Goal: Task Accomplishment & Management: Manage account settings

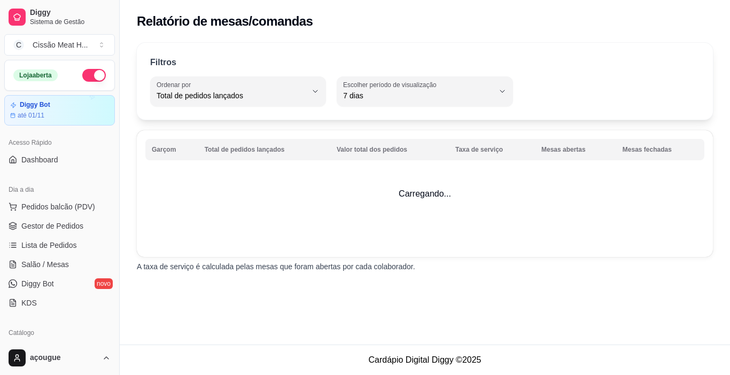
select select "TOTAL_OF_ORDERS"
select select "7"
click at [72, 222] on span "Gestor de Pedidos" at bounding box center [52, 226] width 62 height 11
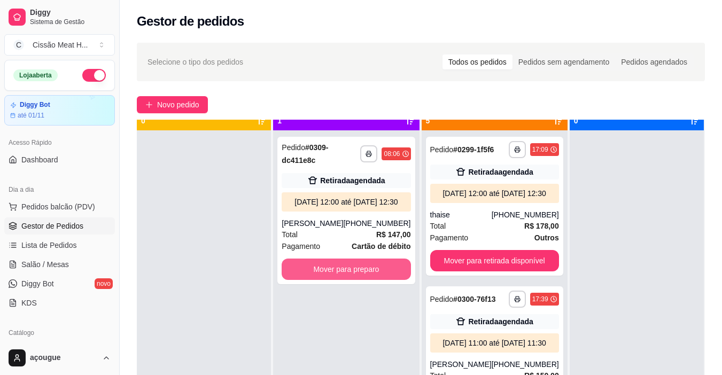
scroll to position [30, 0]
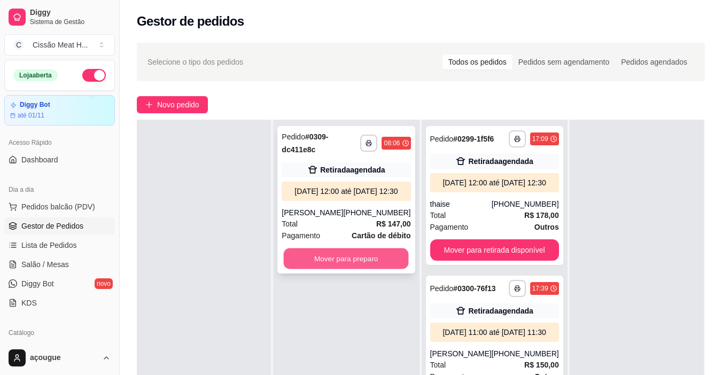
click at [370, 268] on button "Mover para preparo" at bounding box center [346, 259] width 125 height 21
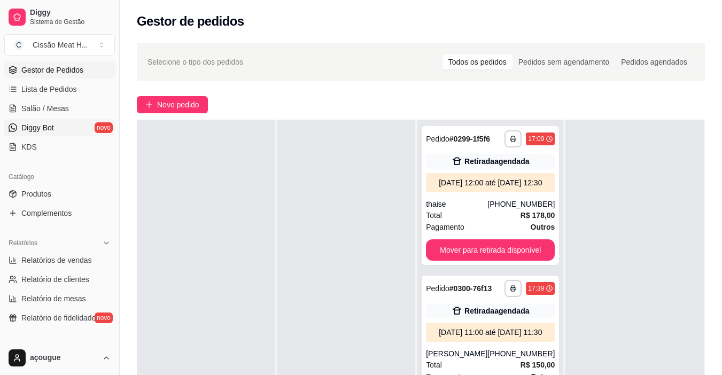
scroll to position [160, 0]
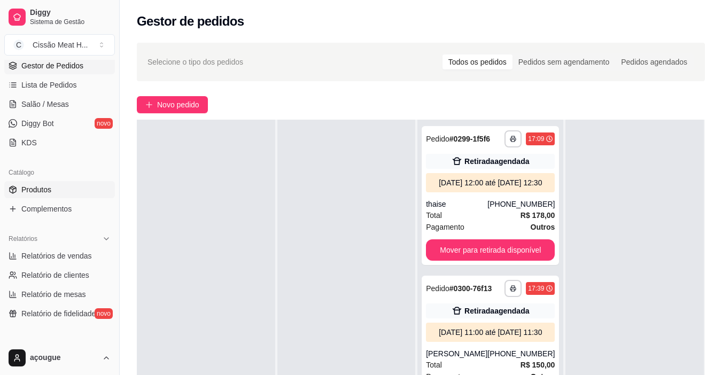
click at [50, 184] on link "Produtos" at bounding box center [59, 189] width 111 height 17
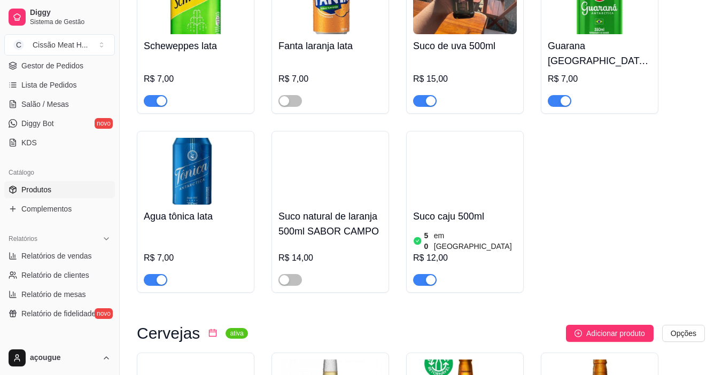
scroll to position [2493, 0]
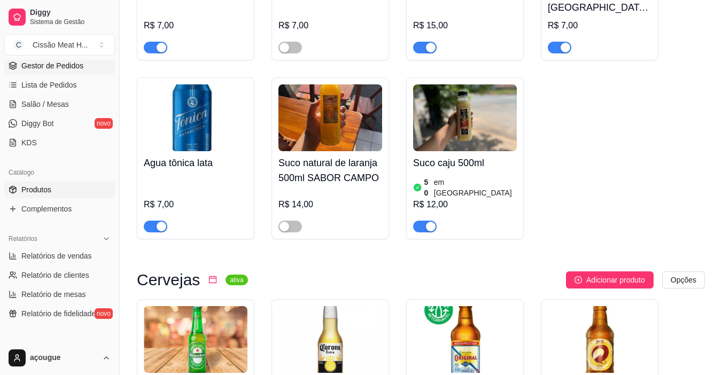
click at [53, 64] on span "Gestor de Pedidos" at bounding box center [52, 65] width 62 height 11
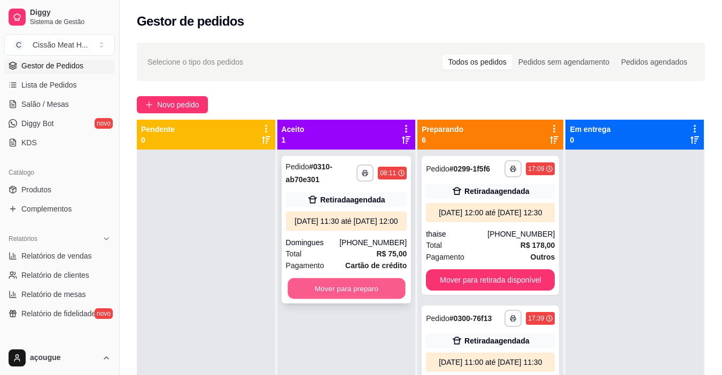
click at [356, 299] on button "Mover para preparo" at bounding box center [347, 289] width 118 height 21
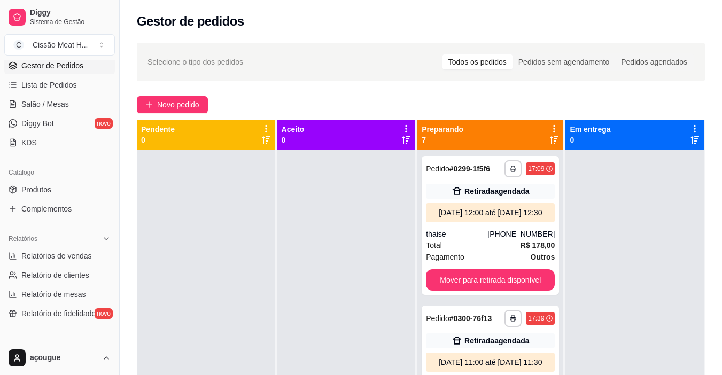
click at [44, 61] on span "Gestor de Pedidos" at bounding box center [52, 65] width 62 height 11
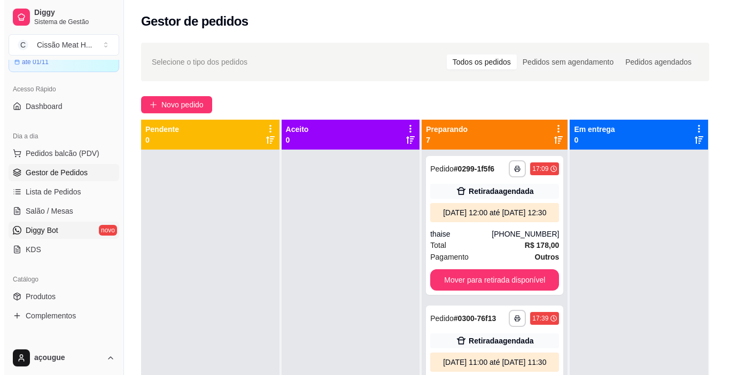
scroll to position [160, 0]
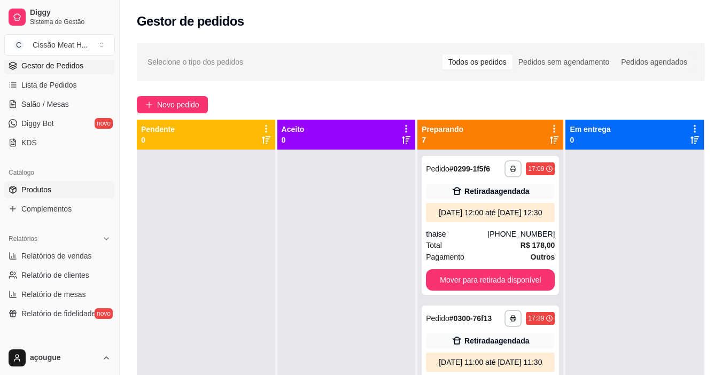
click at [43, 190] on span "Produtos" at bounding box center [36, 189] width 30 height 11
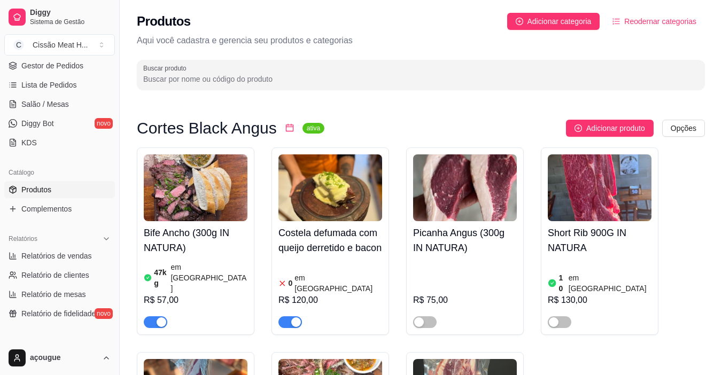
click at [285, 128] on icon "calendar" at bounding box center [289, 127] width 9 height 9
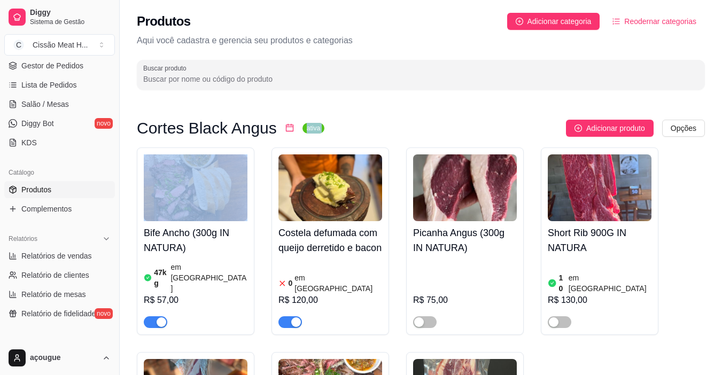
click at [285, 128] on icon "calendar" at bounding box center [289, 127] width 9 height 9
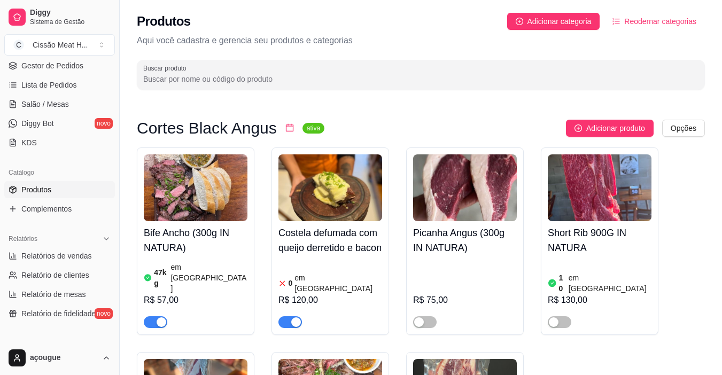
click at [285, 128] on icon "calendar" at bounding box center [289, 127] width 9 height 9
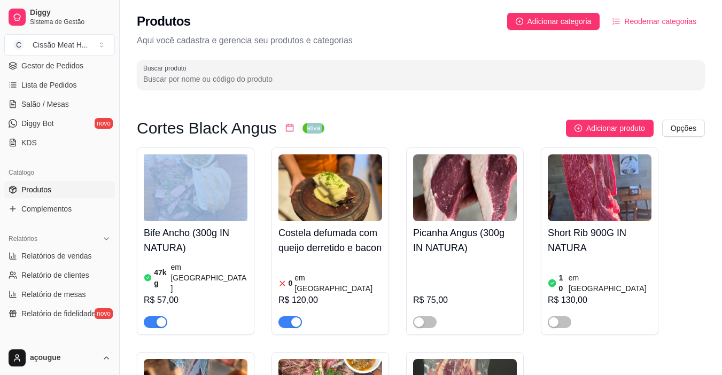
click at [285, 128] on icon "calendar" at bounding box center [289, 127] width 9 height 9
click at [316, 130] on div "Cortes Black Angus ativa Adicionar produto Opções" at bounding box center [421, 128] width 568 height 17
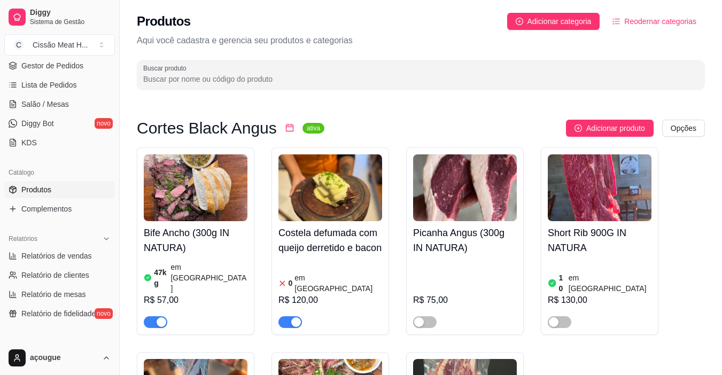
click at [218, 264] on div "47 kg em [GEOGRAPHIC_DATA]" at bounding box center [196, 278] width 104 height 32
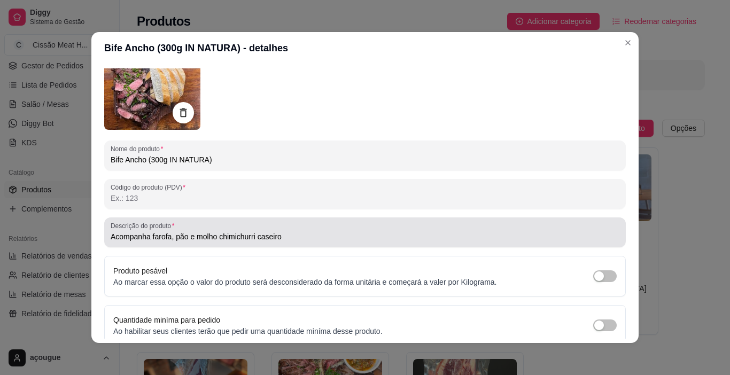
scroll to position [120, 0]
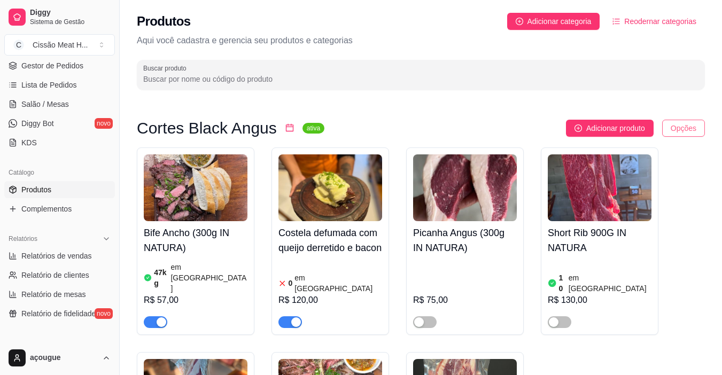
click at [668, 129] on html "Diggy Sistema de Gestão C Cissão Meat H ... Loja aberta Diggy Bot até 01/11 Ace…" at bounding box center [361, 187] width 722 height 375
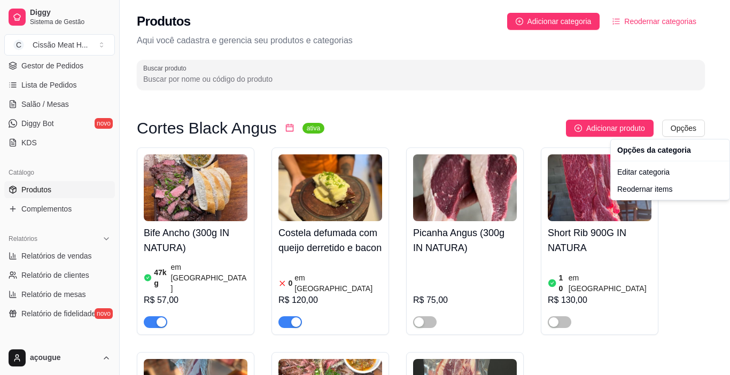
click at [413, 111] on html "Diggy Sistema de Gestão C Cissão Meat H ... Loja aberta Diggy Bot até 01/11 Ace…" at bounding box center [365, 187] width 730 height 375
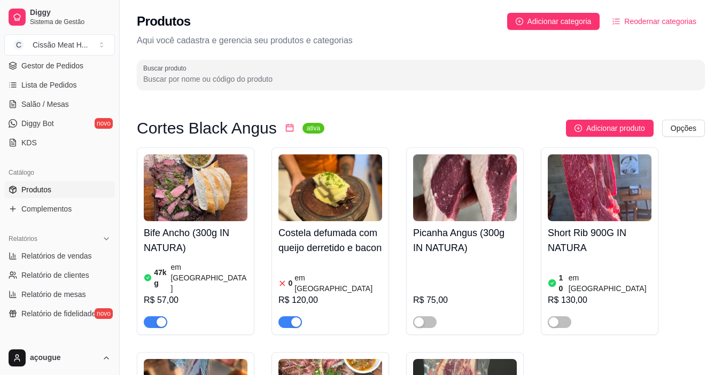
click at [203, 294] on div "R$ 57,00" at bounding box center [196, 300] width 104 height 13
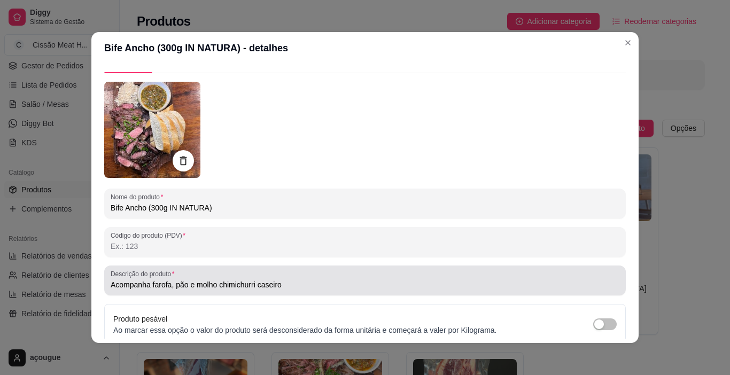
scroll to position [0, 0]
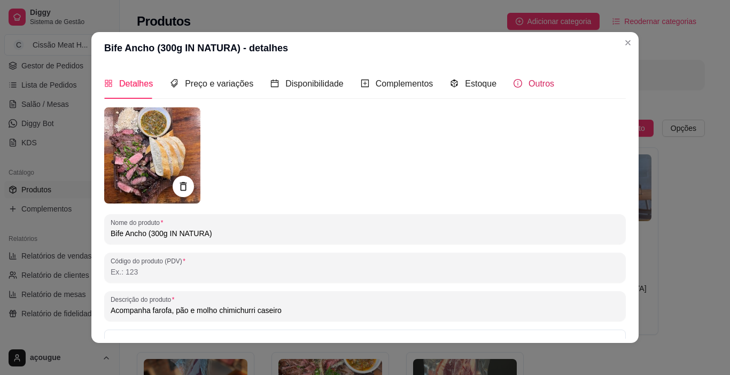
click at [530, 86] on span "Outros" at bounding box center [542, 83] width 26 height 9
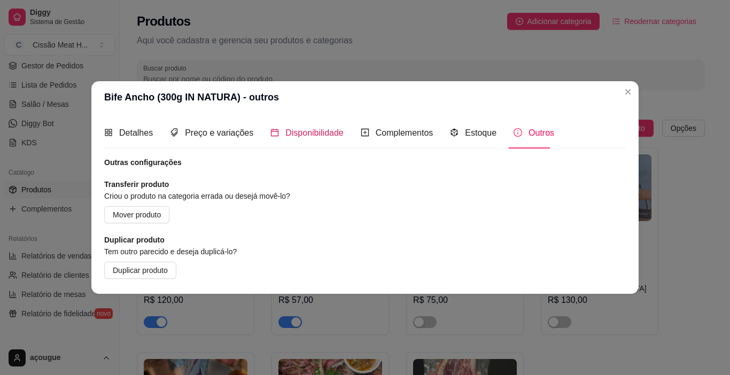
click at [291, 136] on span "Disponibilidade" at bounding box center [314, 132] width 58 height 9
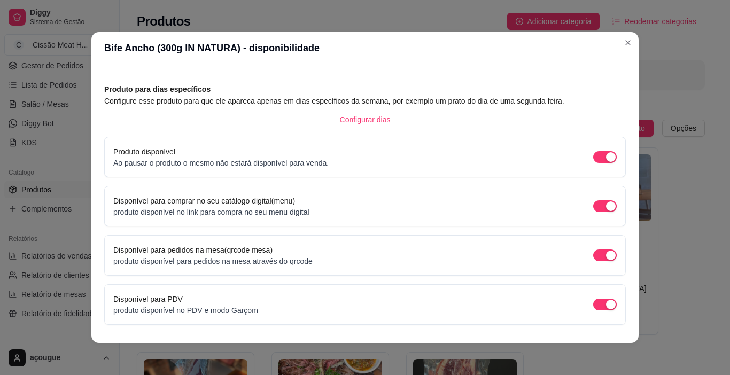
scroll to position [53, 0]
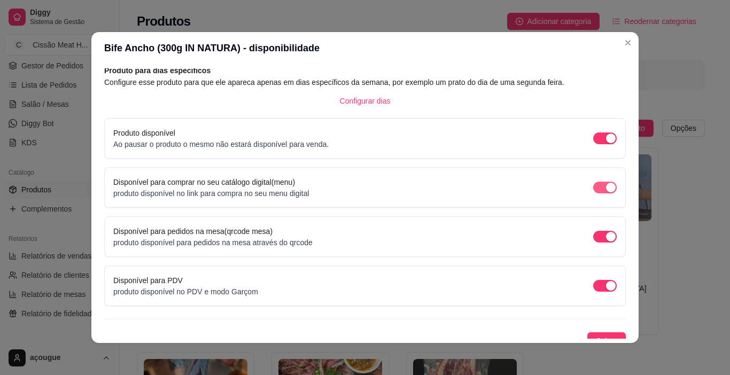
click at [593, 188] on span "button" at bounding box center [605, 188] width 24 height 12
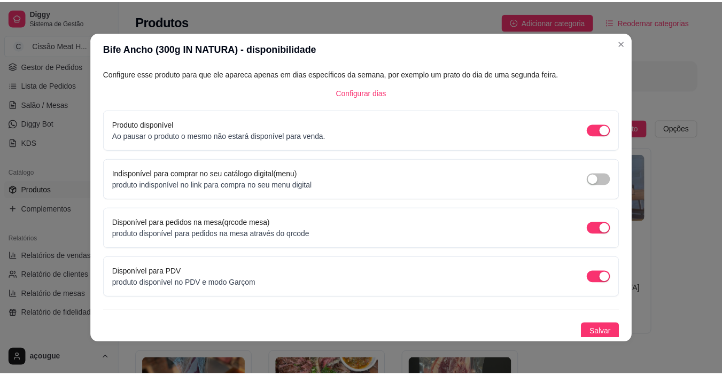
scroll to position [64, 0]
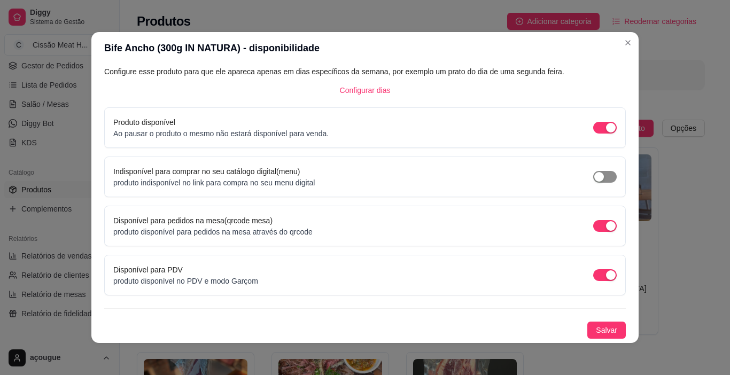
click at [594, 172] on div "button" at bounding box center [599, 177] width 10 height 10
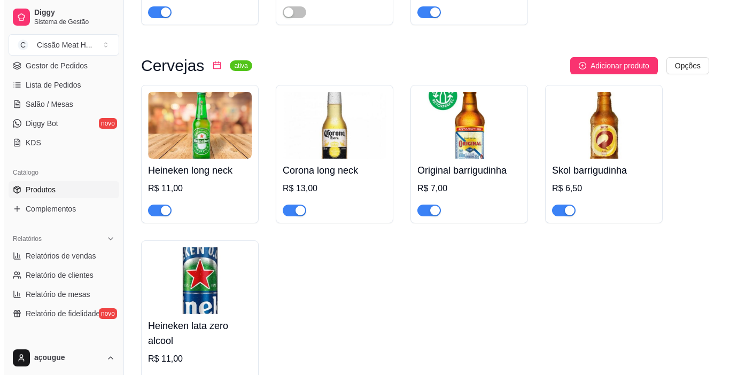
scroll to position [2493, 0]
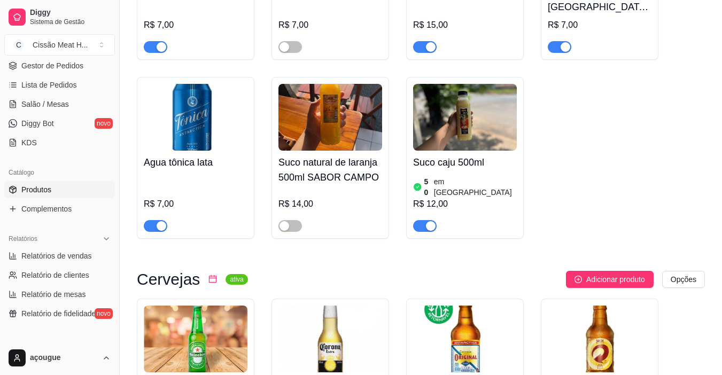
click at [209, 275] on icon "calendar" at bounding box center [212, 278] width 7 height 7
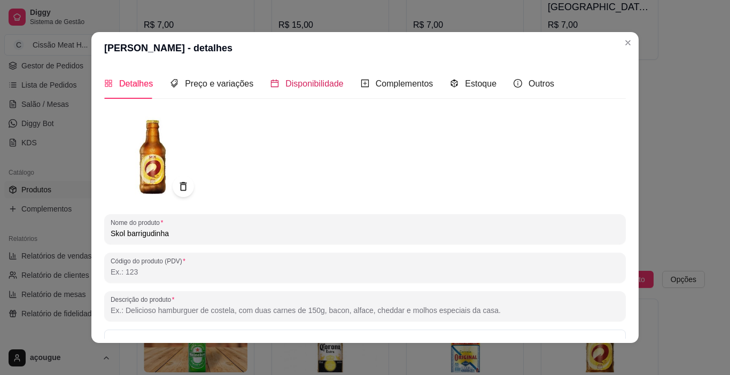
click at [314, 81] on span "Disponibilidade" at bounding box center [314, 83] width 58 height 9
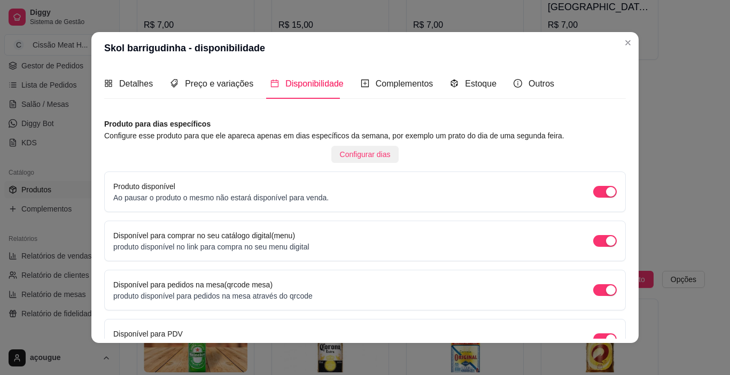
click at [366, 155] on span "Configurar dias" at bounding box center [365, 155] width 51 height 12
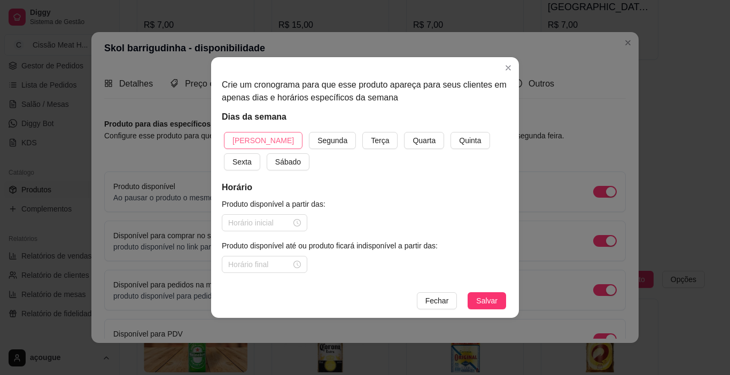
click at [252, 142] on span "[PERSON_NAME]" at bounding box center [263, 141] width 61 height 12
click at [298, 220] on div at bounding box center [264, 223] width 73 height 12
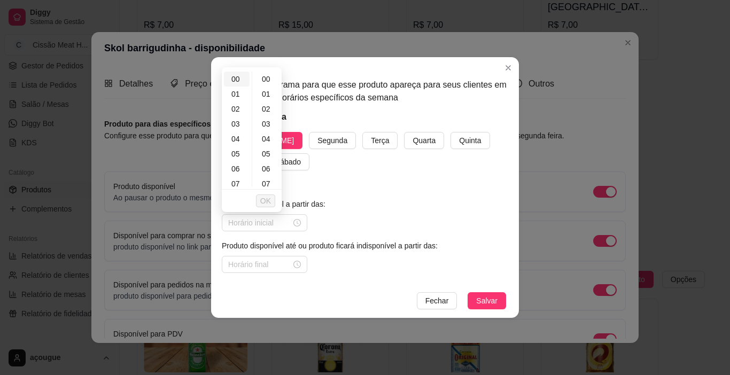
click at [238, 80] on div "00" at bounding box center [237, 79] width 26 height 15
type input "00:00"
click at [298, 266] on div at bounding box center [264, 265] width 73 height 12
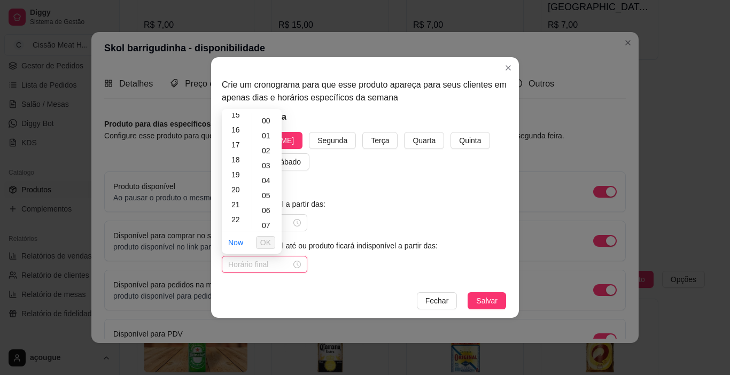
scroll to position [244, 0]
click at [237, 217] on div "23" at bounding box center [237, 221] width 26 height 15
click at [265, 220] on div "59" at bounding box center [267, 221] width 26 height 15
type input "23:59"
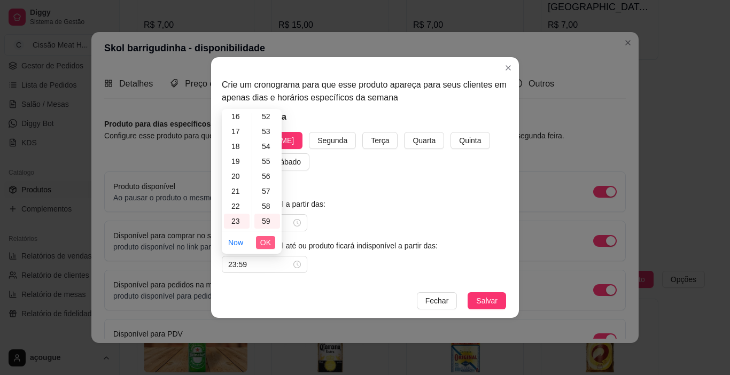
click at [268, 240] on span "OK" at bounding box center [265, 243] width 11 height 12
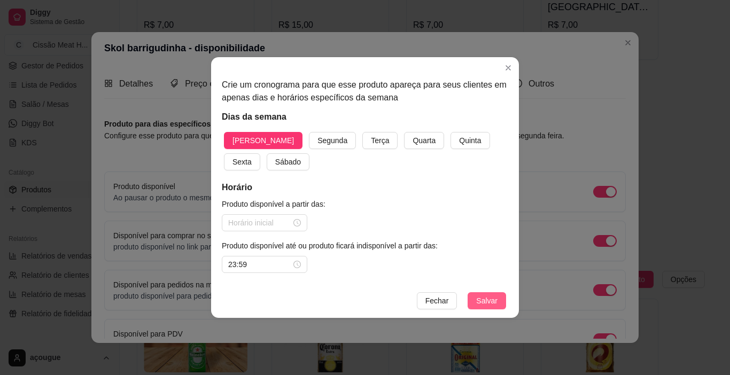
click at [482, 301] on span "Salvar" at bounding box center [486, 301] width 21 height 12
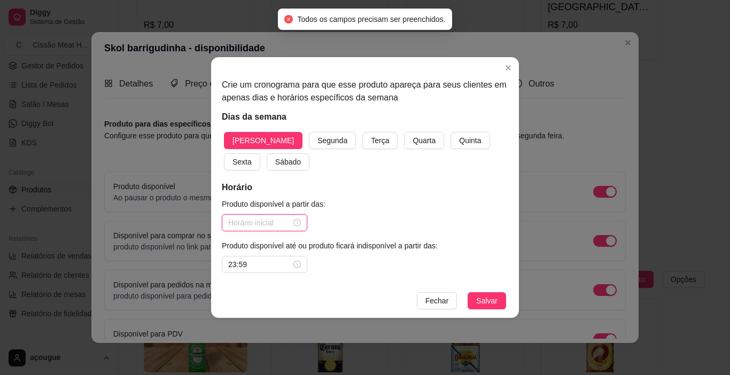
click at [281, 226] on input at bounding box center [259, 223] width 63 height 12
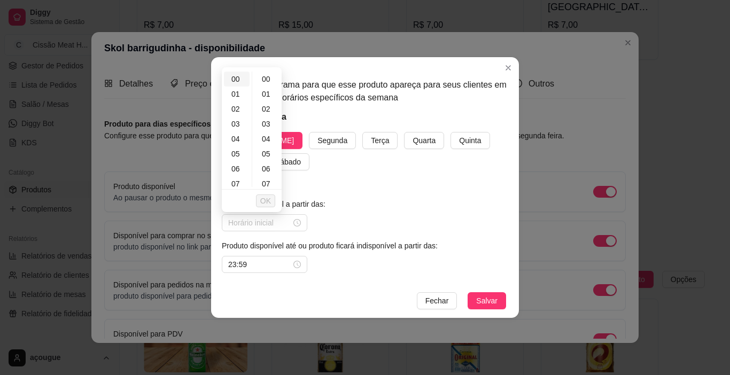
click at [235, 83] on div "00" at bounding box center [237, 79] width 26 height 15
type input "00:00"
click at [262, 203] on span "OK" at bounding box center [265, 201] width 11 height 12
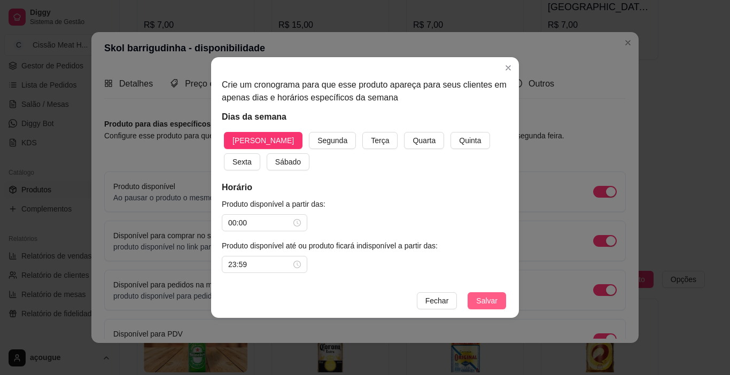
click at [491, 303] on span "Salvar" at bounding box center [486, 301] width 21 height 12
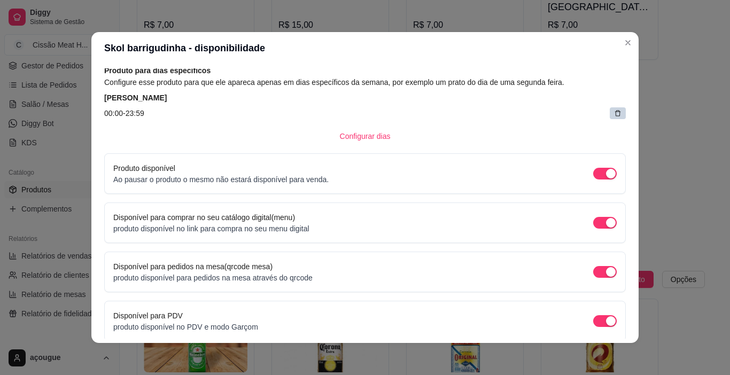
scroll to position [99, 0]
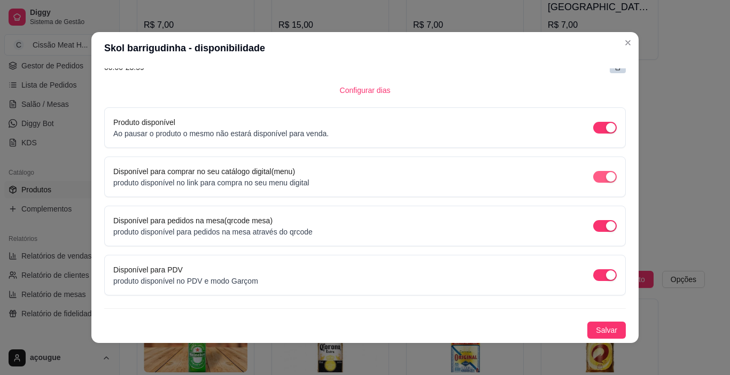
click at [606, 175] on div "button" at bounding box center [611, 177] width 10 height 10
click at [596, 327] on span "Salvar" at bounding box center [606, 330] width 21 height 12
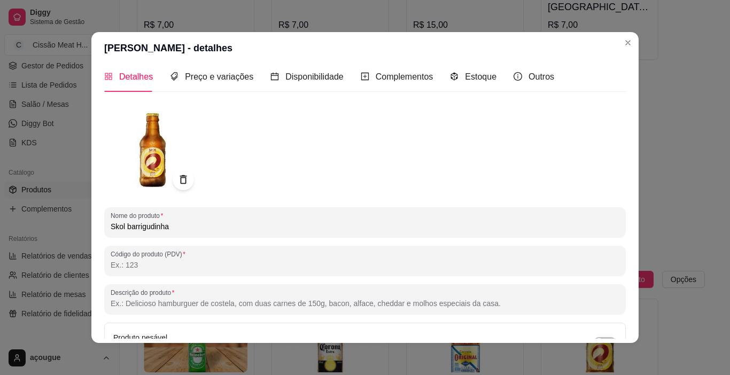
scroll to position [0, 0]
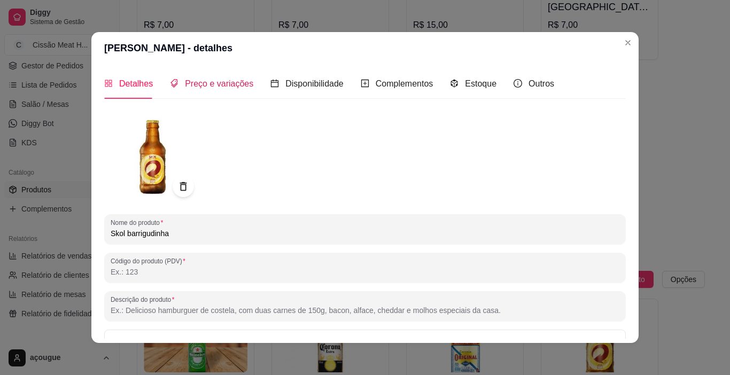
click at [205, 80] on span "Preço e variações" at bounding box center [219, 83] width 68 height 9
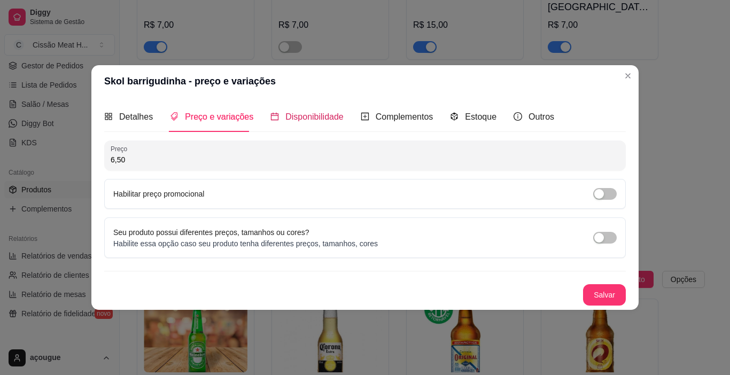
click at [306, 114] on span "Disponibilidade" at bounding box center [314, 116] width 58 height 9
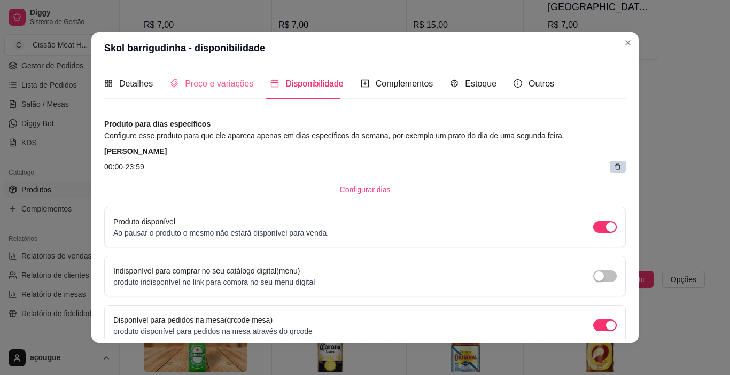
click at [219, 91] on div "Preço e variações" at bounding box center [211, 83] width 83 height 30
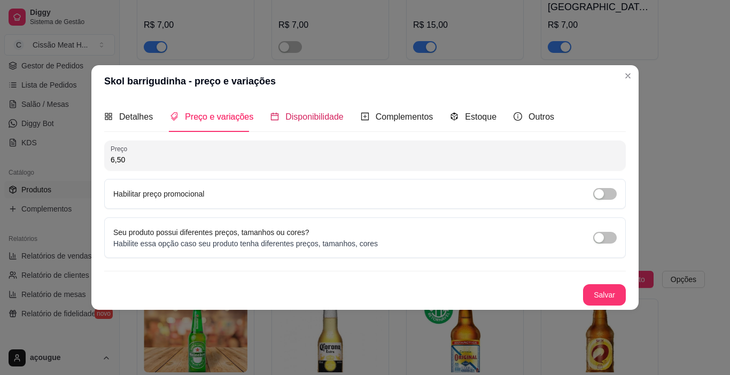
click at [304, 112] on span "Disponibilidade" at bounding box center [314, 116] width 58 height 9
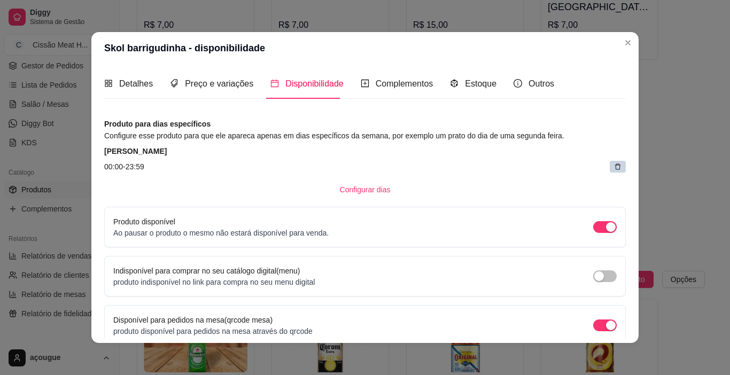
click at [308, 120] on article "Produto para dias específicos" at bounding box center [365, 124] width 522 height 12
click at [367, 194] on span "Configurar dias" at bounding box center [365, 190] width 51 height 12
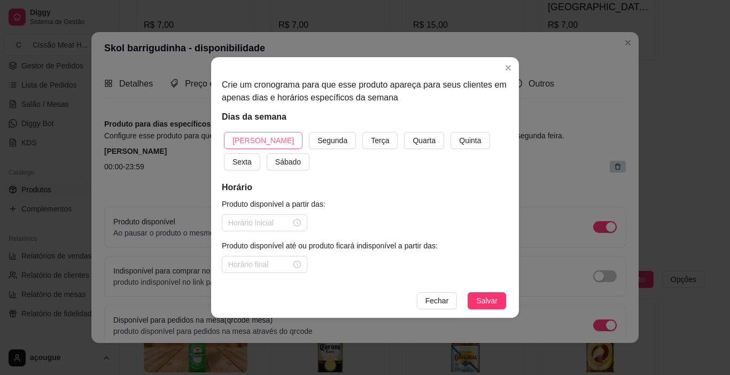
click at [261, 144] on span "[PERSON_NAME]" at bounding box center [263, 141] width 61 height 12
click at [309, 147] on button "Segunda" at bounding box center [332, 140] width 47 height 17
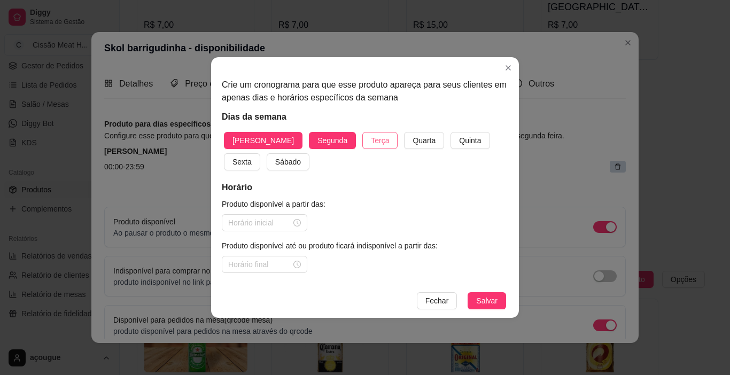
click at [371, 143] on span "Terça" at bounding box center [380, 141] width 18 height 12
click at [413, 142] on span "Quarta" at bounding box center [424, 141] width 23 height 12
click at [459, 142] on span "Quinta" at bounding box center [470, 141] width 22 height 12
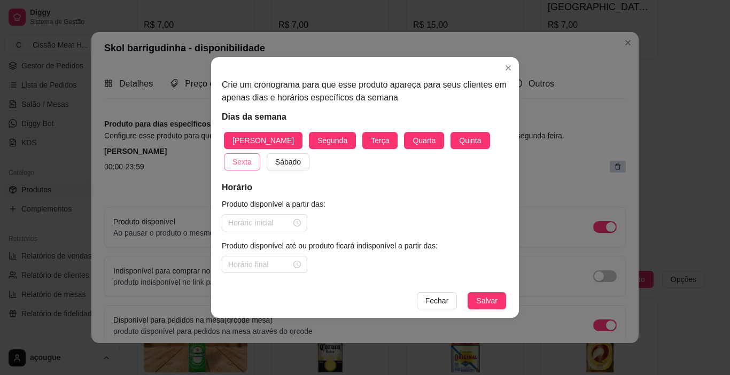
click at [252, 156] on span "Sexta" at bounding box center [242, 162] width 19 height 12
click at [275, 163] on span "Sábado" at bounding box center [288, 162] width 26 height 12
click at [267, 218] on input at bounding box center [259, 223] width 63 height 12
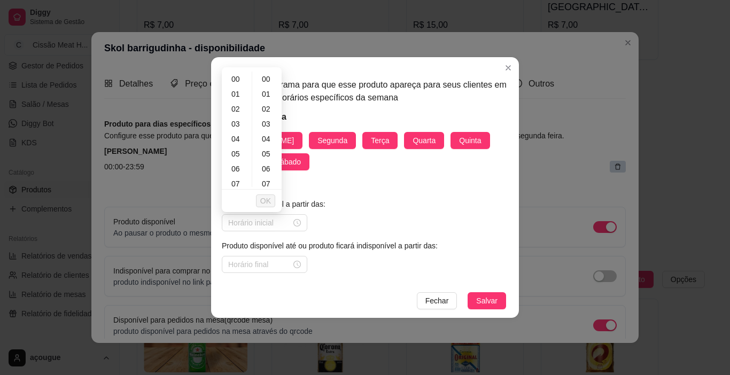
click at [235, 190] on ul "OK" at bounding box center [252, 201] width 60 height 22
click at [235, 186] on div "07" at bounding box center [237, 183] width 26 height 15
type input "07:00"
click at [288, 256] on div at bounding box center [265, 264] width 86 height 17
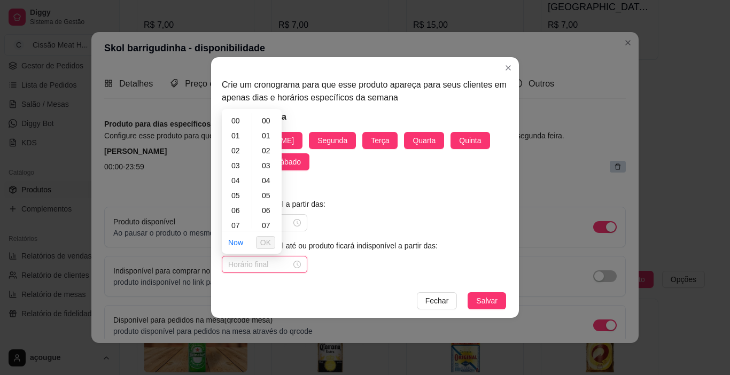
click at [288, 266] on input at bounding box center [259, 265] width 63 height 12
click at [238, 222] on div "23" at bounding box center [237, 221] width 26 height 15
type input "23:00"
click at [266, 244] on span "OK" at bounding box center [265, 243] width 11 height 12
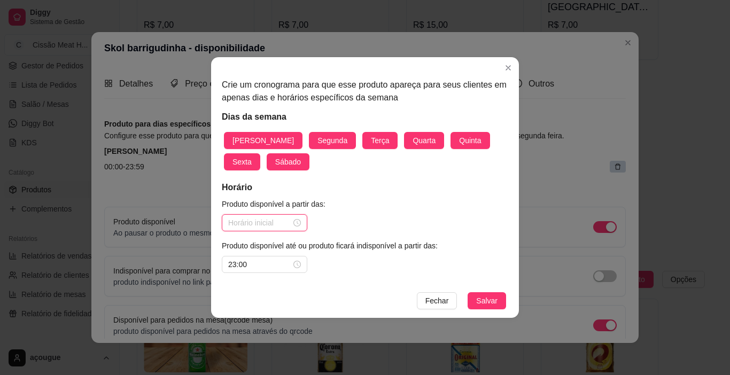
click at [284, 225] on input at bounding box center [259, 223] width 63 height 12
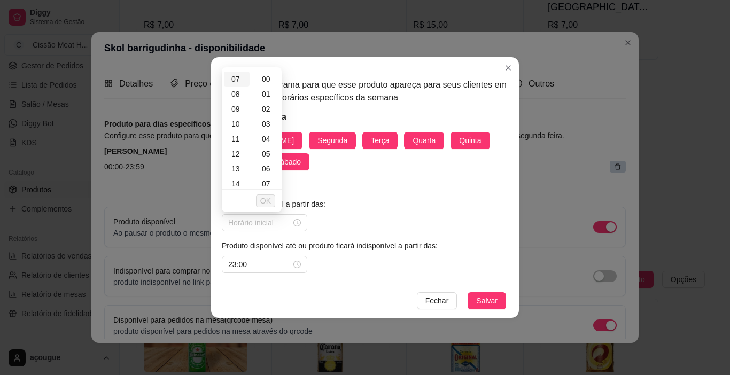
click at [236, 80] on div "07" at bounding box center [237, 79] width 26 height 15
type input "07:00"
click at [267, 200] on span "OK" at bounding box center [265, 201] width 11 height 12
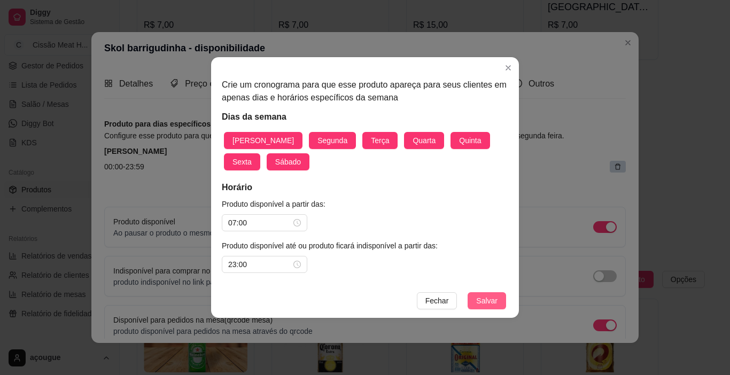
click at [498, 299] on button "Salvar" at bounding box center [487, 300] width 38 height 17
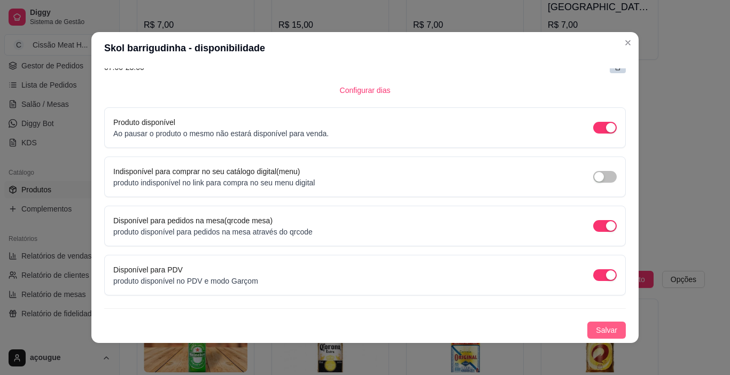
click at [596, 326] on span "Salvar" at bounding box center [606, 330] width 21 height 12
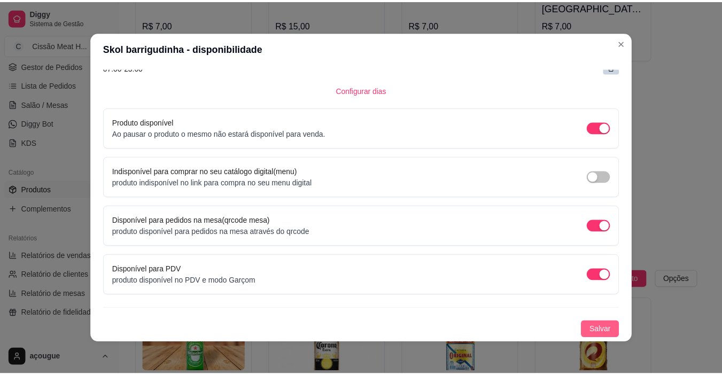
scroll to position [302, 0]
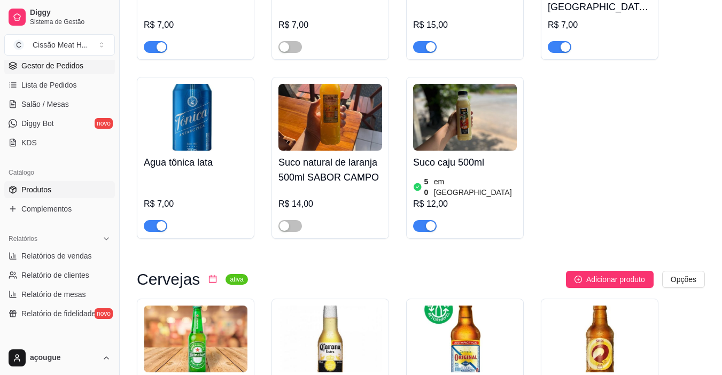
click at [53, 72] on link "Gestor de Pedidos" at bounding box center [59, 65] width 111 height 17
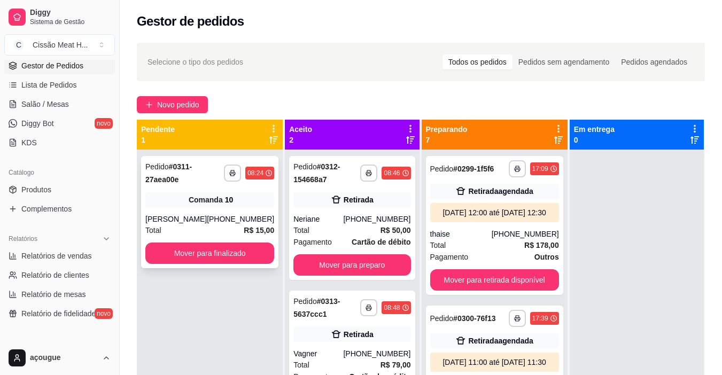
click at [207, 220] on div "[PERSON_NAME]" at bounding box center [175, 219] width 61 height 11
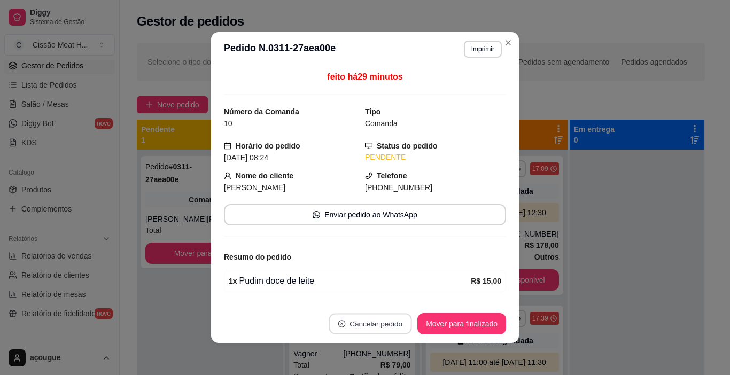
click at [376, 316] on button "Cancelar pedido" at bounding box center [370, 324] width 83 height 21
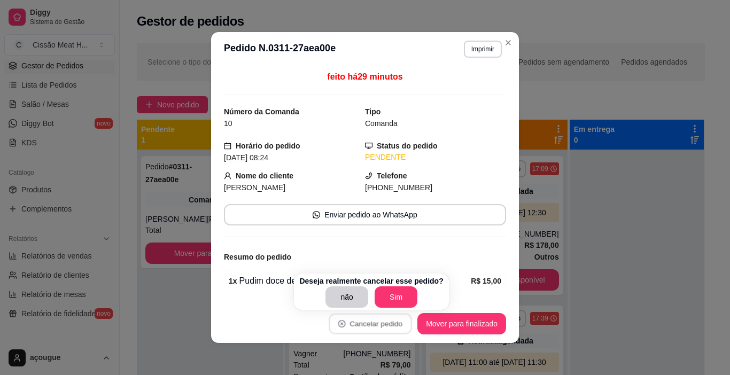
click at [407, 293] on button "Sim" at bounding box center [396, 297] width 43 height 21
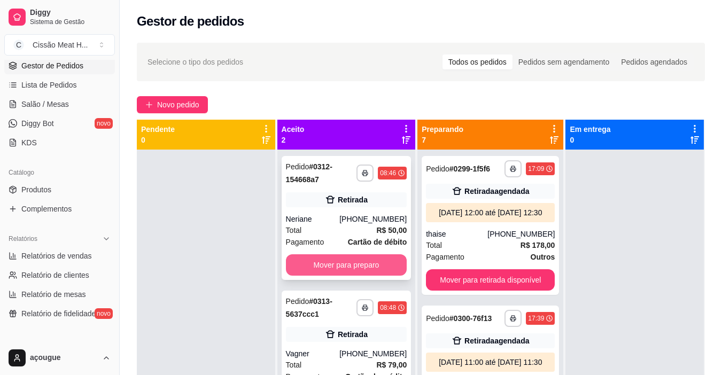
click at [365, 269] on button "Mover para preparo" at bounding box center [346, 264] width 121 height 21
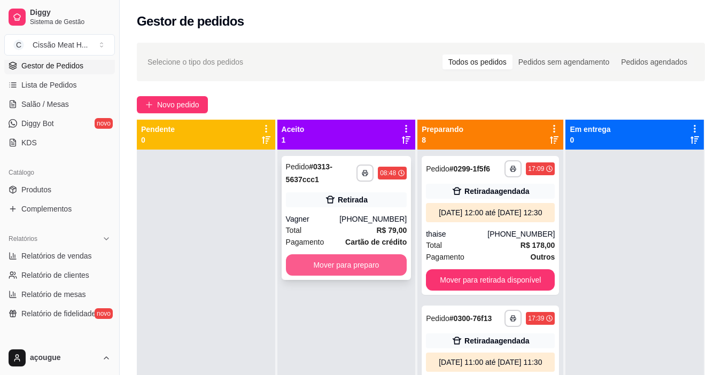
click at [362, 269] on button "Mover para preparo" at bounding box center [346, 264] width 121 height 21
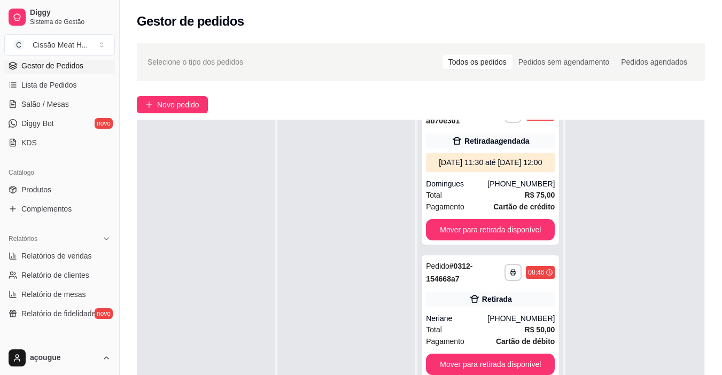
scroll to position [163, 0]
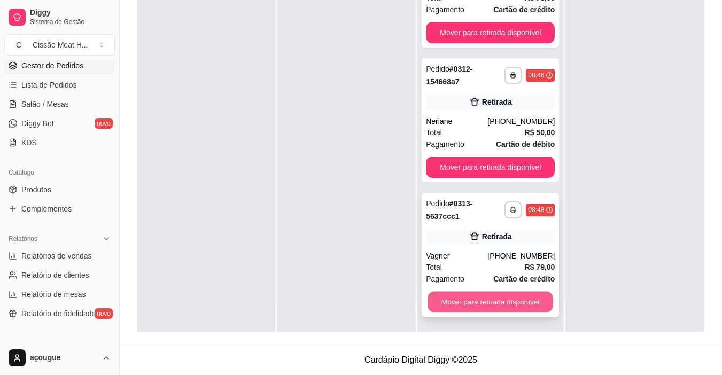
click at [517, 302] on button "Mover para retirada disponível" at bounding box center [490, 302] width 125 height 21
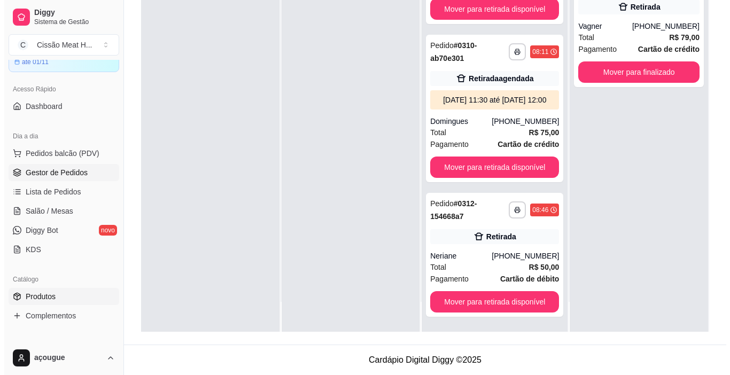
scroll to position [0, 0]
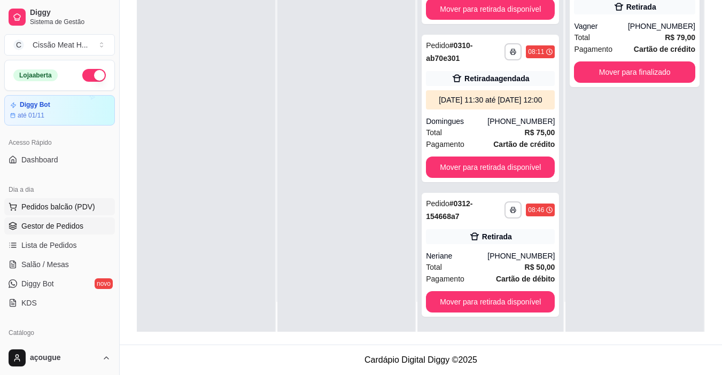
click at [55, 210] on span "Pedidos balcão (PDV)" at bounding box center [58, 207] width 74 height 11
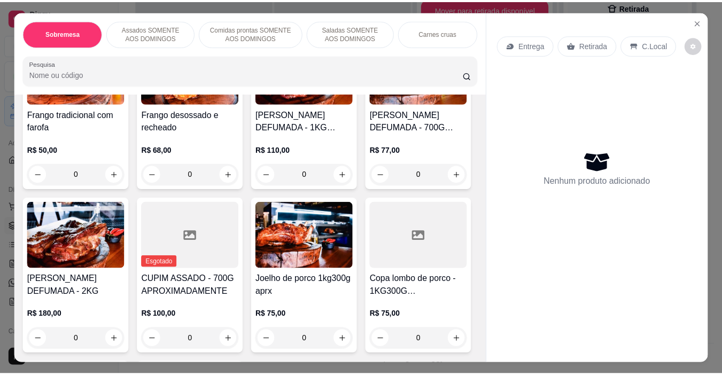
scroll to position [518, 0]
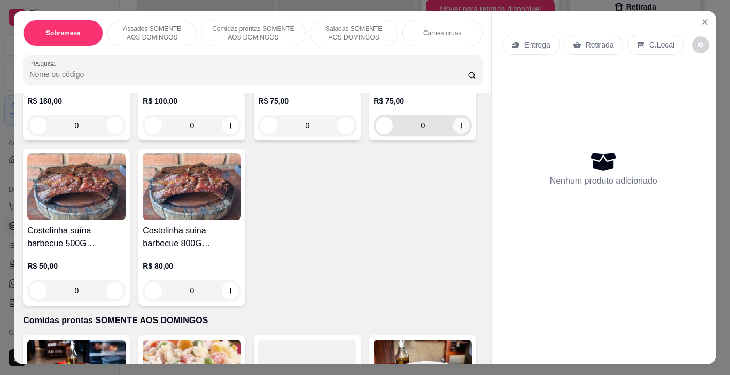
click at [458, 130] on icon "increase-product-quantity" at bounding box center [462, 126] width 8 height 8
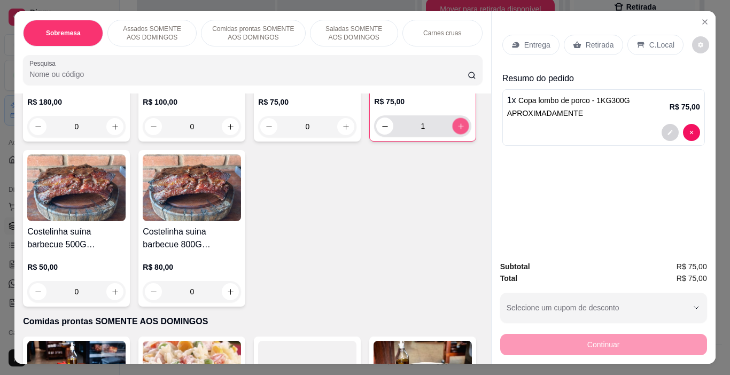
click at [457, 130] on icon "increase-product-quantity" at bounding box center [461, 126] width 8 height 8
type input "2"
click at [587, 44] on p "Retirada" at bounding box center [600, 45] width 28 height 11
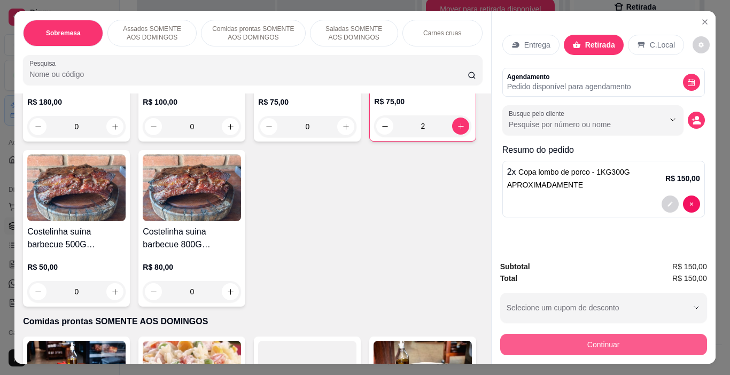
click at [581, 337] on button "Continuar" at bounding box center [603, 344] width 207 height 21
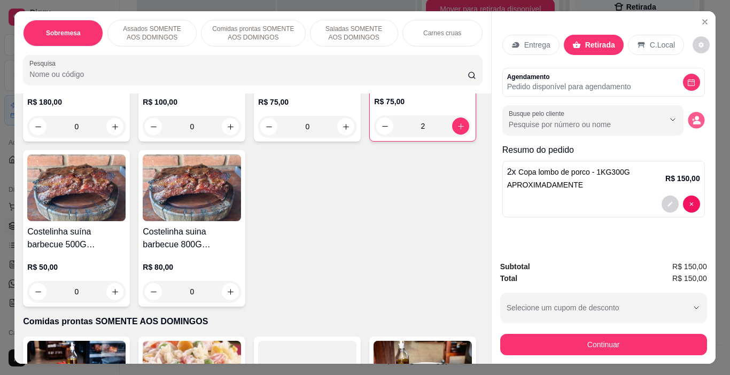
click at [694, 121] on icon "decrease-product-quantity" at bounding box center [696, 123] width 7 height 4
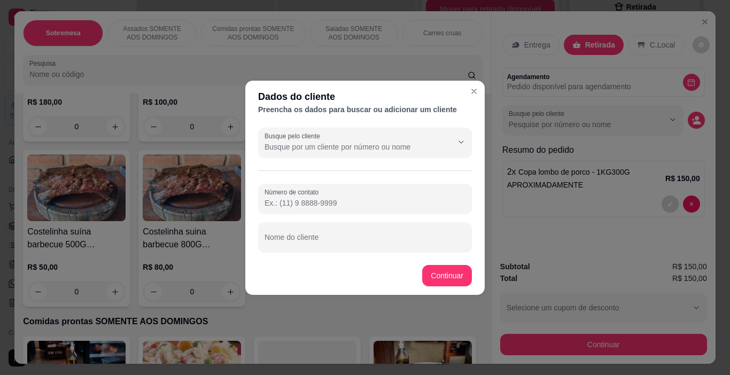
click at [303, 203] on input "Número de contato" at bounding box center [365, 203] width 201 height 11
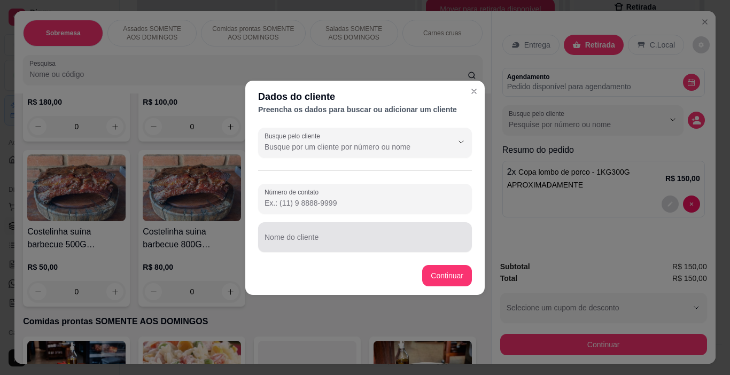
click at [314, 239] on input "Nome do cliente" at bounding box center [365, 241] width 201 height 11
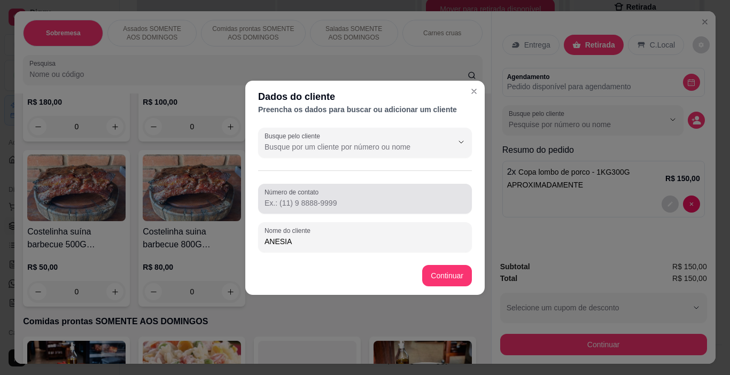
type input "ANESIA"
click at [323, 203] on input "Número de contato" at bounding box center [365, 203] width 201 height 11
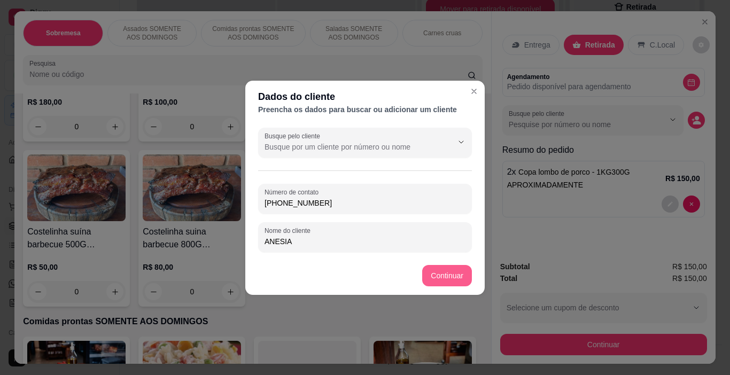
type input "[PHONE_NUMBER]"
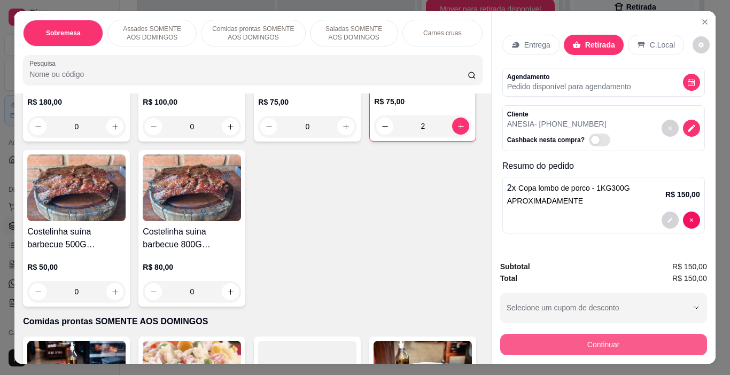
click at [554, 342] on button "Continuar" at bounding box center [603, 344] width 207 height 21
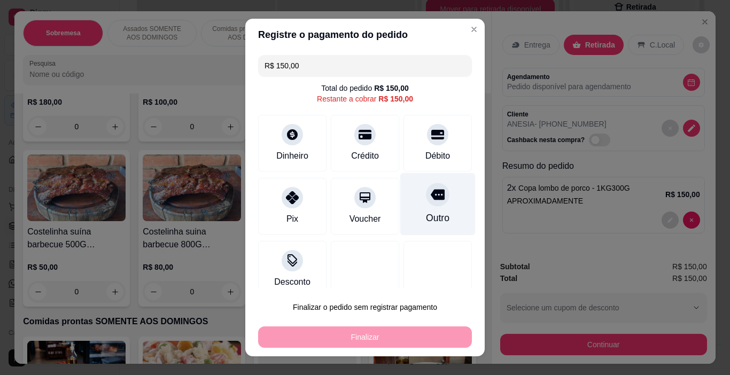
click at [426, 189] on div at bounding box center [438, 195] width 24 height 24
type input "R$ 0,00"
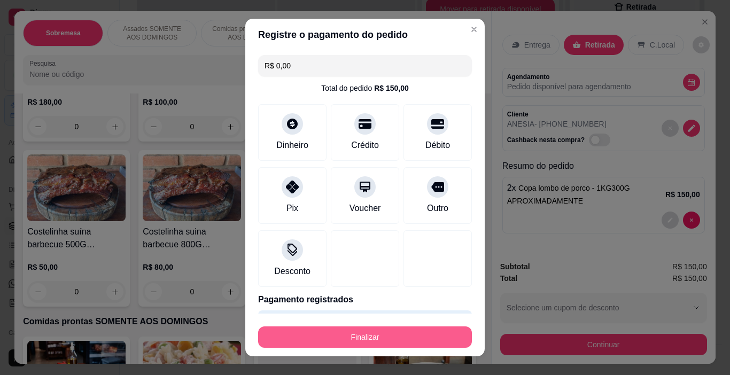
click at [384, 337] on button "Finalizar" at bounding box center [365, 337] width 214 height 21
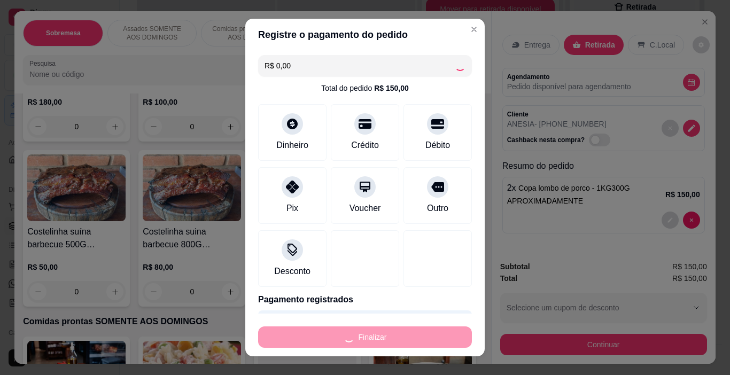
type input "0"
type input "-R$ 150,00"
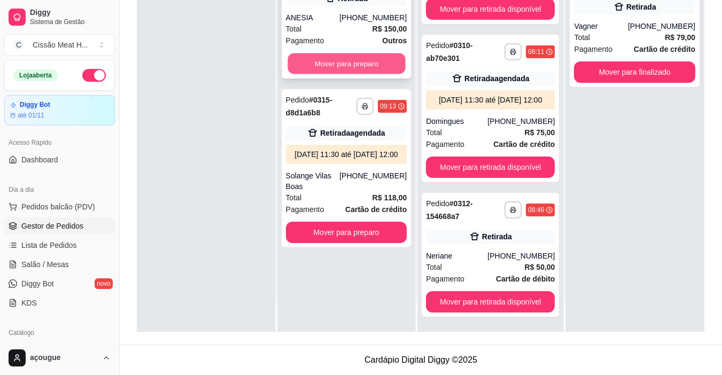
click at [320, 71] on button "Mover para preparo" at bounding box center [347, 63] width 118 height 21
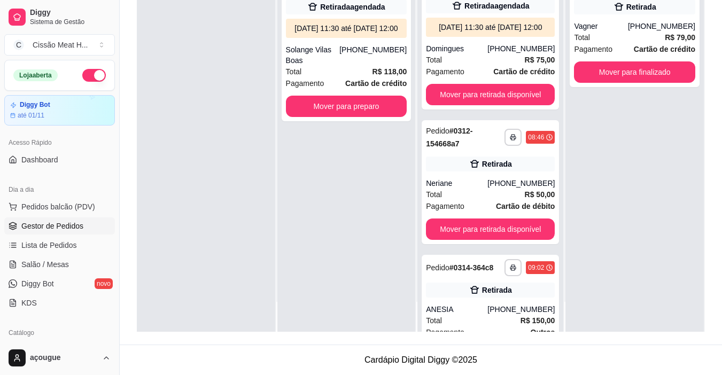
scroll to position [1039, 0]
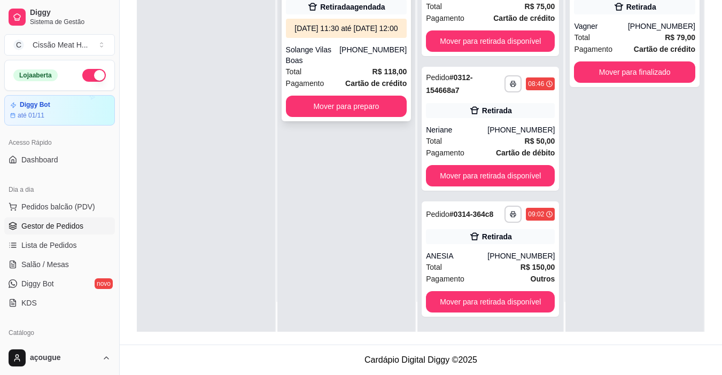
click at [336, 115] on button "Mover para preparo" at bounding box center [346, 106] width 121 height 21
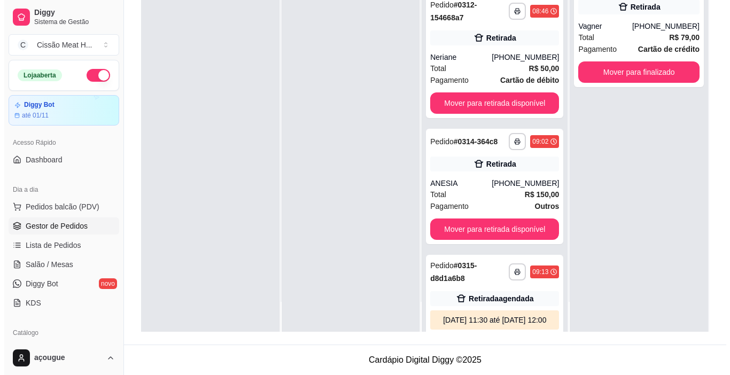
scroll to position [1048, 0]
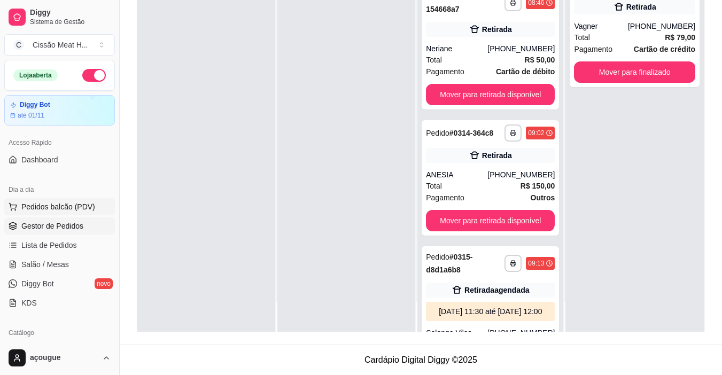
click at [43, 208] on span "Pedidos balcão (PDV)" at bounding box center [58, 207] width 74 height 11
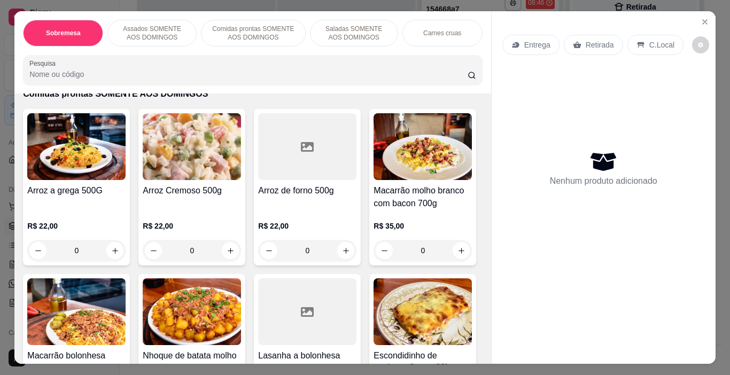
scroll to position [855, 0]
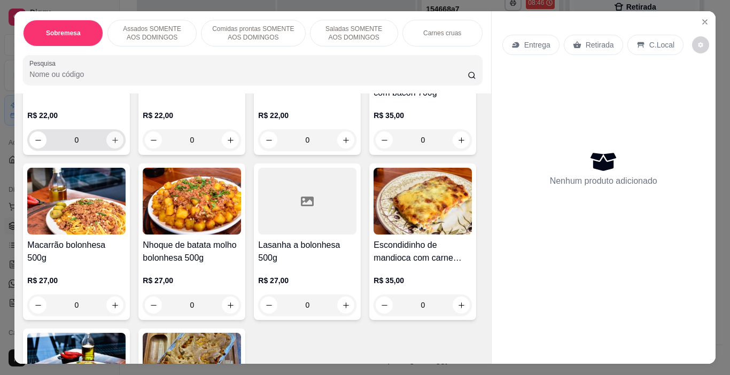
click at [111, 144] on icon "increase-product-quantity" at bounding box center [115, 140] width 8 height 8
type input "1"
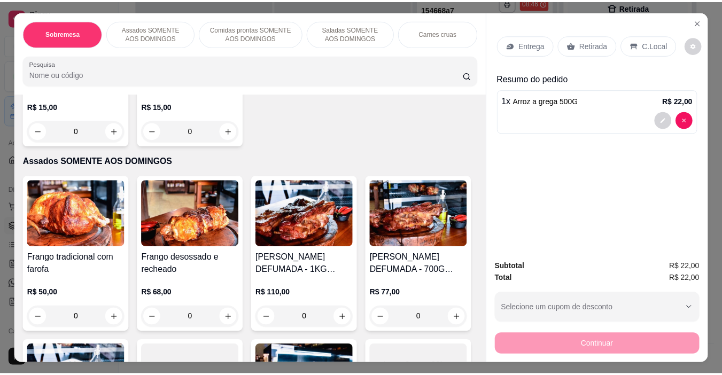
scroll to position [160, 0]
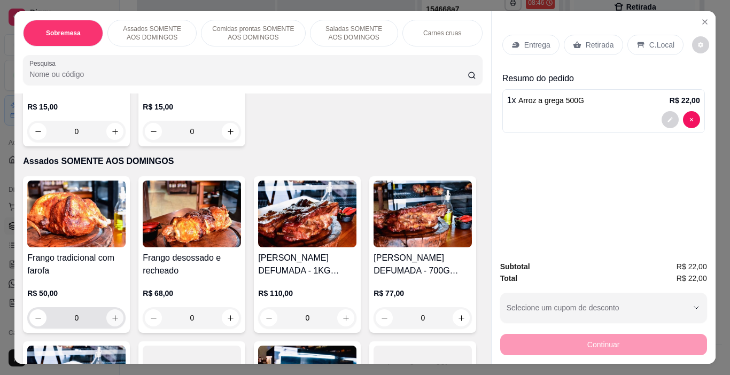
click at [113, 314] on icon "increase-product-quantity" at bounding box center [115, 318] width 8 height 8
type input "1"
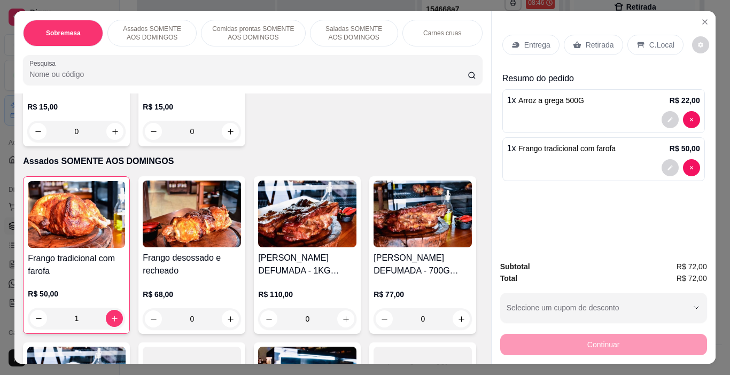
click at [598, 47] on div "Retirada" at bounding box center [593, 45] width 59 height 20
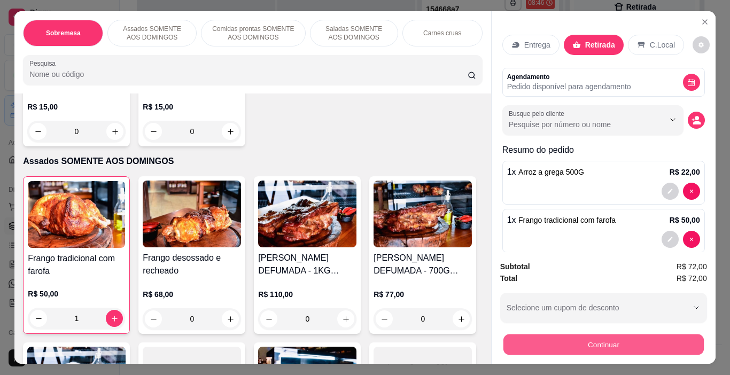
click at [606, 338] on button "Continuar" at bounding box center [603, 345] width 200 height 21
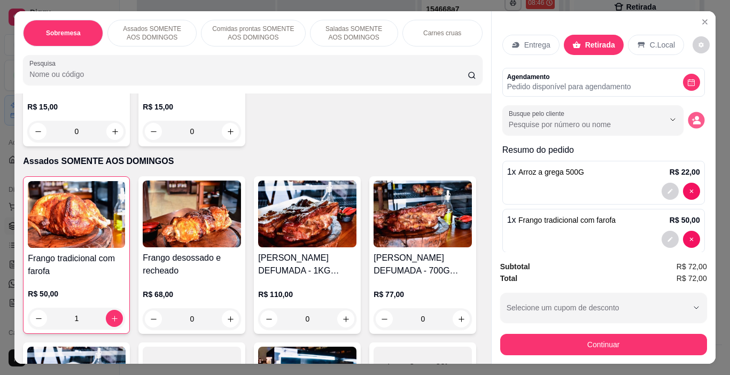
click at [692, 117] on icon "decrease-product-quantity" at bounding box center [696, 119] width 9 height 9
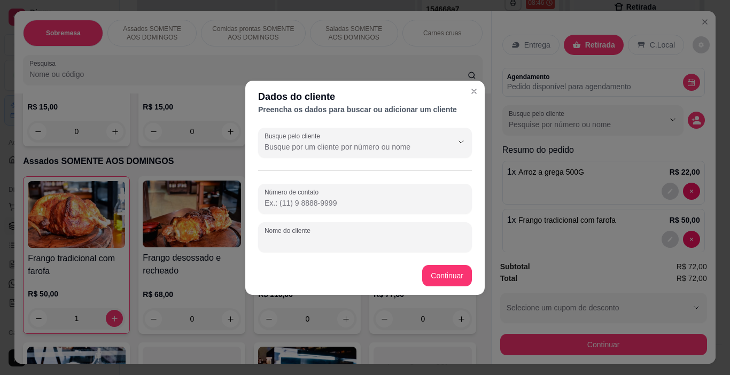
click at [308, 243] on input "Nome do cliente" at bounding box center [365, 241] width 201 height 11
click at [309, 208] on input "Número de contato" at bounding box center [365, 203] width 201 height 11
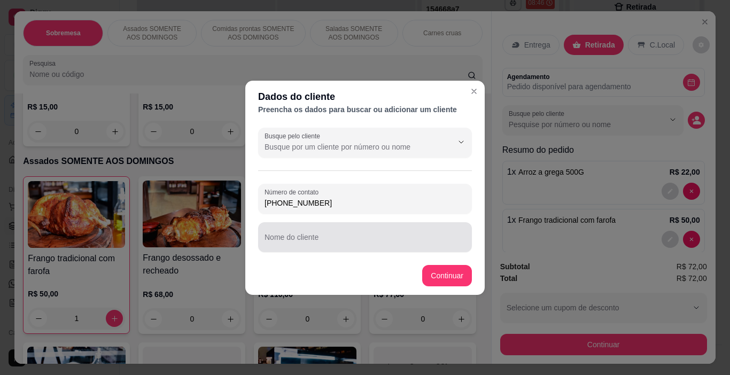
type input "[PHONE_NUMBER]"
click at [312, 250] on div "Nome do cliente" at bounding box center [365, 237] width 214 height 30
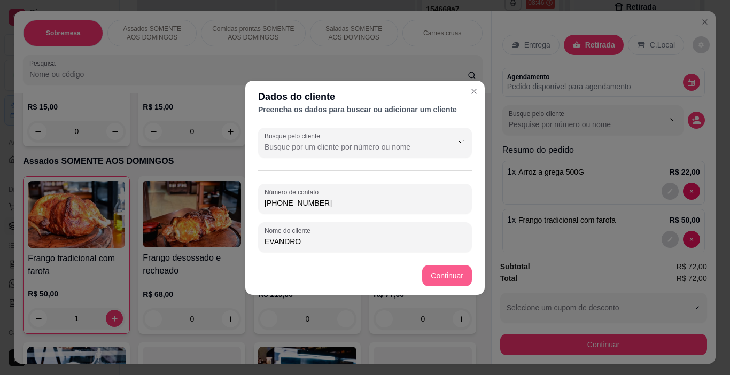
type input "EVANDRO"
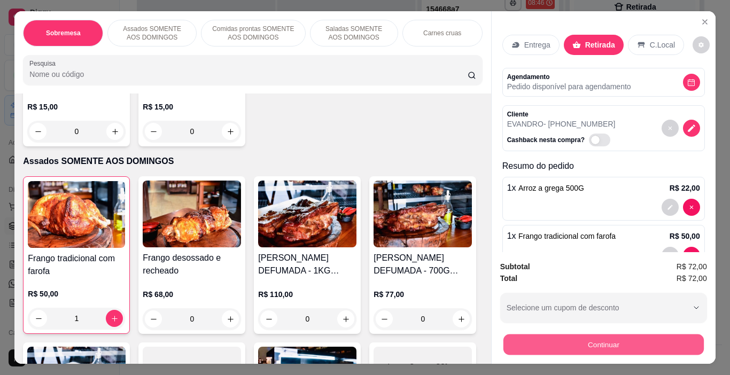
click at [562, 347] on button "Continuar" at bounding box center [603, 345] width 200 height 21
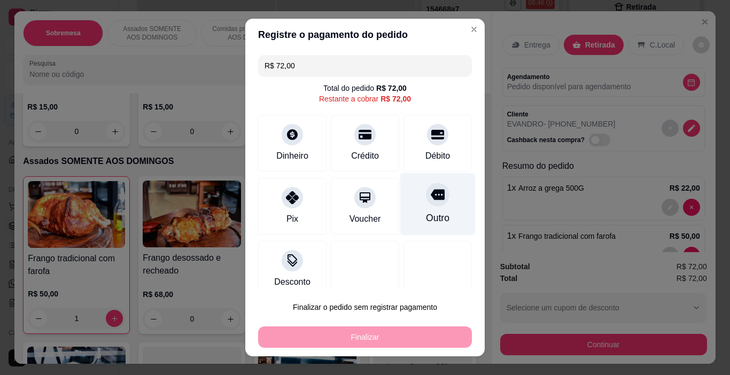
click at [431, 199] on icon at bounding box center [438, 195] width 14 height 11
type input "R$ 0,00"
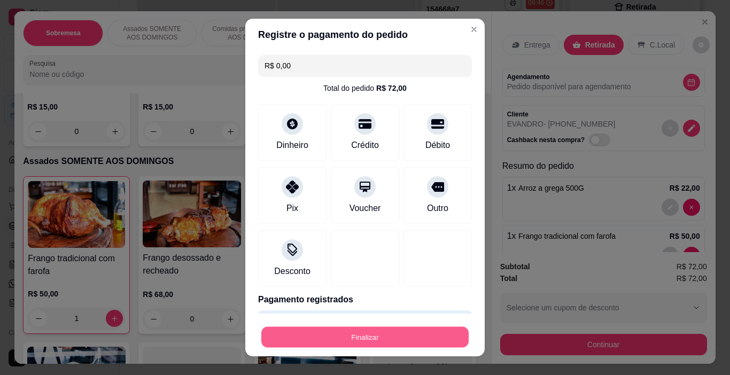
click at [381, 343] on button "Finalizar" at bounding box center [364, 337] width 207 height 21
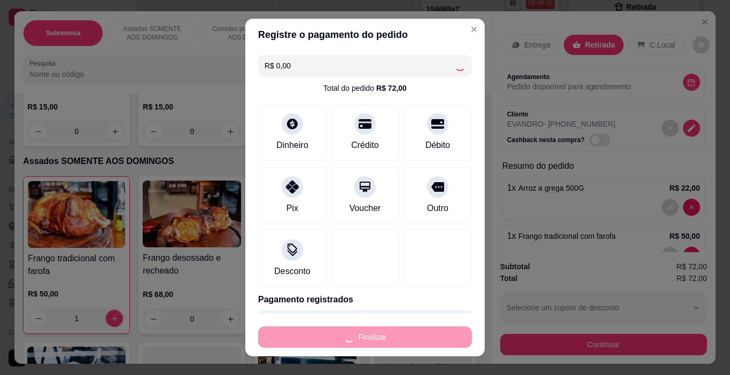
type input "0"
type input "-R$ 72,00"
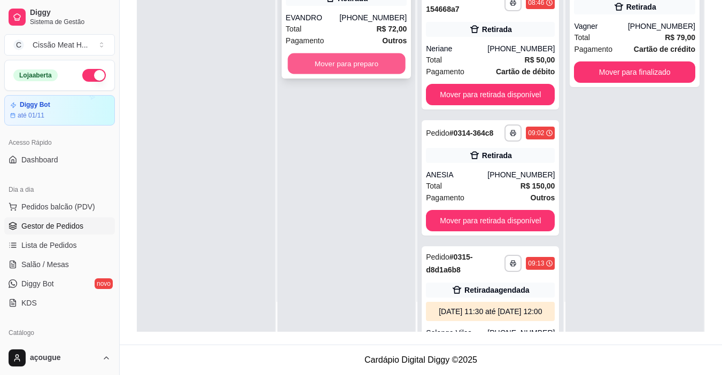
click at [334, 60] on button "Mover para preparo" at bounding box center [347, 63] width 118 height 21
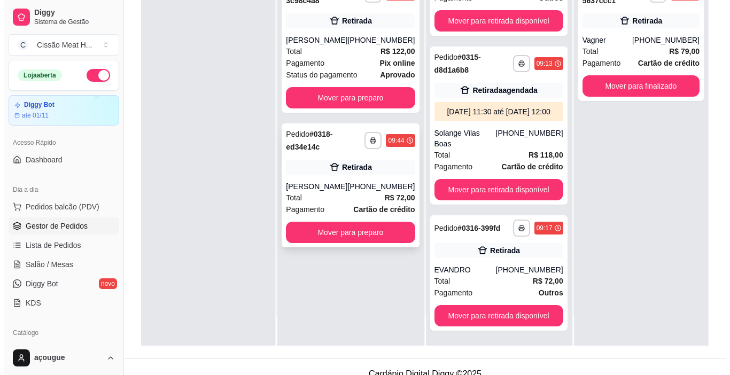
scroll to position [160, 0]
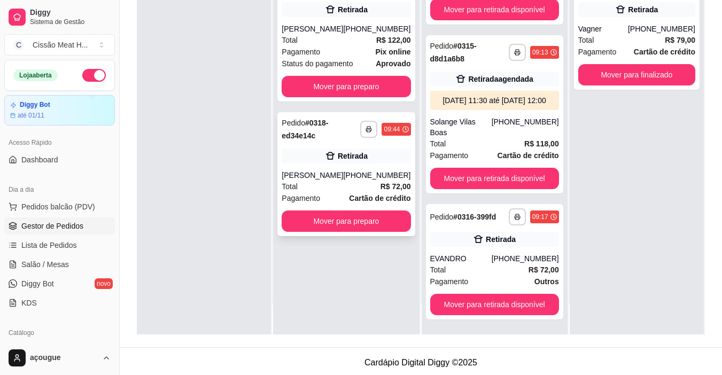
click at [384, 185] on strong "R$ 72,00" at bounding box center [396, 186] width 30 height 9
click at [352, 175] on div "[PHONE_NUMBER]" at bounding box center [376, 175] width 67 height 11
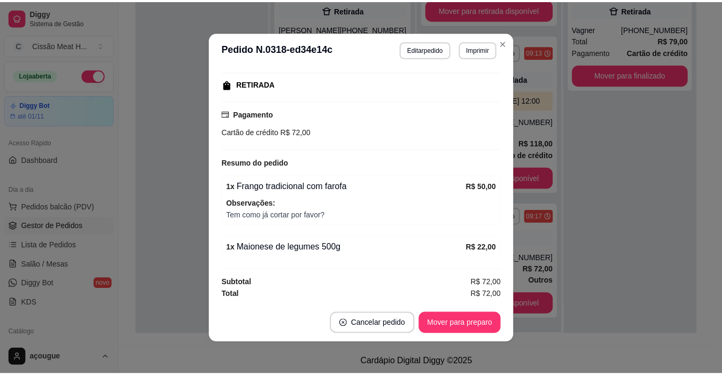
scroll to position [2, 0]
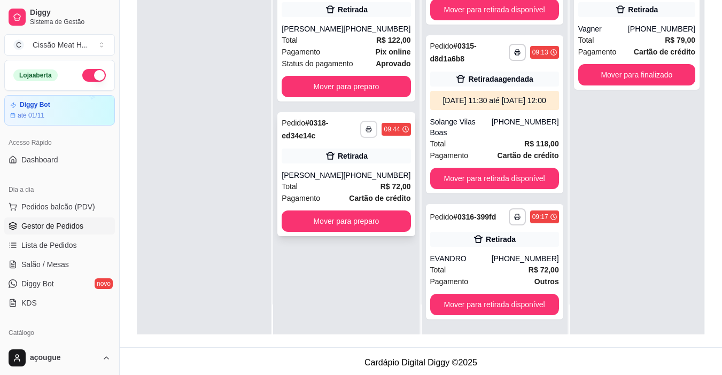
click at [360, 133] on button "button" at bounding box center [368, 129] width 17 height 17
click at [330, 170] on button "IMPRESSORA" at bounding box center [334, 166] width 78 height 17
click at [344, 215] on button "Mover para preparo" at bounding box center [346, 221] width 129 height 21
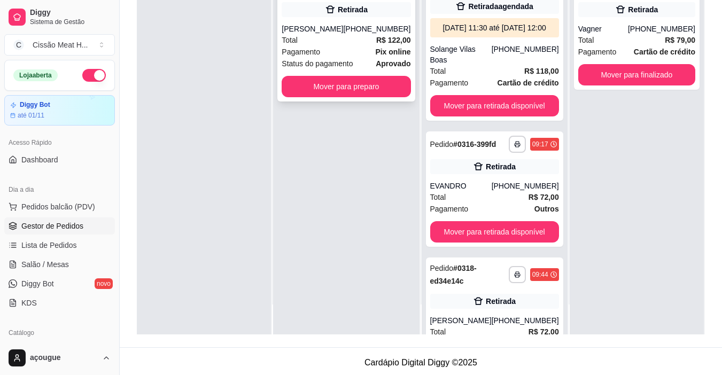
click at [334, 97] on div "**********" at bounding box center [345, 34] width 137 height 136
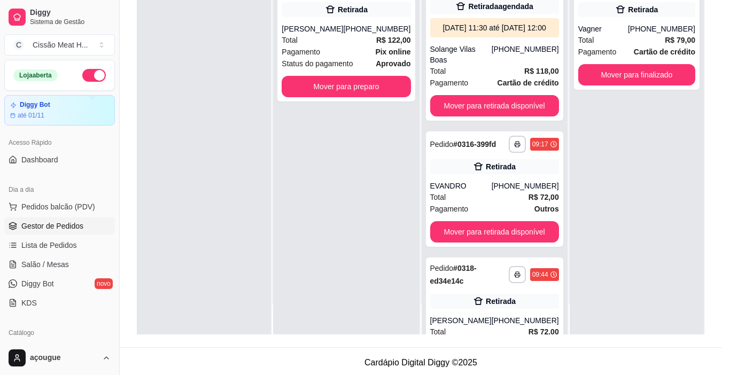
click at [335, 89] on div "feito há 9 minutos" at bounding box center [365, 83] width 282 height 25
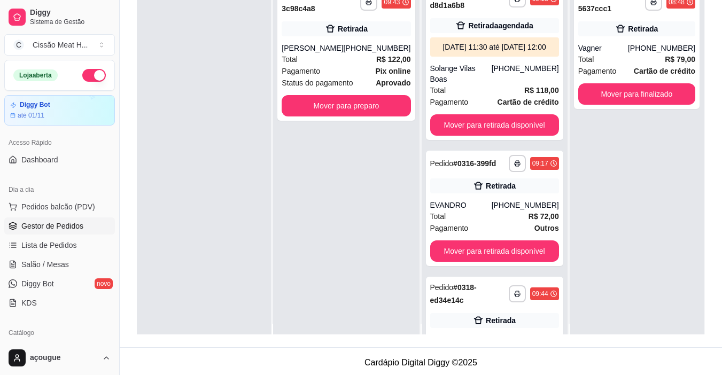
scroll to position [0, 0]
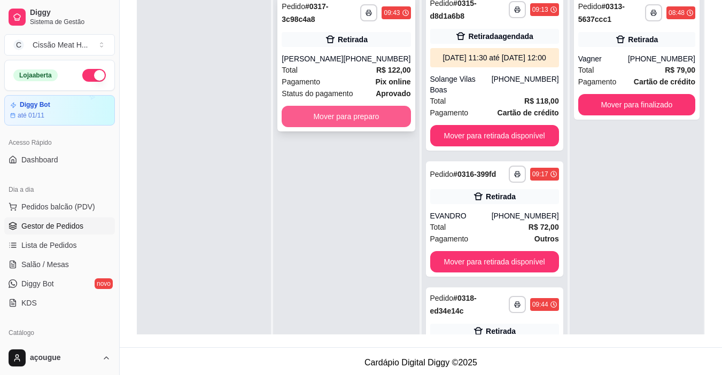
click at [358, 115] on button "Mover para preparo" at bounding box center [346, 116] width 129 height 21
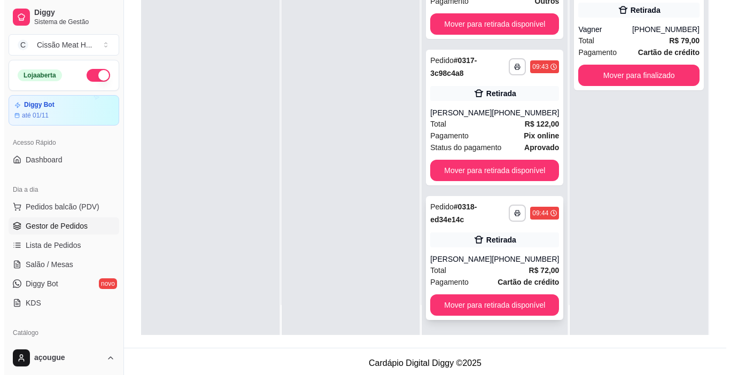
scroll to position [160, 0]
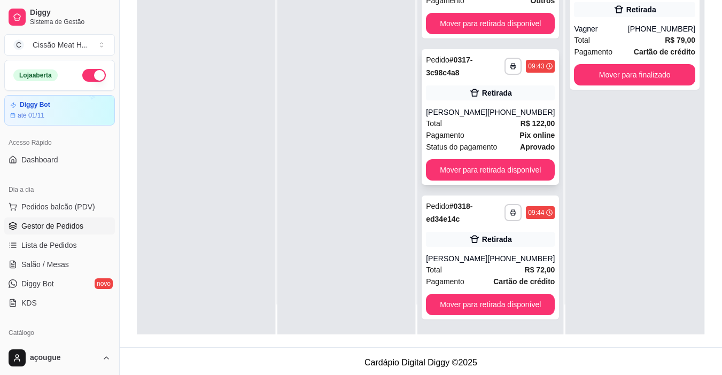
click at [468, 136] on div "Pagamento Pix online" at bounding box center [490, 135] width 129 height 12
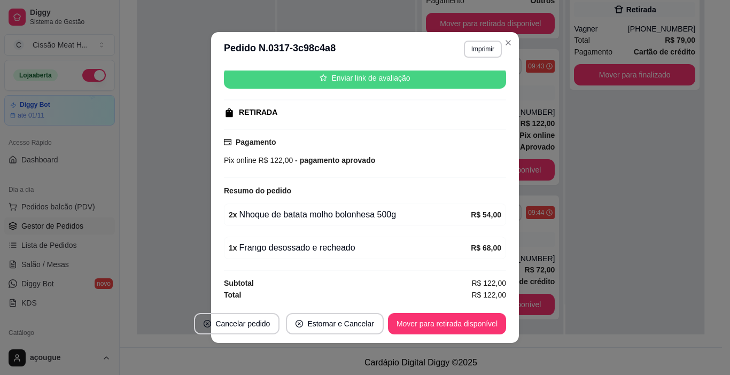
scroll to position [135, 0]
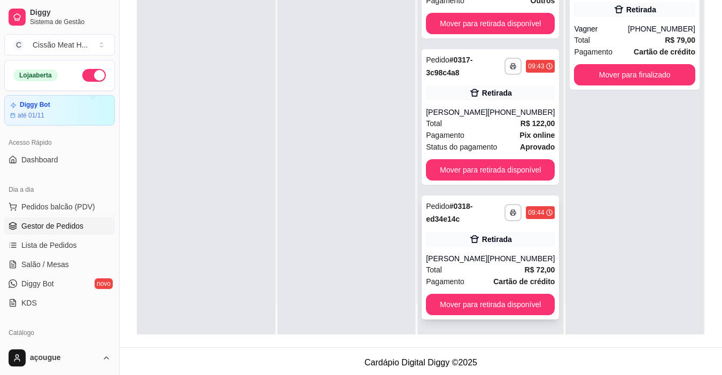
click at [466, 247] on div "**********" at bounding box center [490, 258] width 137 height 124
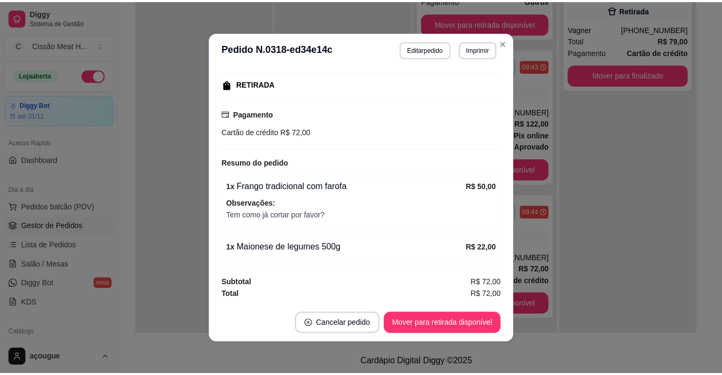
scroll to position [2, 0]
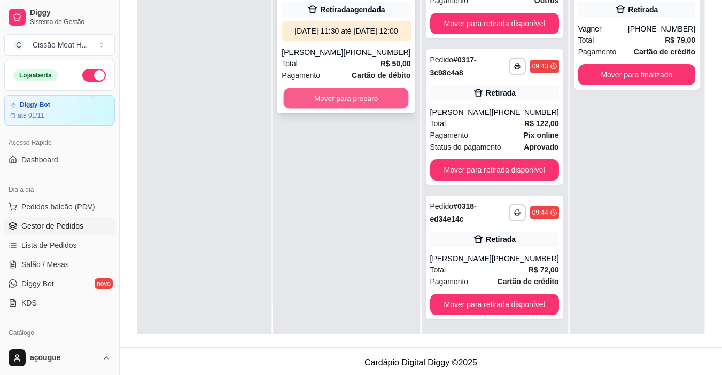
click at [334, 109] on button "Mover para preparo" at bounding box center [346, 98] width 125 height 21
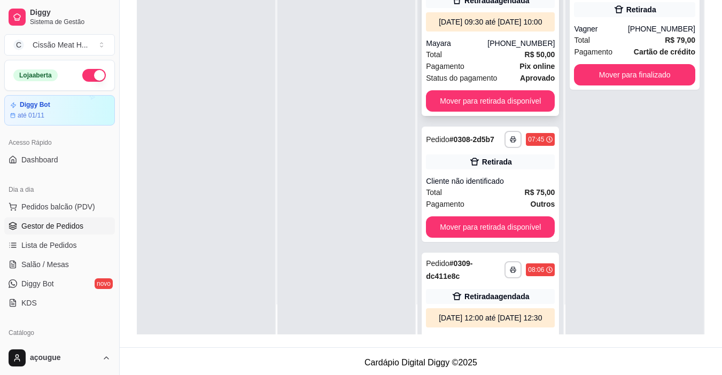
scroll to position [481, 0]
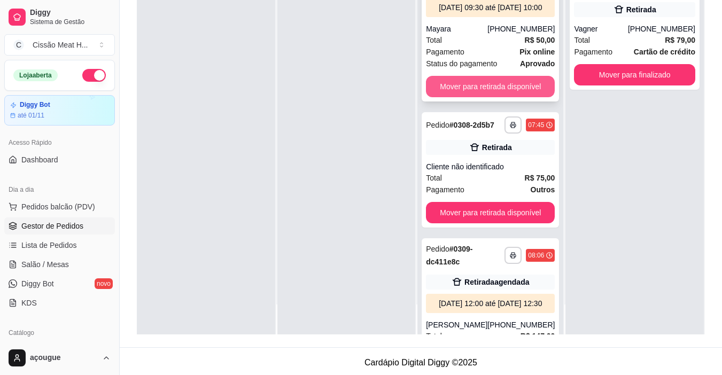
click at [507, 97] on button "Mover para retirada disponível" at bounding box center [490, 86] width 129 height 21
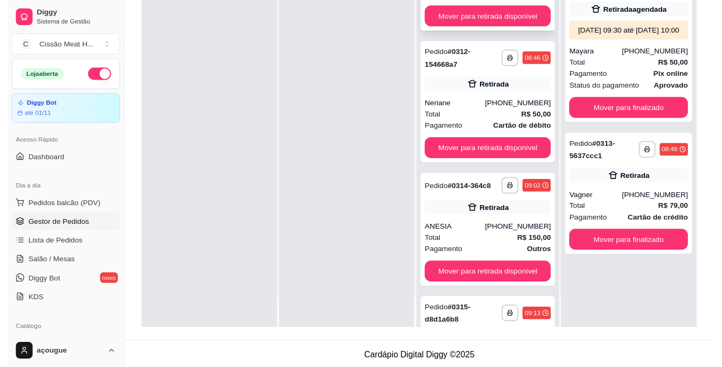
scroll to position [855, 0]
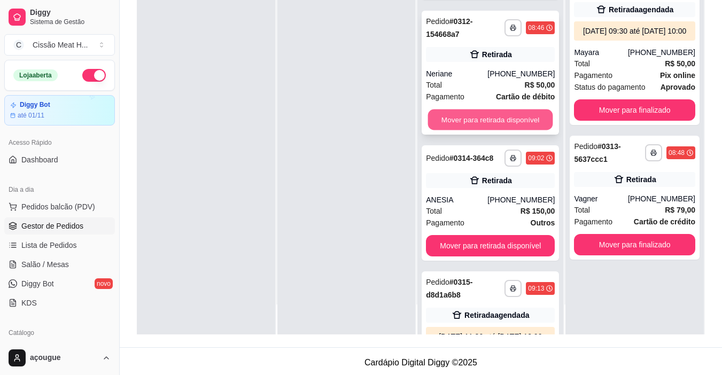
click at [499, 130] on button "Mover para retirada disponível" at bounding box center [490, 120] width 125 height 21
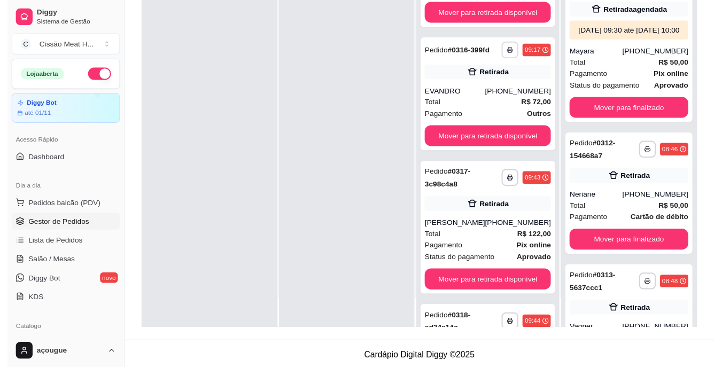
scroll to position [1230, 0]
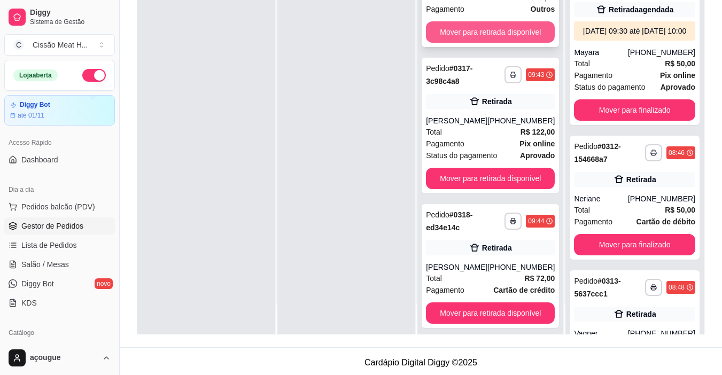
click at [508, 43] on button "Mover para retirada disponível" at bounding box center [490, 31] width 129 height 21
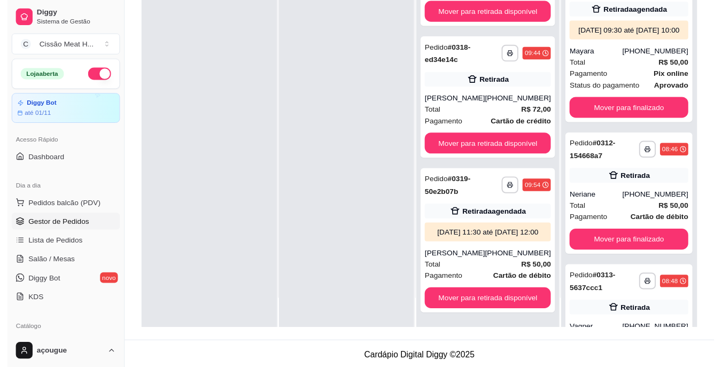
scroll to position [1336, 0]
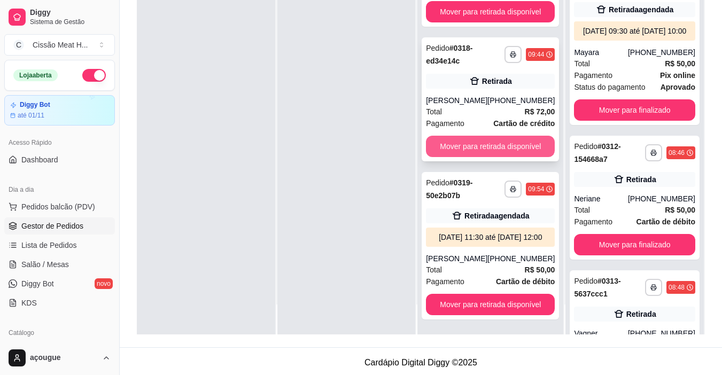
click at [500, 140] on button "Mover para retirada disponível" at bounding box center [490, 146] width 129 height 21
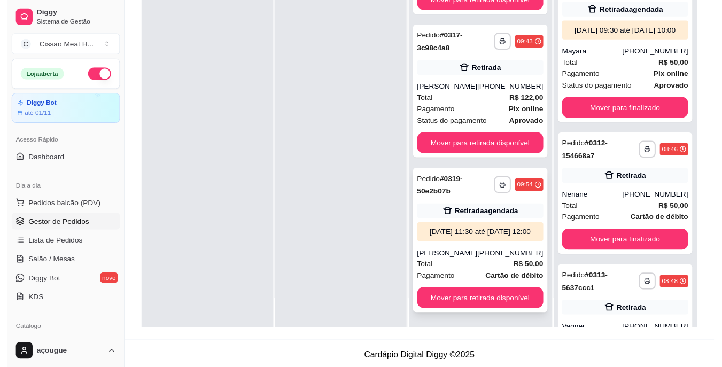
scroll to position [163, 0]
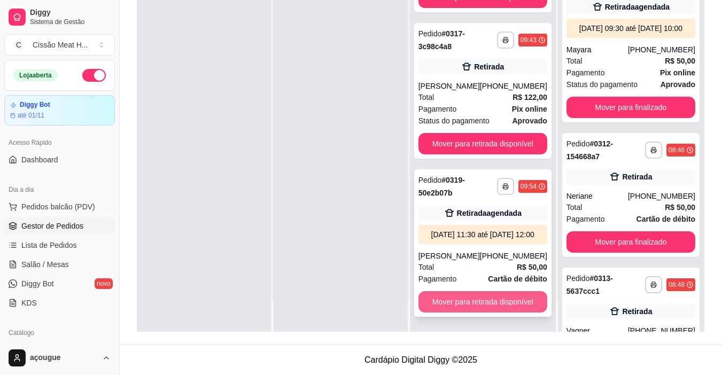
click at [478, 294] on button "Mover para retirada disponível" at bounding box center [483, 301] width 129 height 21
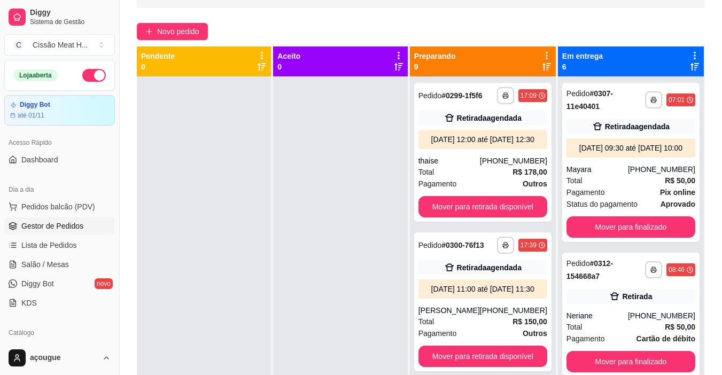
scroll to position [0, 0]
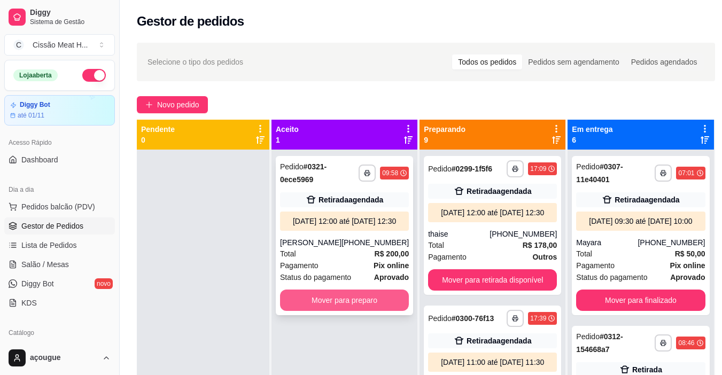
click at [350, 311] on button "Mover para preparo" at bounding box center [344, 300] width 129 height 21
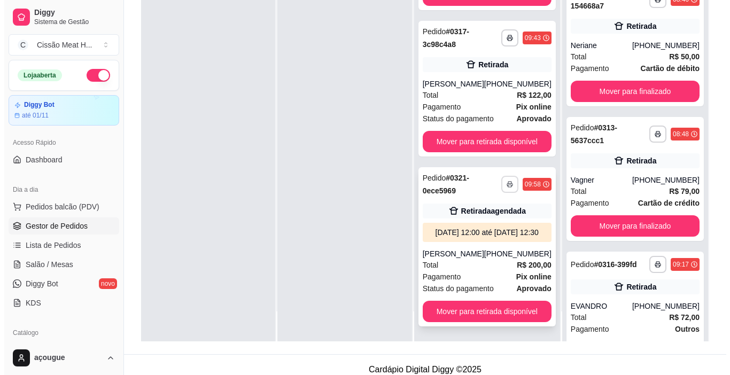
scroll to position [163, 0]
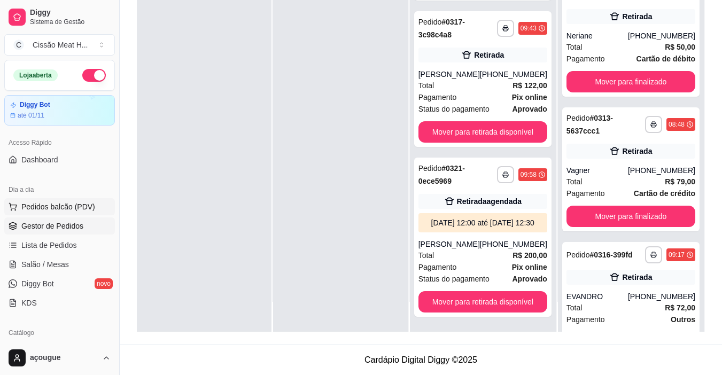
click at [67, 205] on span "Pedidos balcão (PDV)" at bounding box center [58, 207] width 74 height 11
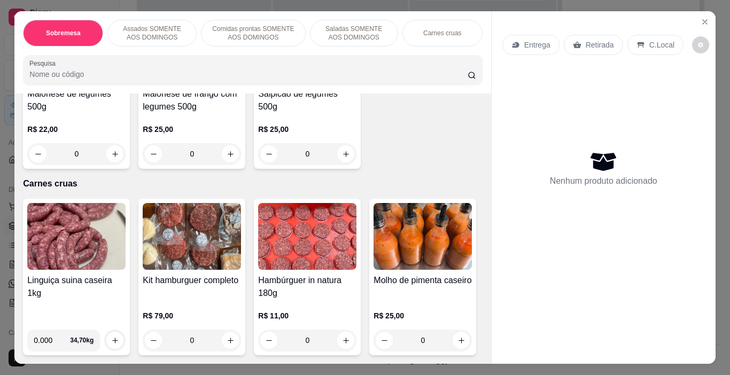
scroll to position [1508, 0]
drag, startPoint x: 317, startPoint y: 244, endPoint x: 439, endPoint y: 259, distance: 123.4
click at [445, 169] on div "Maionese de legumes 500g R$ 22,00 0 Maionese de frango com legumes 500g R$ 25,0…" at bounding box center [252, 90] width 459 height 157
click at [426, 169] on div "Maionese de legumes 500g R$ 22,00 0 Maionese de frango com legumes 500g R$ 25,0…" at bounding box center [252, 90] width 459 height 157
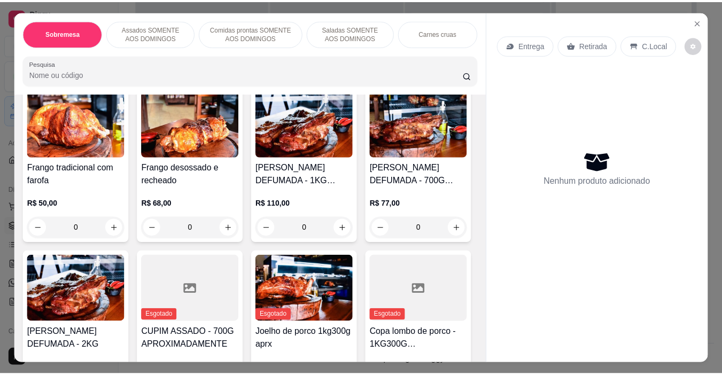
scroll to position [225, 0]
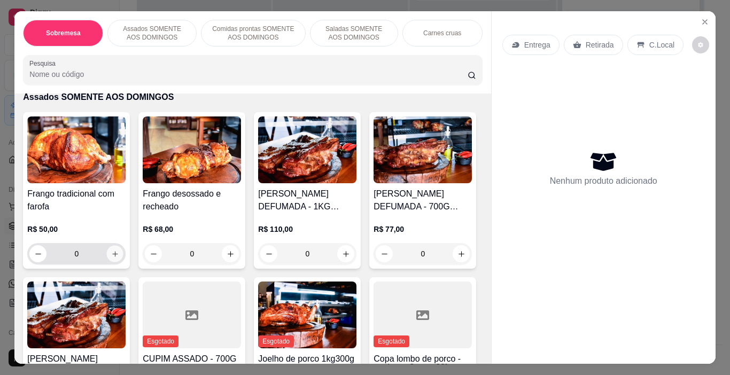
click at [107, 250] on button "increase-product-quantity" at bounding box center [115, 254] width 17 height 17
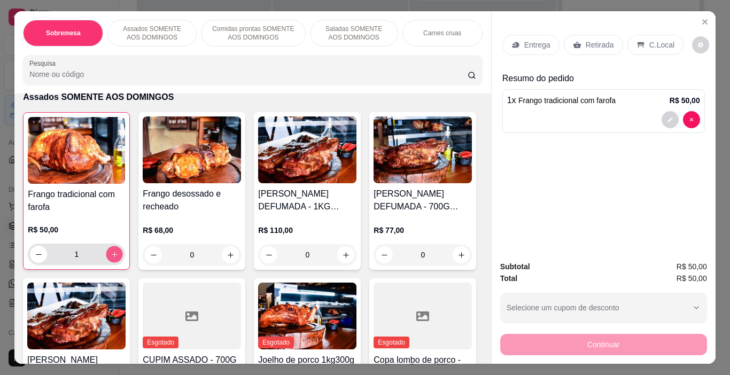
click at [106, 250] on button "increase-product-quantity" at bounding box center [114, 254] width 17 height 17
type input "2"
click at [586, 41] on p "Retirada" at bounding box center [600, 45] width 28 height 11
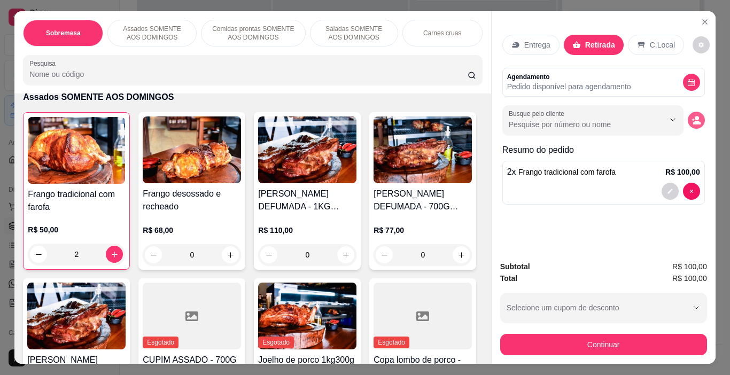
click at [694, 121] on button "decrease-product-quantity" at bounding box center [696, 120] width 17 height 17
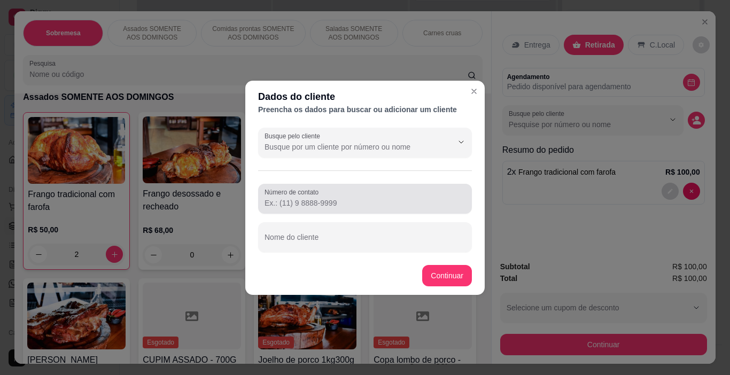
click at [310, 196] on label "Número de contato" at bounding box center [294, 192] width 58 height 9
click at [310, 198] on input "Número de contato" at bounding box center [365, 203] width 201 height 11
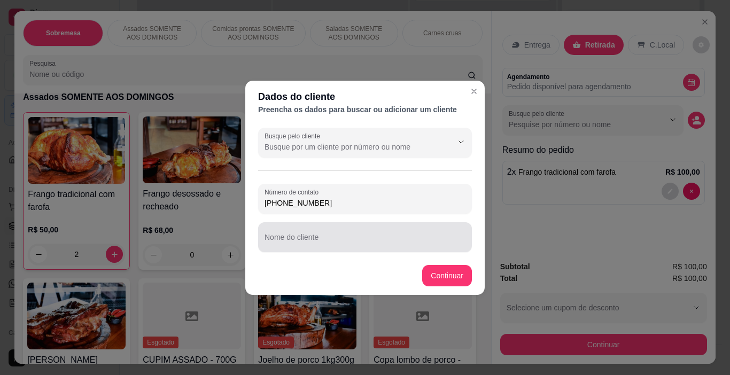
type input "[PHONE_NUMBER]"
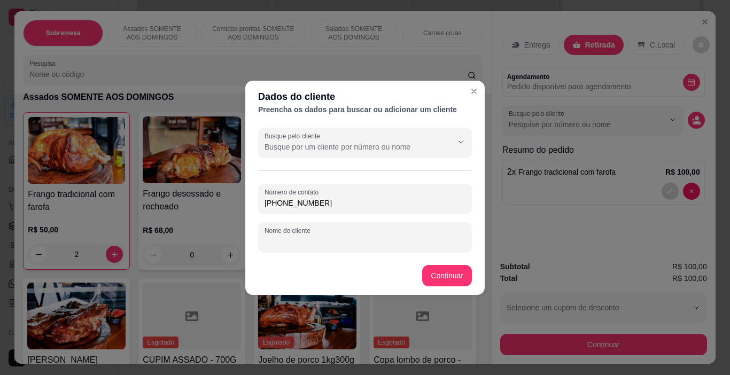
click at [310, 242] on input "Nome do cliente" at bounding box center [365, 241] width 201 height 11
type input "helder"
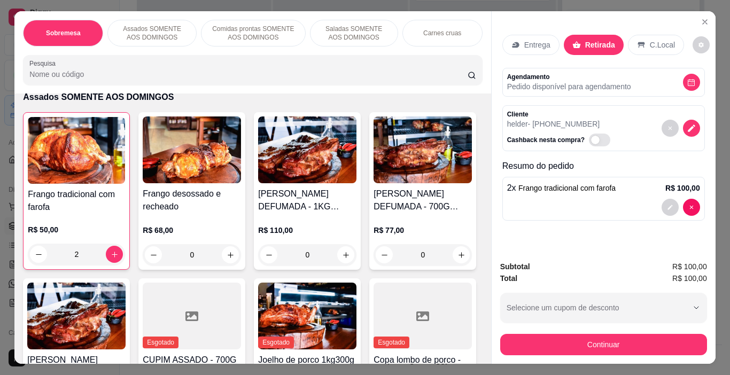
click at [612, 345] on button "Continuar" at bounding box center [603, 344] width 207 height 21
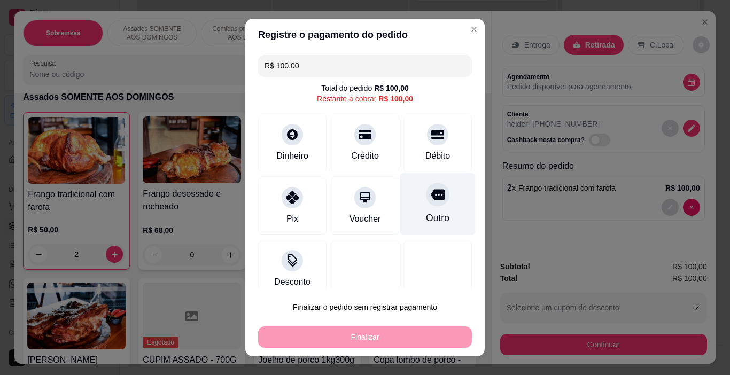
click at [429, 221] on div "Outro" at bounding box center [438, 218] width 24 height 14
type input "R$ 0,00"
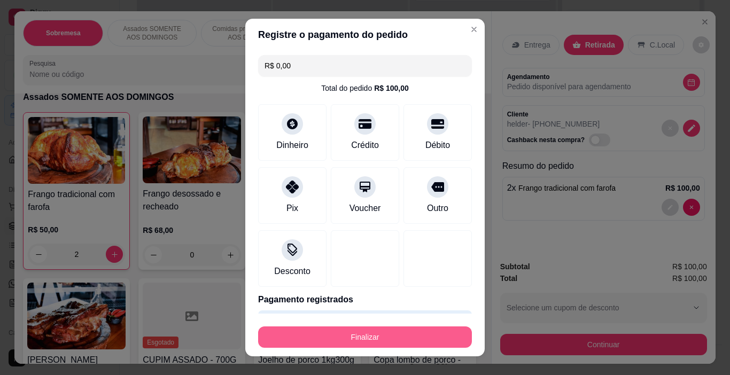
click at [389, 336] on button "Finalizar" at bounding box center [365, 337] width 214 height 21
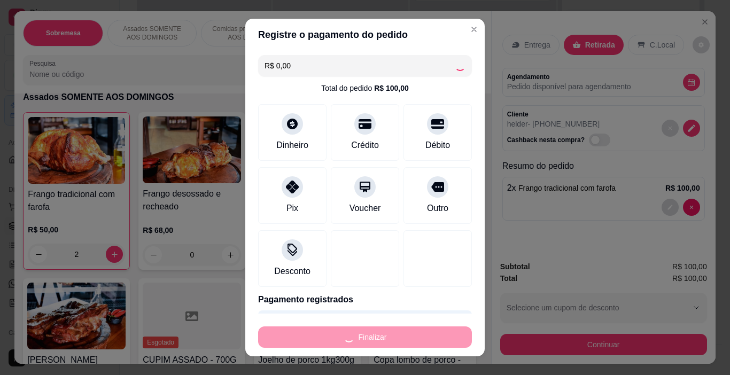
type input "0"
type input "-R$ 100,00"
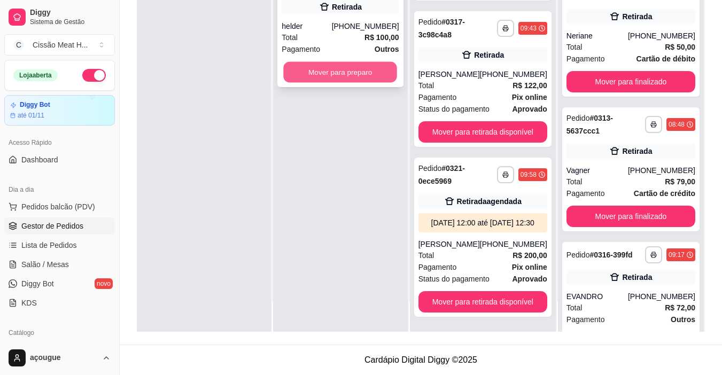
click at [345, 69] on button "Mover para preparo" at bounding box center [341, 72] width 114 height 21
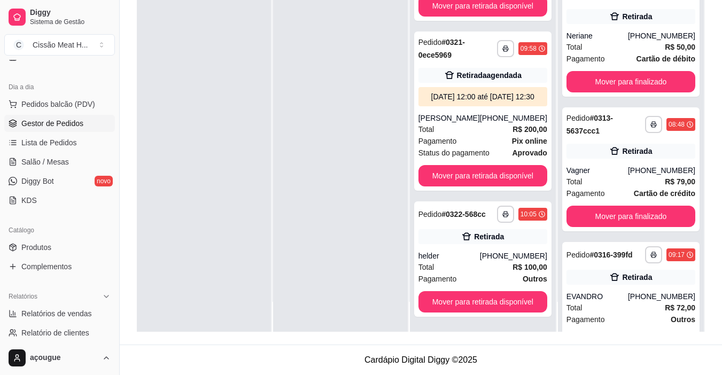
scroll to position [107, 0]
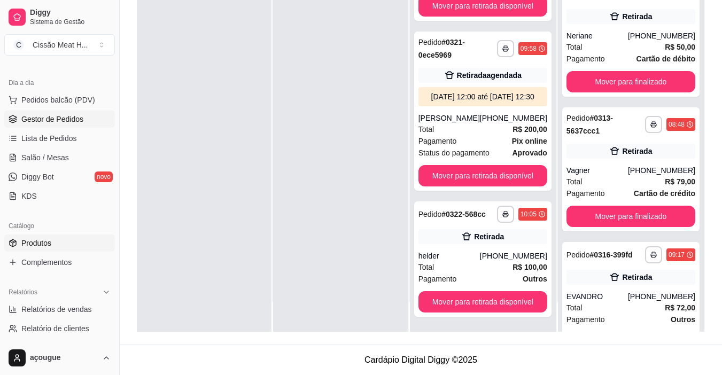
click at [57, 236] on link "Produtos" at bounding box center [59, 243] width 111 height 17
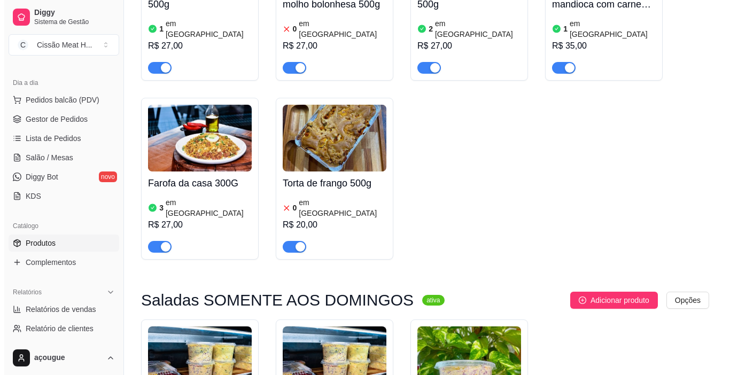
scroll to position [4310, 0]
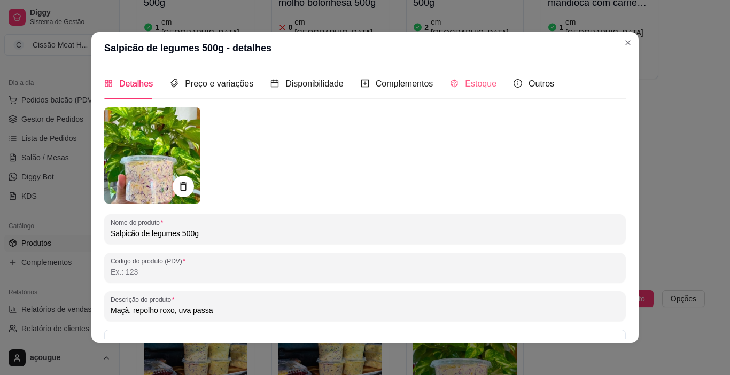
click at [481, 93] on div "Estoque" at bounding box center [473, 83] width 47 height 30
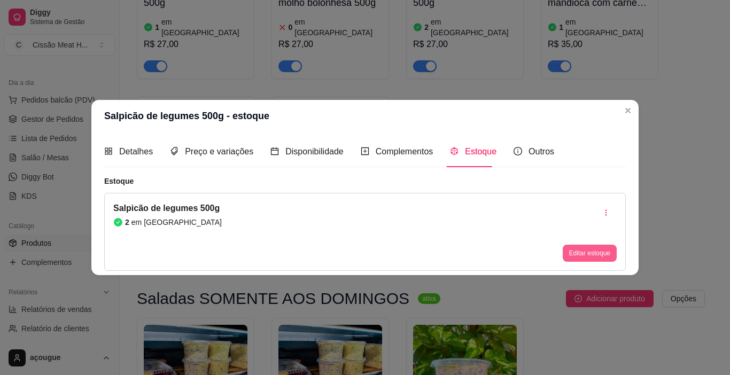
click at [580, 251] on button "Editar estoque" at bounding box center [590, 253] width 54 height 17
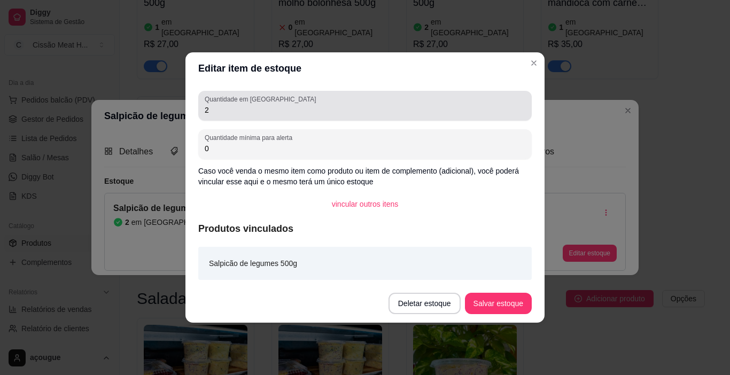
click at [251, 108] on input "2" at bounding box center [365, 110] width 321 height 11
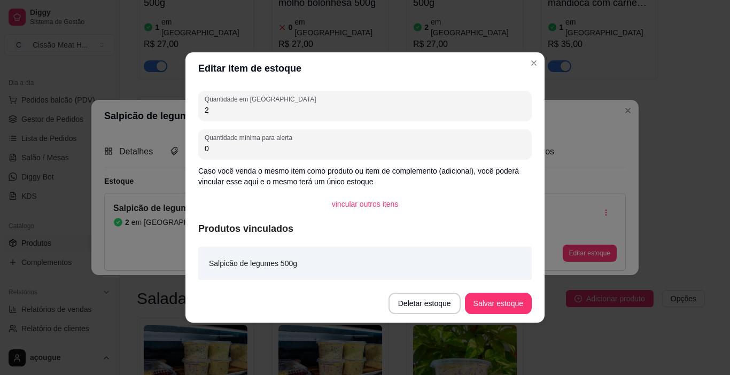
click at [251, 108] on input "2" at bounding box center [365, 110] width 321 height 11
type input "01"
click at [495, 296] on button "Salvar estoque" at bounding box center [498, 303] width 67 height 21
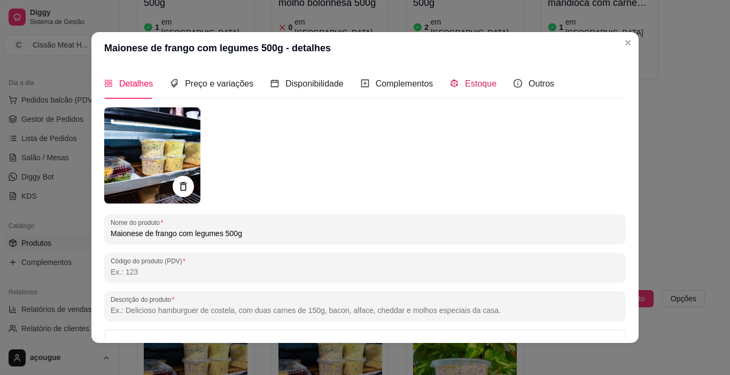
click at [467, 85] on span "Estoque" at bounding box center [481, 83] width 32 height 9
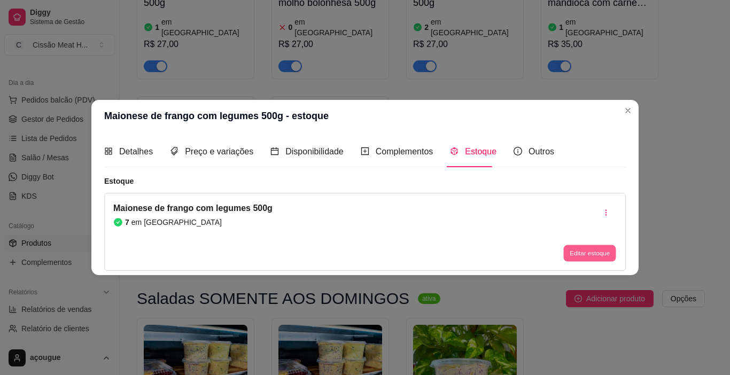
click at [588, 251] on button "Editar estoque" at bounding box center [589, 253] width 52 height 17
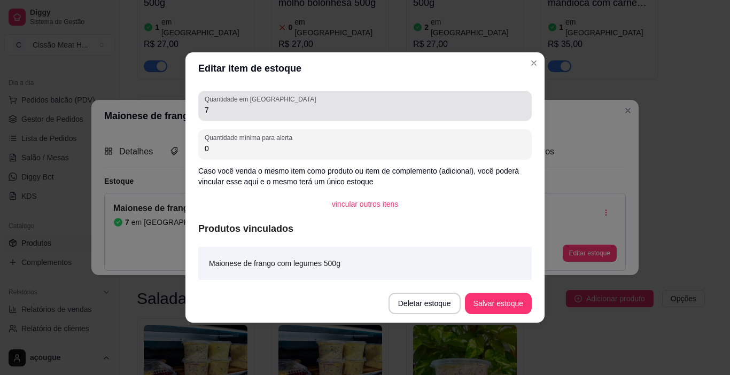
click at [257, 103] on label "Quantidade em [GEOGRAPHIC_DATA]" at bounding box center [262, 99] width 115 height 9
click at [257, 105] on input "7" at bounding box center [365, 110] width 321 height 11
click at [257, 103] on label "Quantidade em [GEOGRAPHIC_DATA]" at bounding box center [262, 99] width 115 height 9
click at [257, 105] on input "7" at bounding box center [365, 110] width 321 height 11
click at [241, 117] on div "Quantidade em estoque 7" at bounding box center [365, 106] width 334 height 30
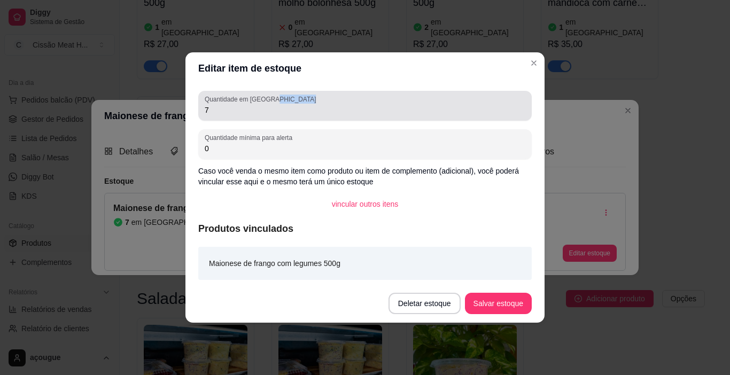
click at [241, 117] on div "Quantidade em estoque 7" at bounding box center [365, 106] width 334 height 30
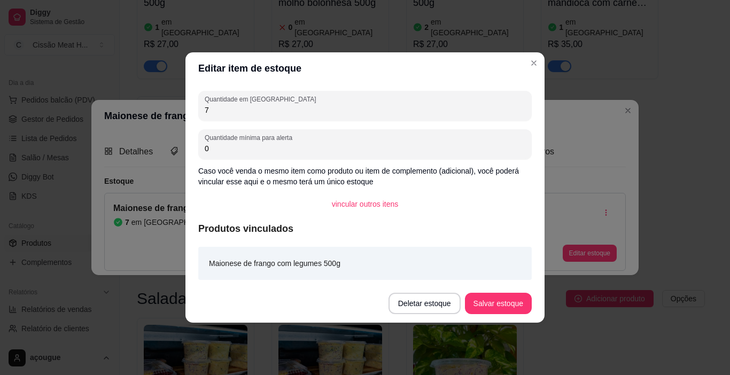
click at [241, 117] on div "Quantidade em estoque 7" at bounding box center [365, 106] width 334 height 30
type input "0"
click at [507, 303] on button "Salvar estoque" at bounding box center [498, 303] width 67 height 21
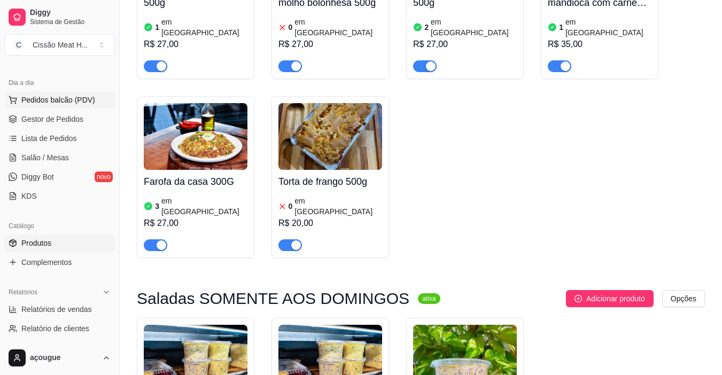
click at [58, 93] on button "Pedidos balcão (PDV)" at bounding box center [59, 99] width 111 height 17
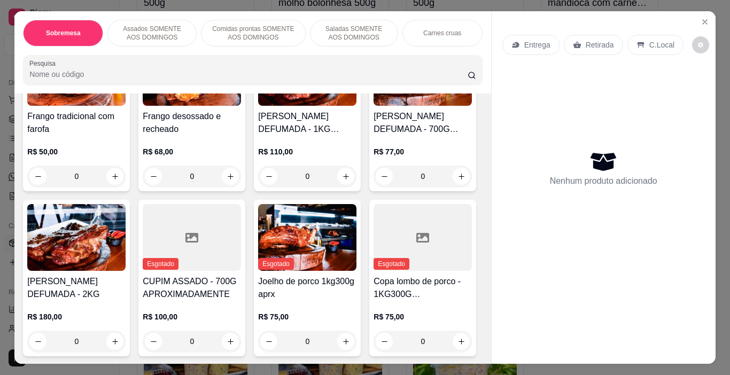
scroll to position [321, 0]
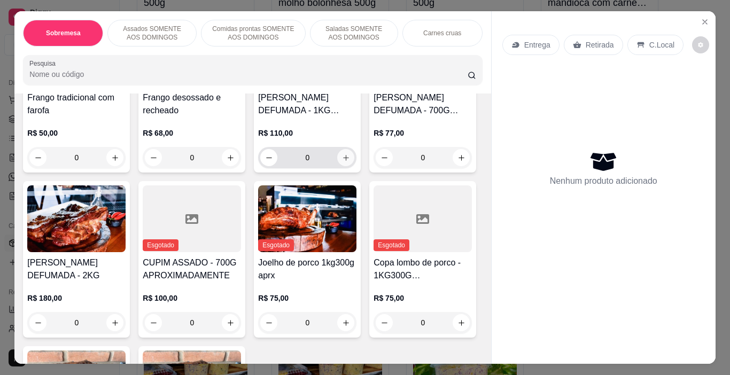
click at [343, 155] on icon "increase-product-quantity" at bounding box center [346, 158] width 6 height 6
type input "1"
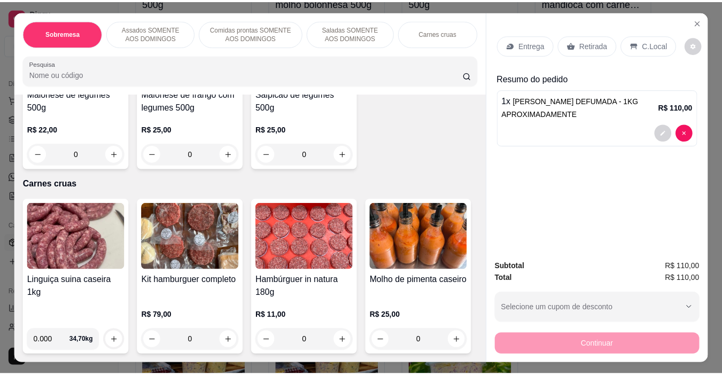
scroll to position [1604, 0]
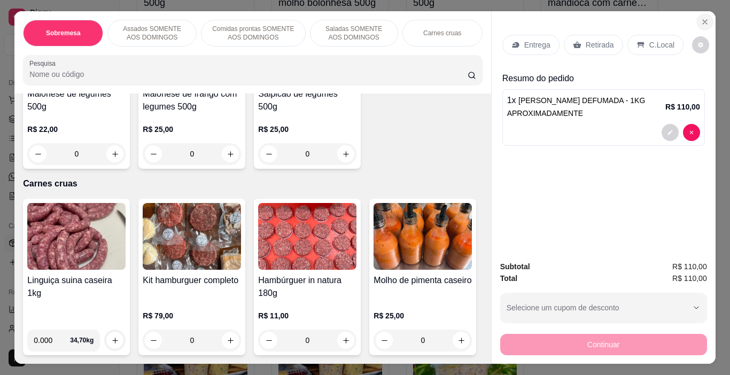
click at [705, 19] on icon "Close" at bounding box center [705, 22] width 9 height 9
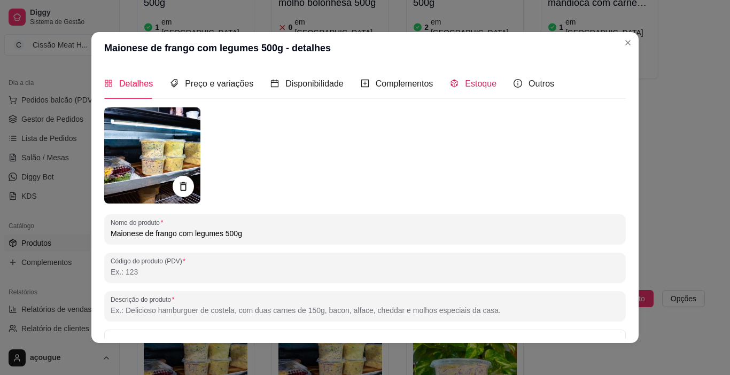
click at [465, 87] on span "Estoque" at bounding box center [481, 83] width 32 height 9
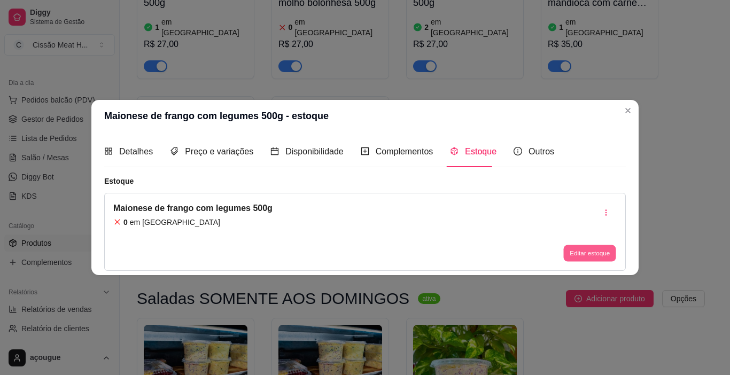
click at [591, 258] on button "Editar estoque" at bounding box center [589, 253] width 52 height 17
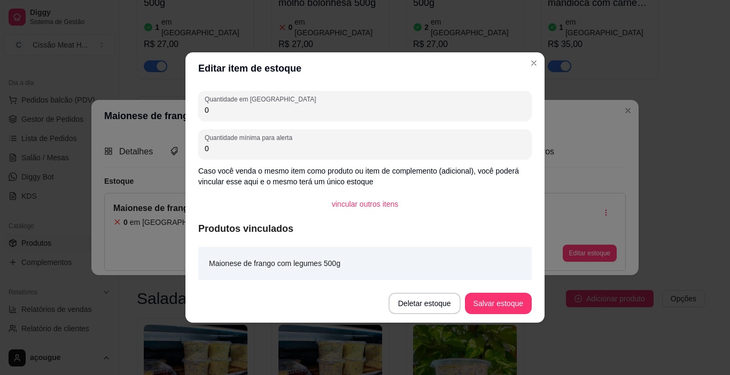
click at [249, 109] on input "0" at bounding box center [365, 110] width 321 height 11
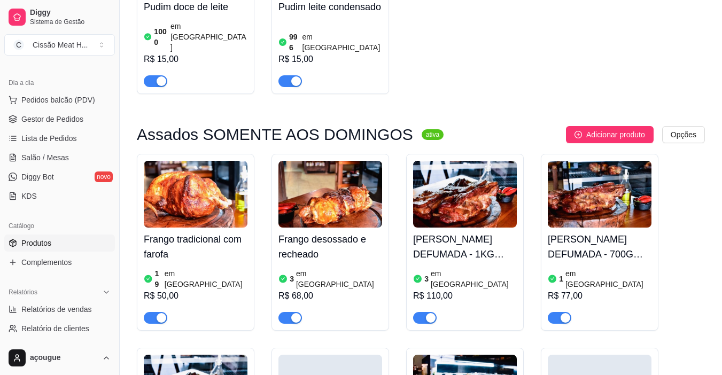
scroll to position [3188, 0]
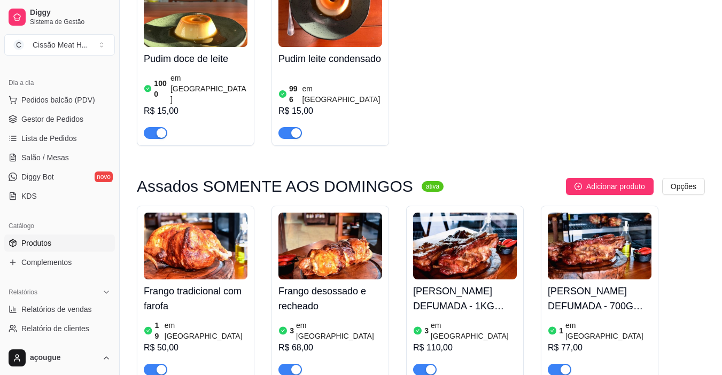
click at [483, 320] on div "3 em [GEOGRAPHIC_DATA]" at bounding box center [465, 330] width 104 height 21
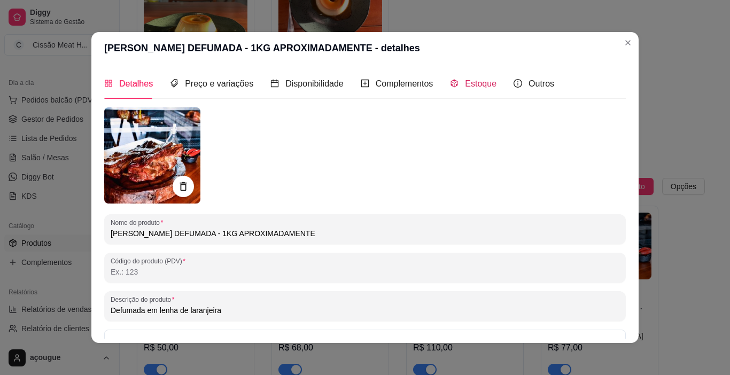
click at [455, 82] on div "Estoque" at bounding box center [473, 83] width 47 height 13
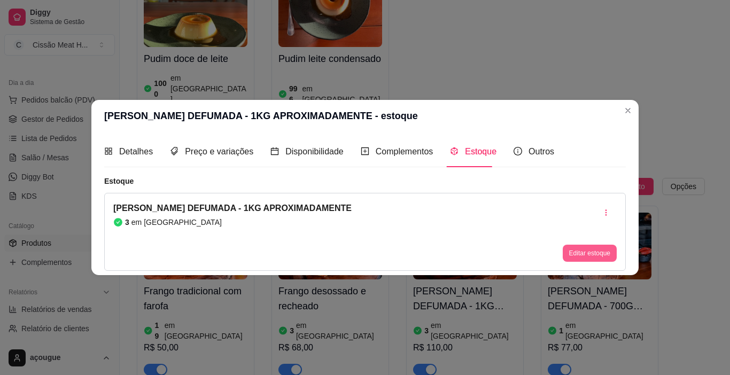
click at [570, 253] on button "Editar estoque" at bounding box center [590, 253] width 54 height 17
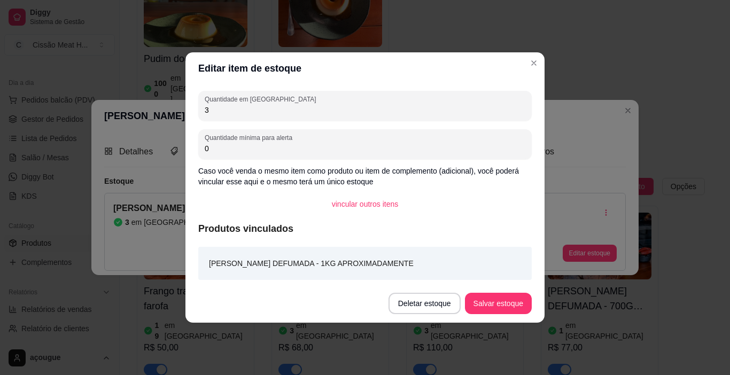
click at [345, 107] on input "3" at bounding box center [365, 110] width 321 height 11
type input "2"
click at [480, 295] on button "Salvar estoque" at bounding box center [498, 303] width 67 height 21
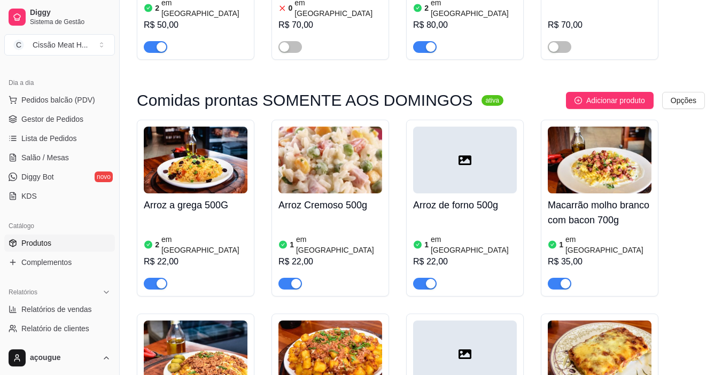
scroll to position [3990, 0]
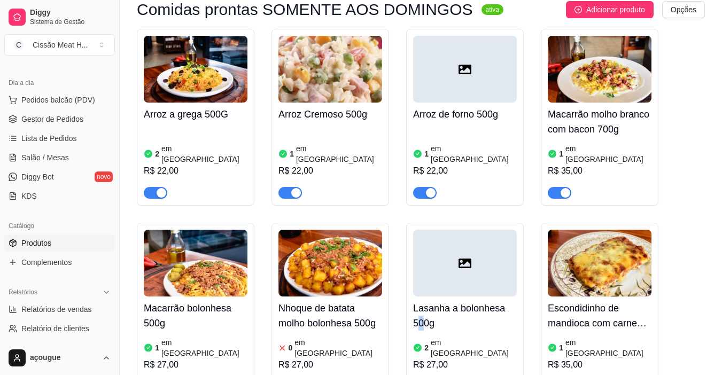
click at [422, 301] on h4 "Lasanha a bolonhesa 500g" at bounding box center [465, 316] width 104 height 30
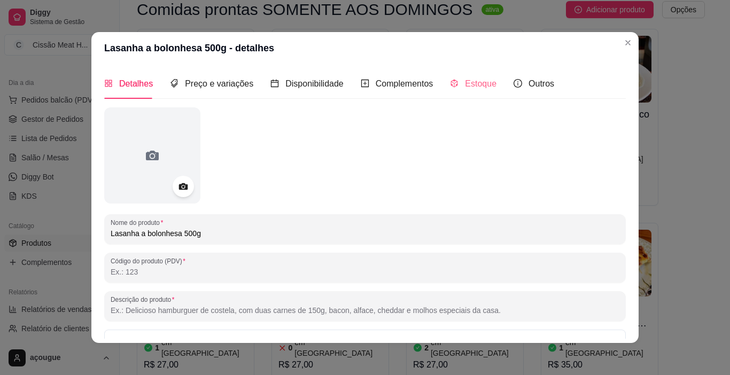
click at [473, 75] on div "Estoque" at bounding box center [473, 83] width 47 height 30
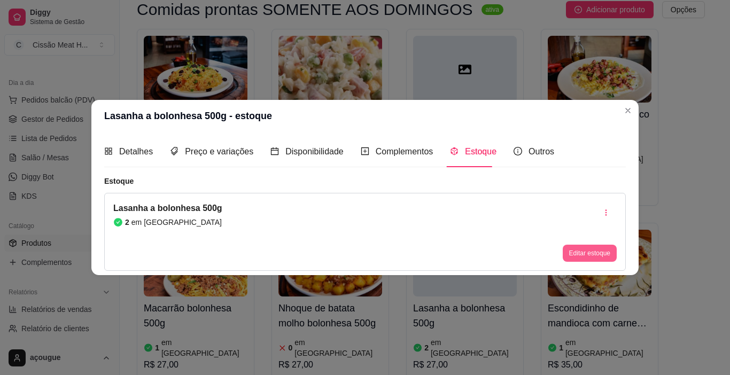
click at [580, 248] on button "Editar estoque" at bounding box center [590, 253] width 54 height 17
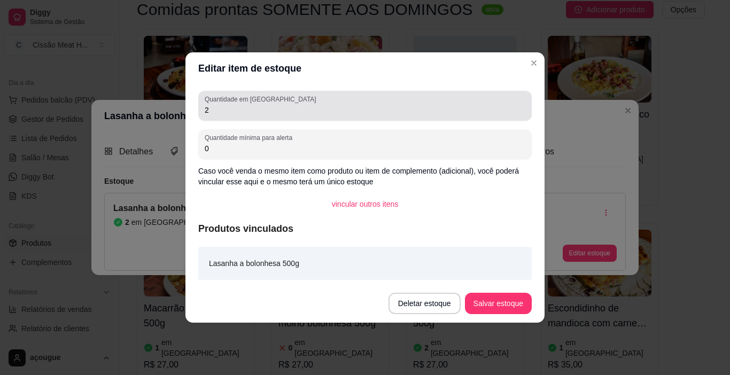
click at [268, 113] on input "2" at bounding box center [365, 110] width 321 height 11
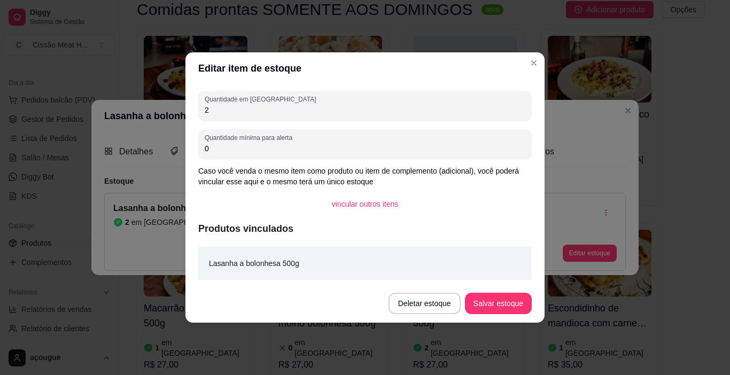
click at [267, 113] on input "2" at bounding box center [365, 110] width 321 height 11
type input "01"
click at [495, 299] on button "Salvar estoque" at bounding box center [498, 303] width 67 height 21
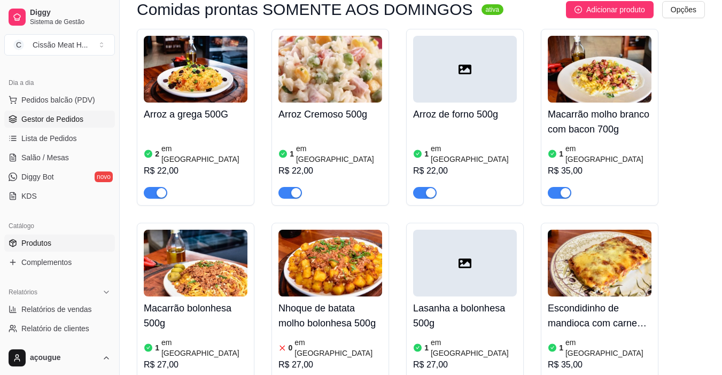
click at [66, 114] on span "Gestor de Pedidos" at bounding box center [52, 119] width 62 height 11
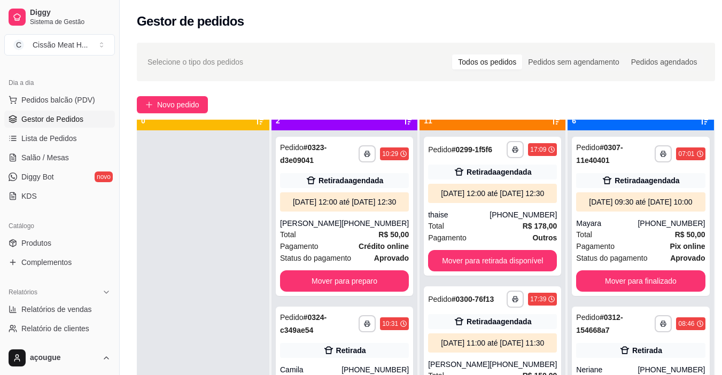
scroll to position [30, 0]
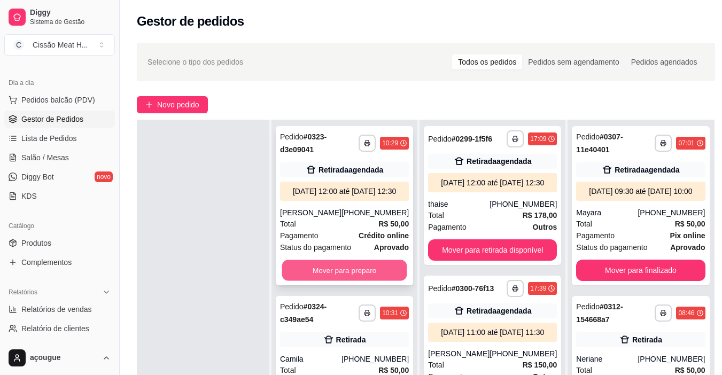
click at [327, 276] on button "Mover para preparo" at bounding box center [344, 270] width 125 height 21
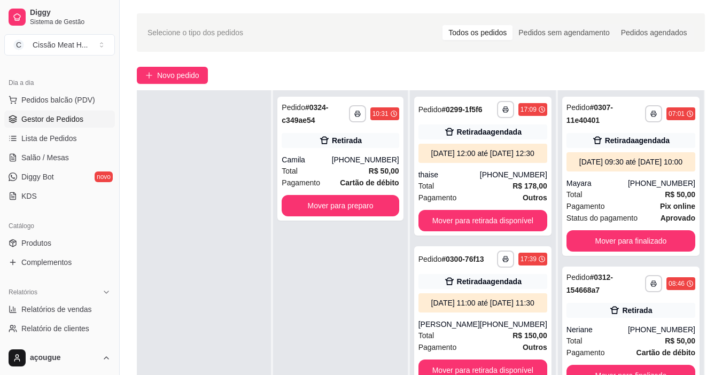
scroll to position [53, 0]
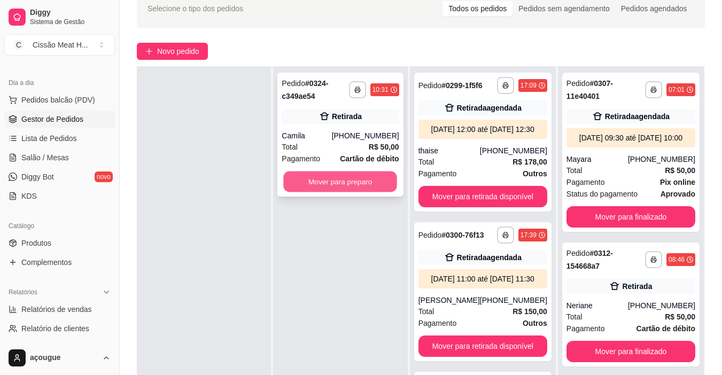
click at [313, 191] on button "Mover para preparo" at bounding box center [341, 182] width 114 height 21
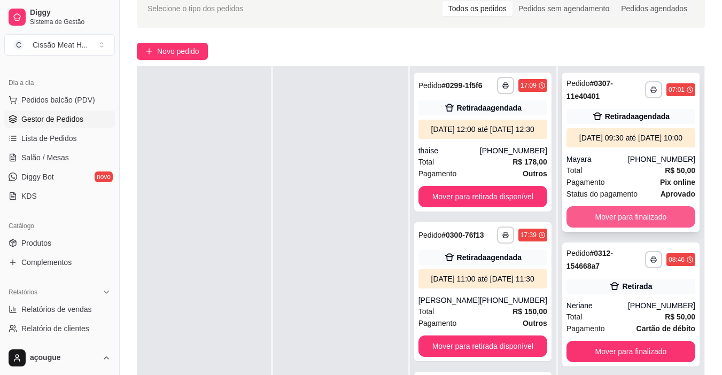
click at [653, 228] on button "Mover para finalizado" at bounding box center [631, 216] width 129 height 21
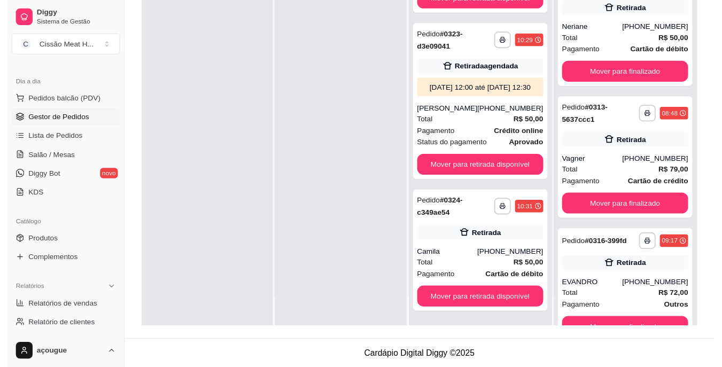
scroll to position [163, 0]
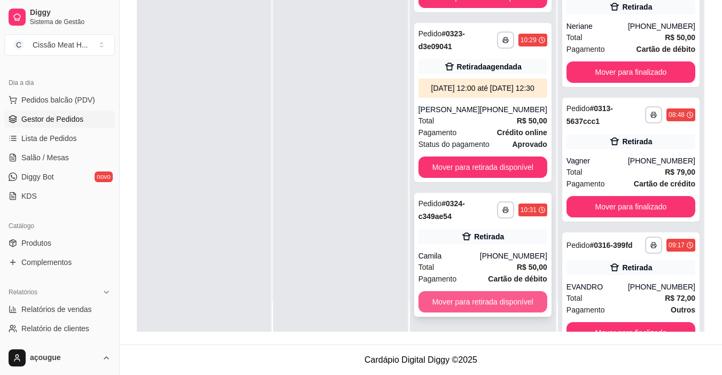
click at [460, 309] on button "Mover para retirada disponível" at bounding box center [483, 301] width 129 height 21
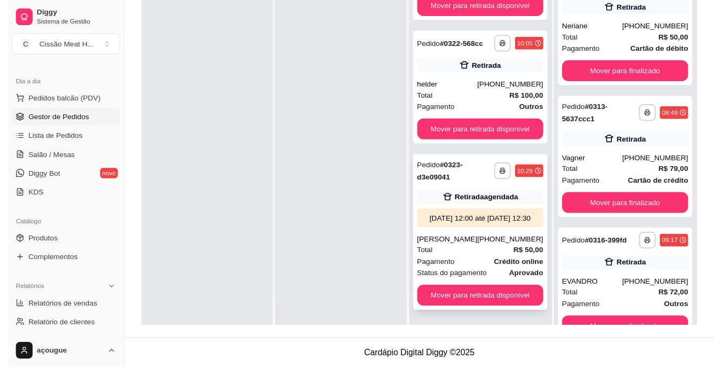
scroll to position [1527, 0]
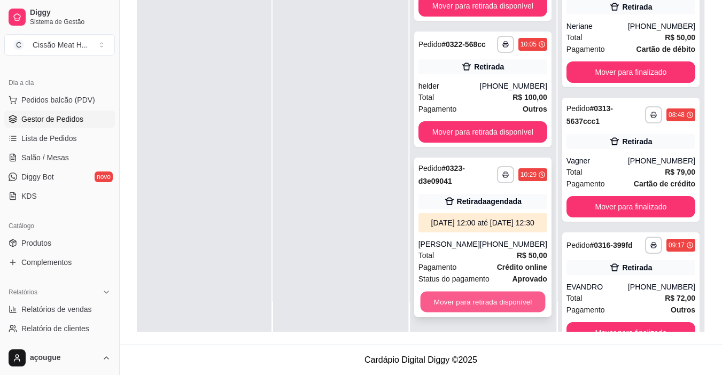
click at [485, 303] on button "Mover para retirada disponível" at bounding box center [482, 302] width 125 height 21
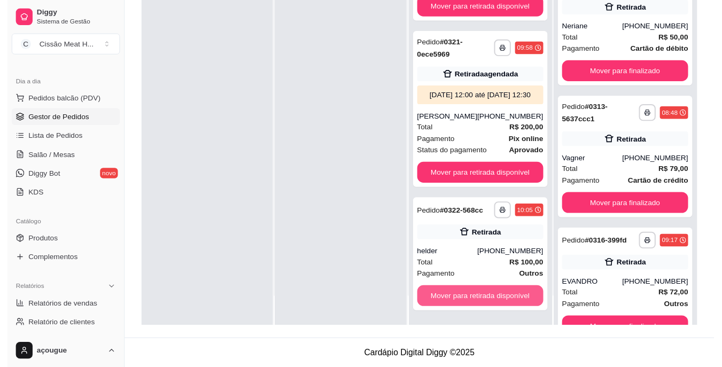
scroll to position [1346, 0]
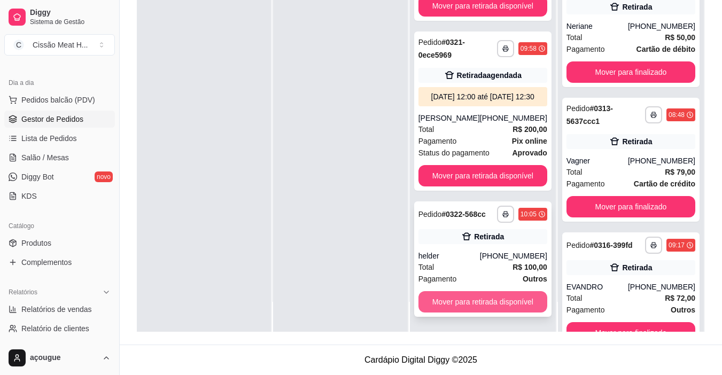
click at [482, 303] on button "Mover para retirada disponível" at bounding box center [483, 301] width 129 height 21
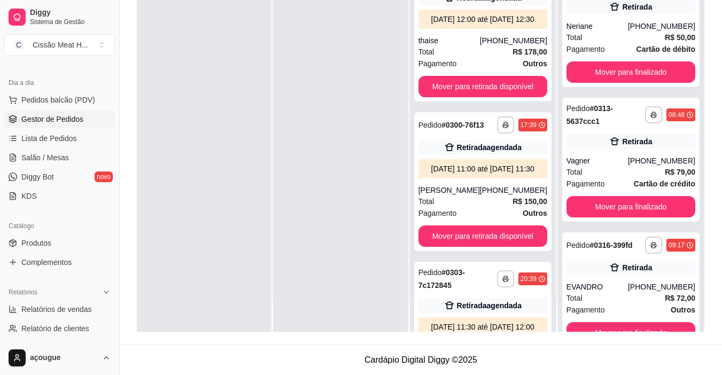
scroll to position [0, 0]
drag, startPoint x: 549, startPoint y: 20, endPoint x: 559, endPoint y: 185, distance: 165.5
click at [557, 186] on div "**********" at bounding box center [483, 129] width 147 height 405
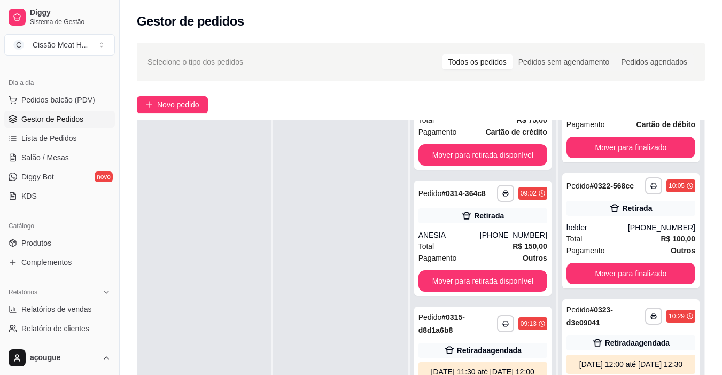
scroll to position [588, 0]
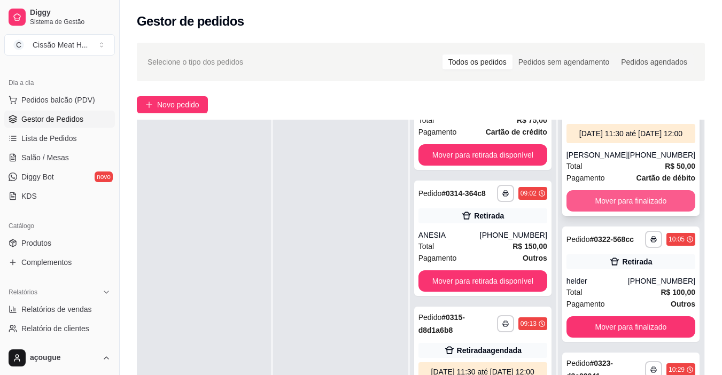
click at [665, 212] on button "Mover para finalizado" at bounding box center [631, 200] width 129 height 21
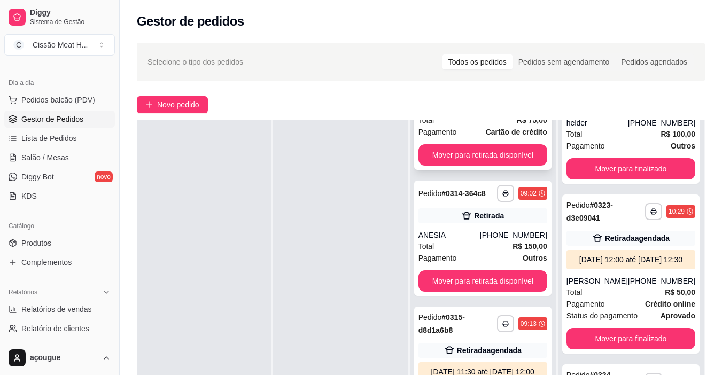
scroll to position [419, 0]
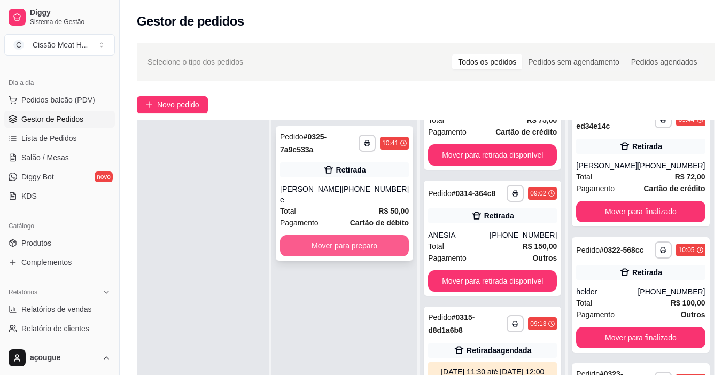
click at [338, 241] on button "Mover para preparo" at bounding box center [344, 245] width 129 height 21
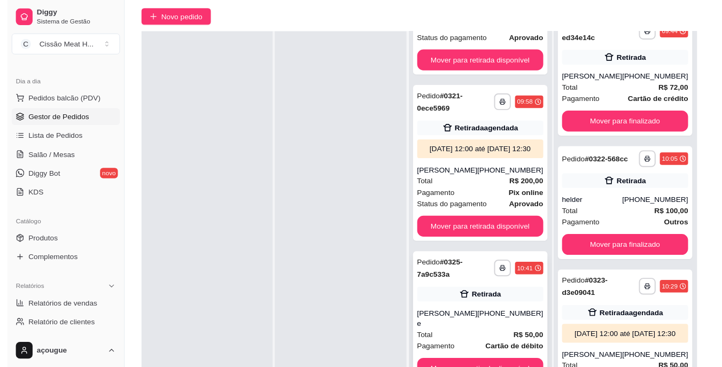
scroll to position [163, 0]
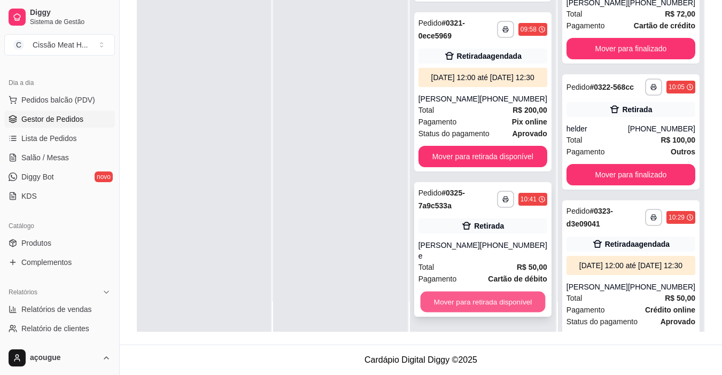
click at [510, 297] on button "Mover para retirada disponível" at bounding box center [482, 302] width 125 height 21
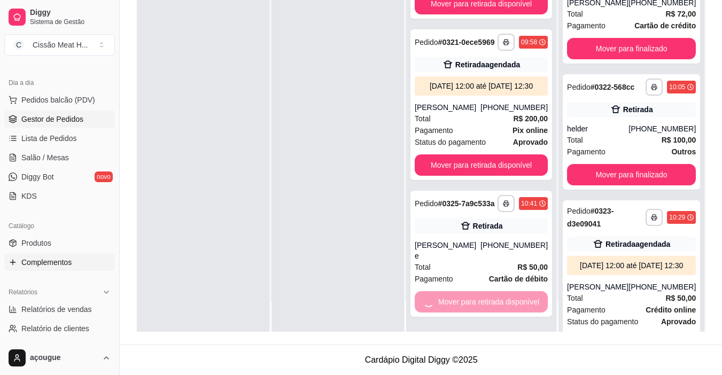
scroll to position [1220, 0]
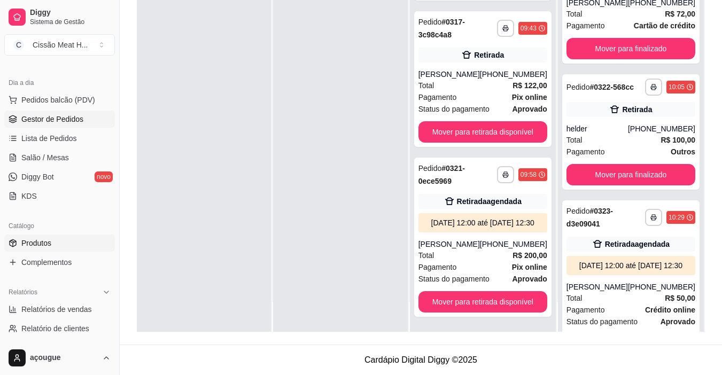
click at [82, 244] on link "Produtos" at bounding box center [59, 243] width 111 height 17
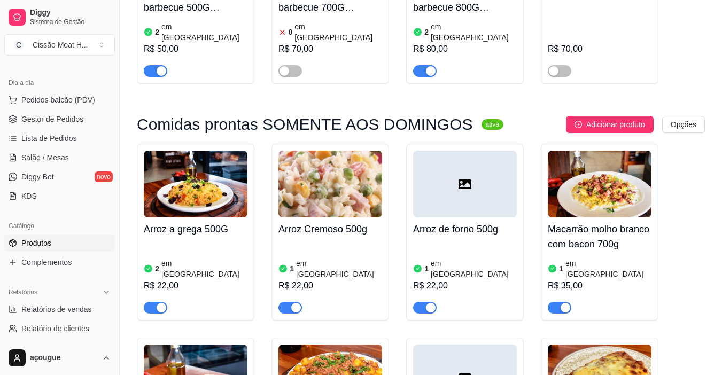
scroll to position [3776, 0]
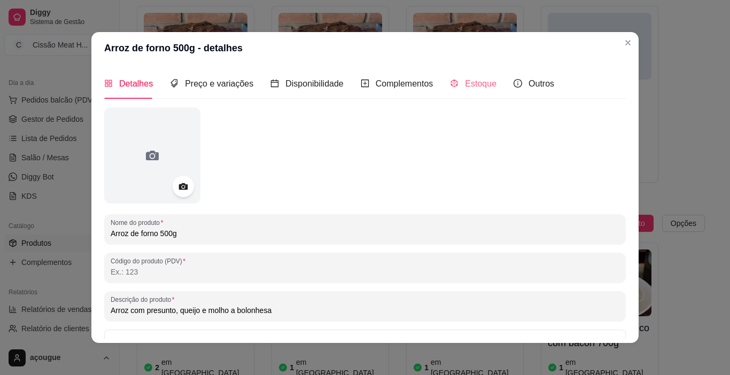
click at [453, 91] on div "Estoque" at bounding box center [473, 83] width 47 height 30
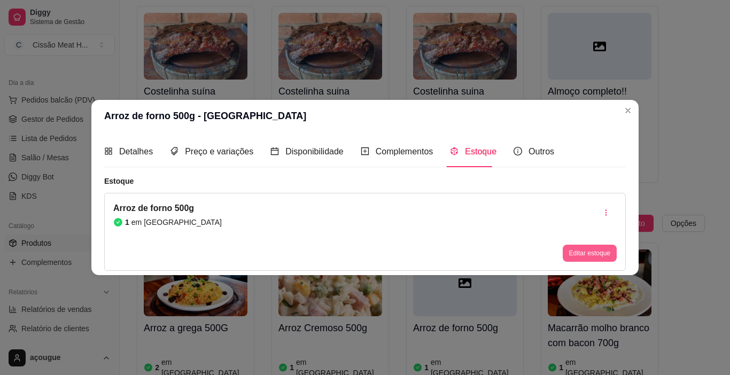
click at [573, 259] on button "Editar estoque" at bounding box center [590, 253] width 54 height 17
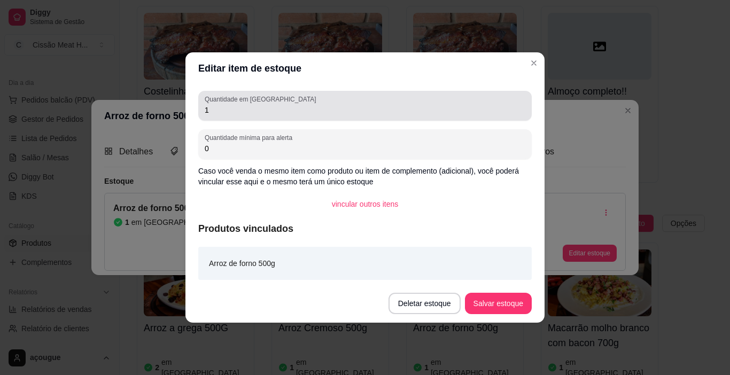
click at [307, 101] on div "1" at bounding box center [365, 105] width 321 height 21
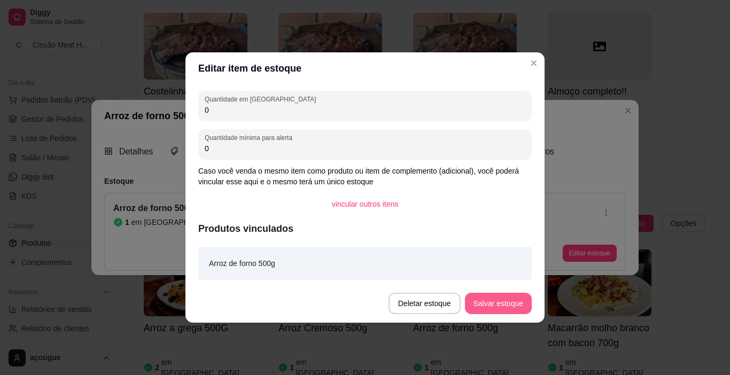
type input "0"
click at [485, 306] on button "Salvar estoque" at bounding box center [498, 303] width 67 height 21
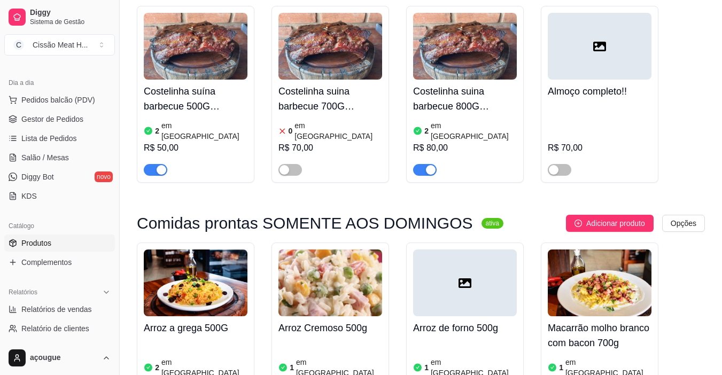
click at [445, 357] on article "em [GEOGRAPHIC_DATA]" at bounding box center [474, 367] width 86 height 21
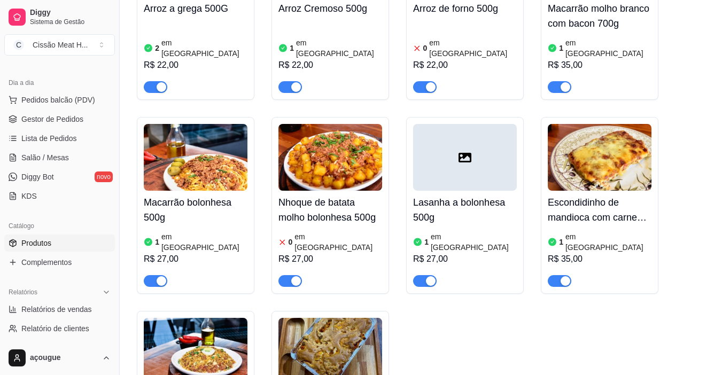
scroll to position [4097, 0]
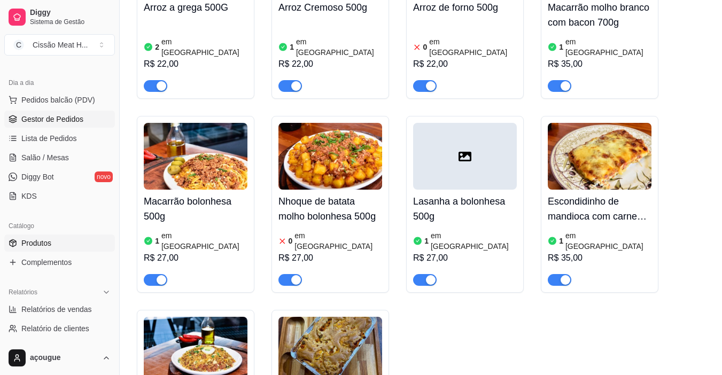
click at [78, 118] on span "Gestor de Pedidos" at bounding box center [52, 119] width 62 height 11
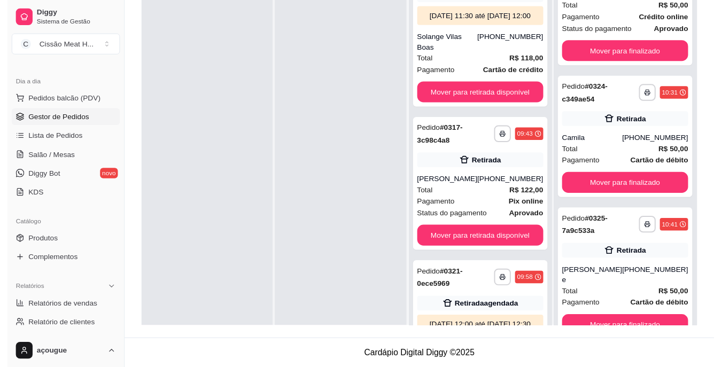
scroll to position [748, 0]
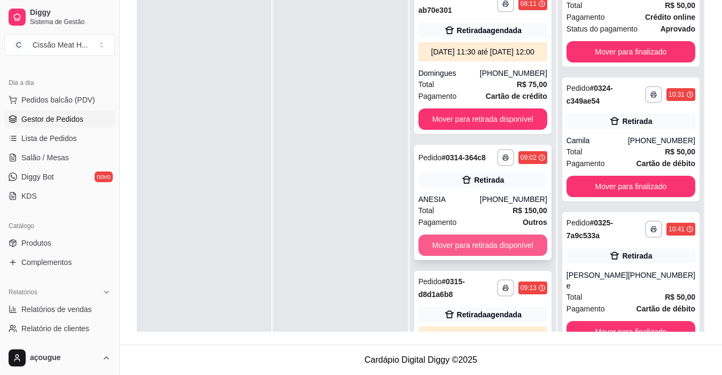
click at [480, 256] on button "Mover para retirada disponível" at bounding box center [483, 245] width 129 height 21
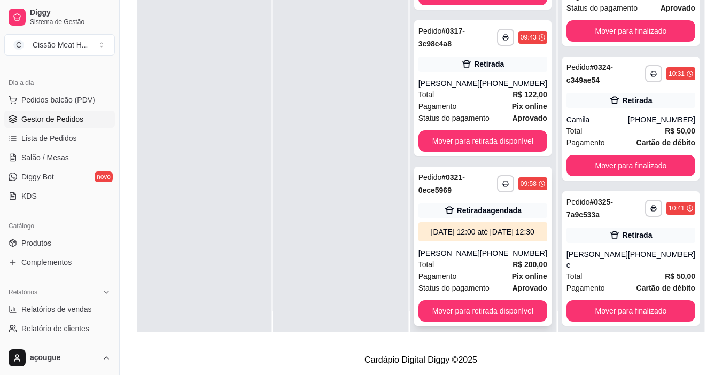
scroll to position [30, 0]
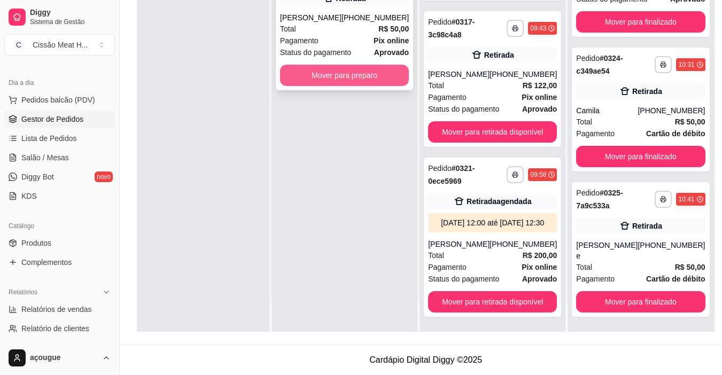
click at [362, 75] on button "Mover para preparo" at bounding box center [344, 75] width 129 height 21
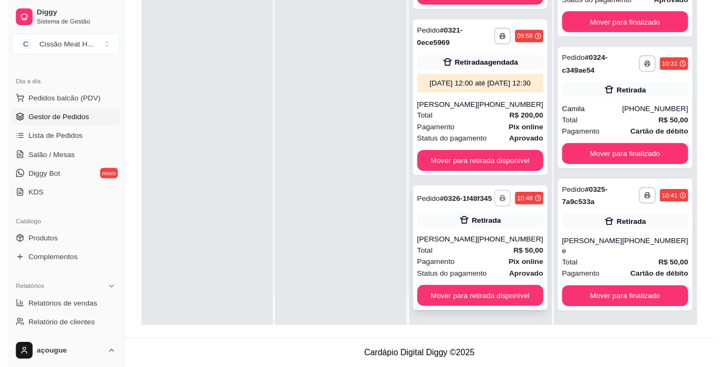
scroll to position [1240, 0]
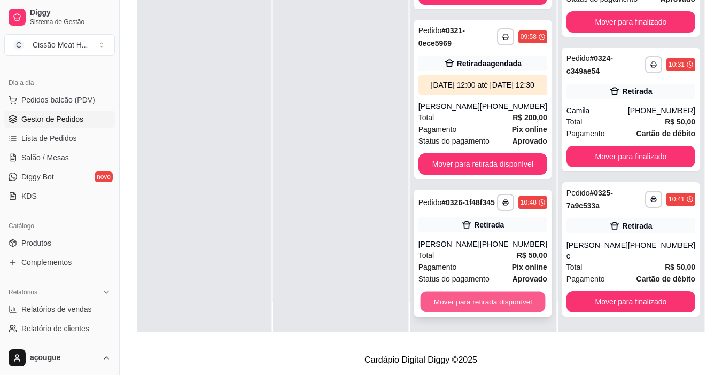
click at [506, 305] on button "Mover para retirada disponível" at bounding box center [482, 302] width 125 height 21
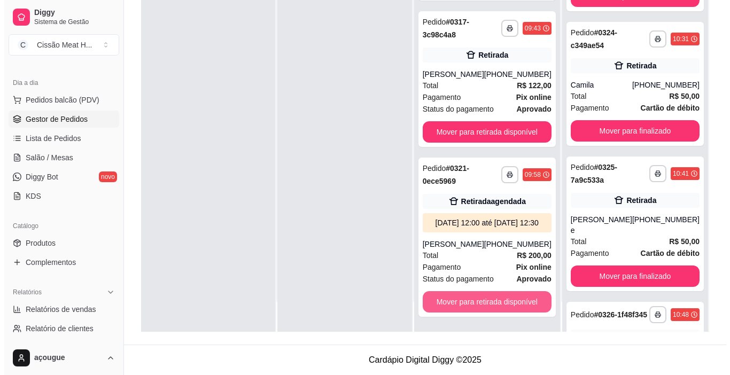
scroll to position [1094, 0]
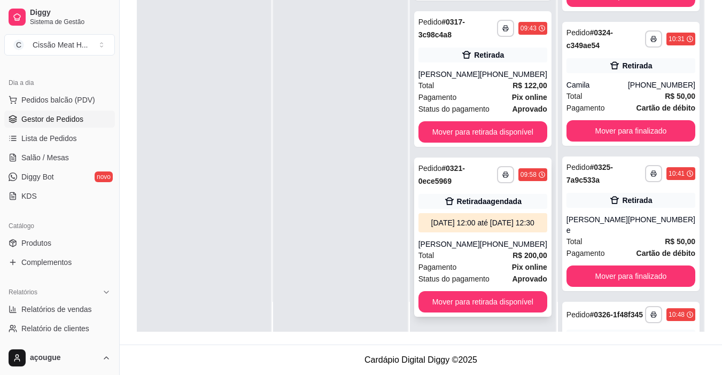
click at [500, 283] on div "Status do pagamento aprovado" at bounding box center [483, 279] width 129 height 12
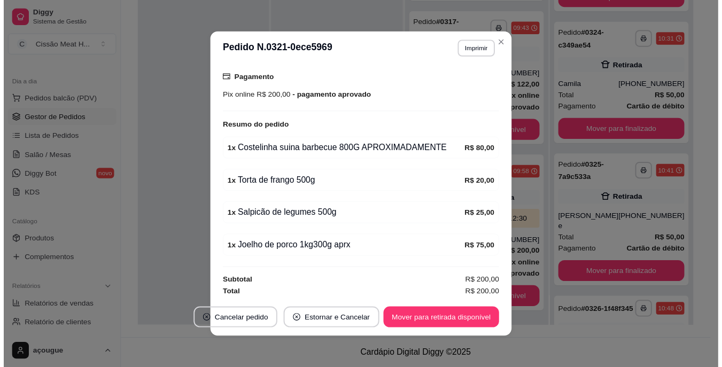
scroll to position [227, 0]
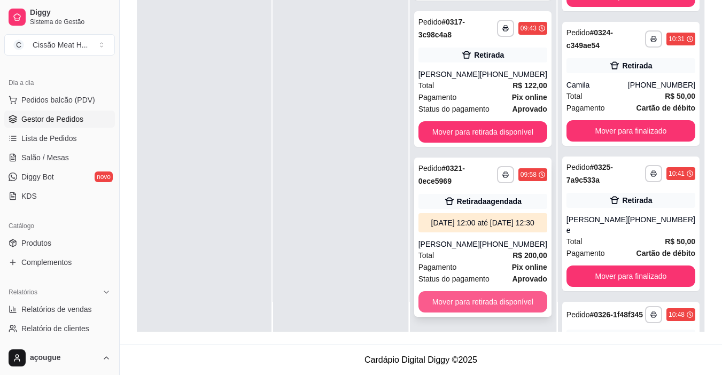
click at [490, 298] on button "Mover para retirada disponível" at bounding box center [483, 301] width 129 height 21
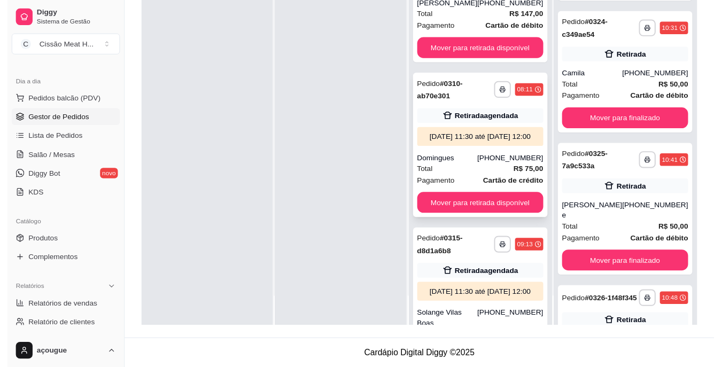
scroll to position [592, 0]
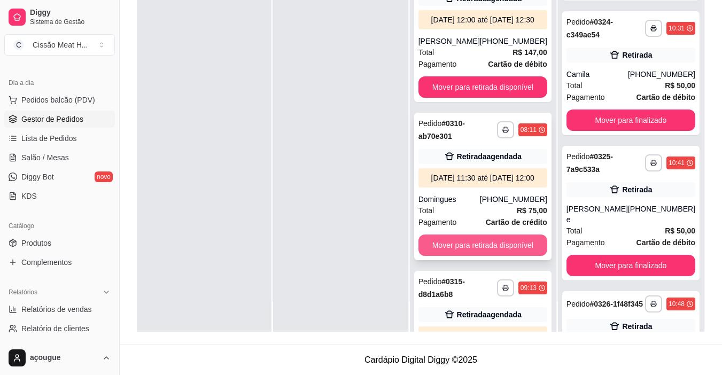
click at [486, 256] on button "Mover para retirada disponível" at bounding box center [483, 245] width 129 height 21
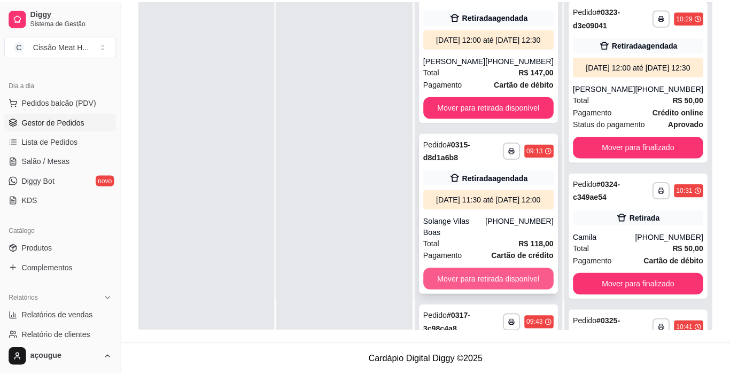
scroll to position [1243, 0]
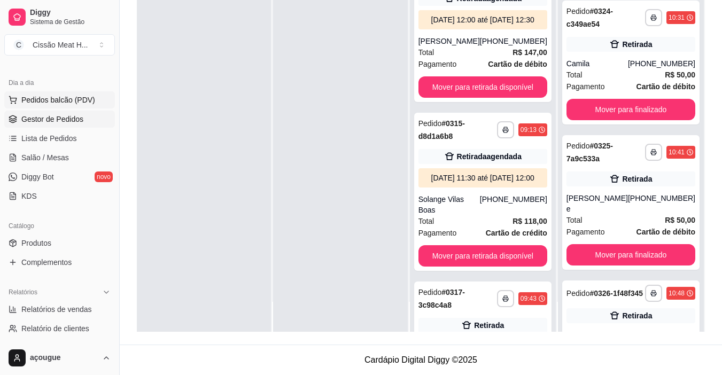
click at [30, 98] on span "Pedidos balcão (PDV)" at bounding box center [58, 100] width 74 height 11
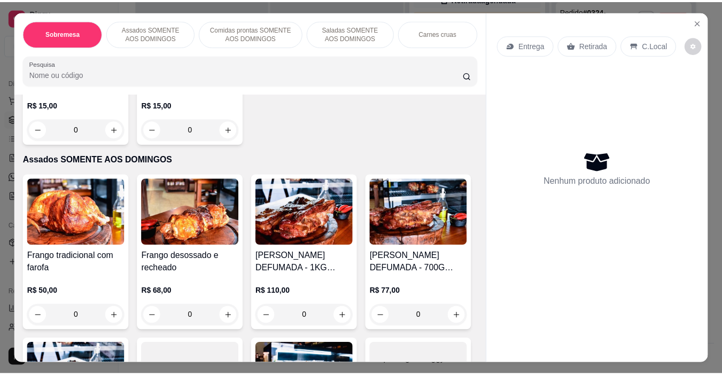
scroll to position [214, 0]
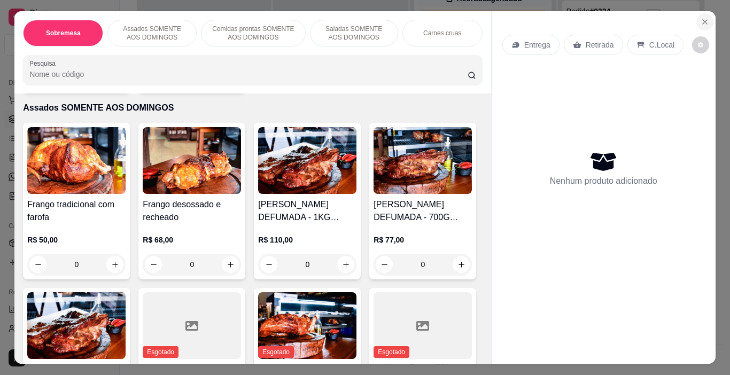
click at [701, 13] on button "Close" at bounding box center [705, 21] width 17 height 17
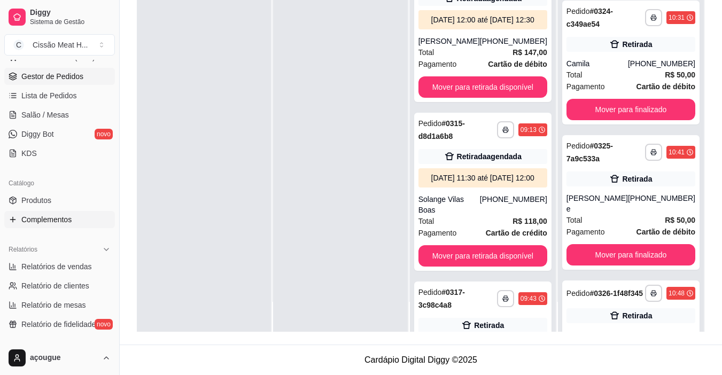
scroll to position [214, 0]
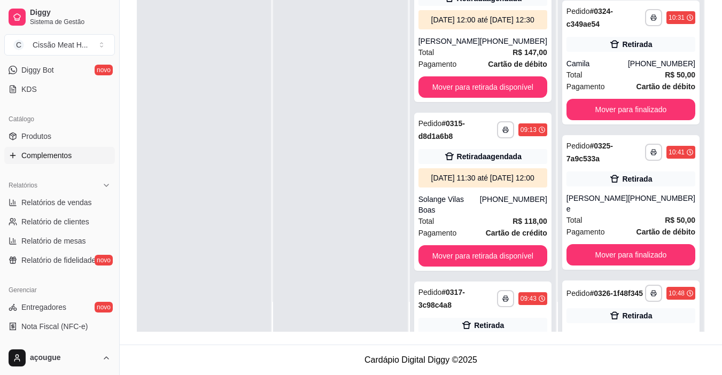
click at [50, 150] on span "Complementos" at bounding box center [46, 155] width 50 height 11
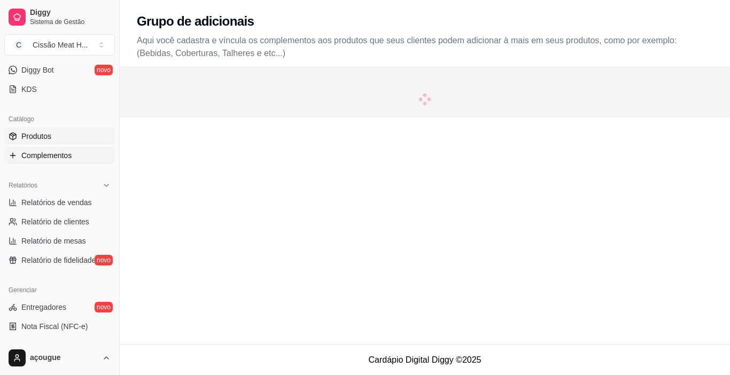
click at [50, 142] on link "Produtos" at bounding box center [59, 136] width 111 height 17
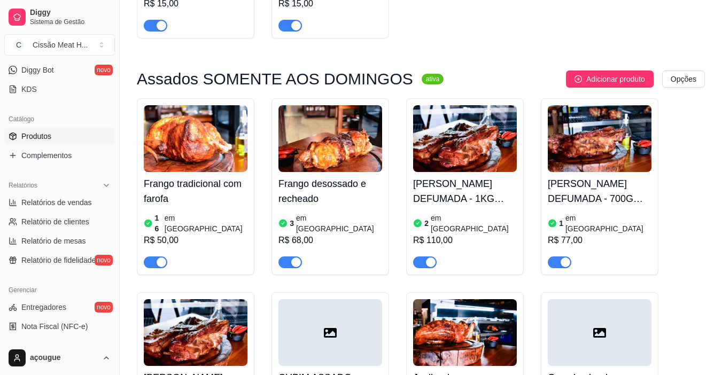
scroll to position [3295, 0]
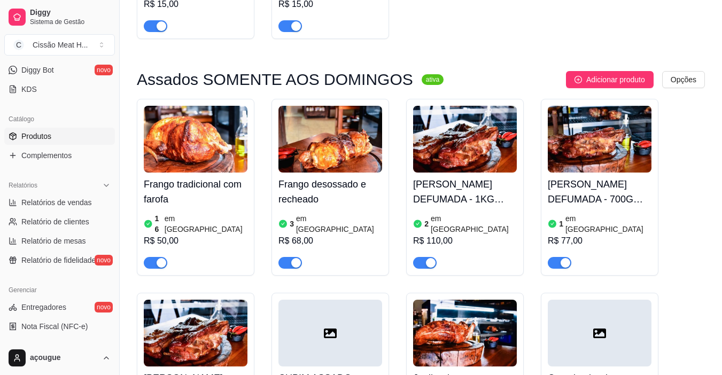
click at [328, 177] on h4 "Frango desossado e recheado" at bounding box center [331, 192] width 104 height 30
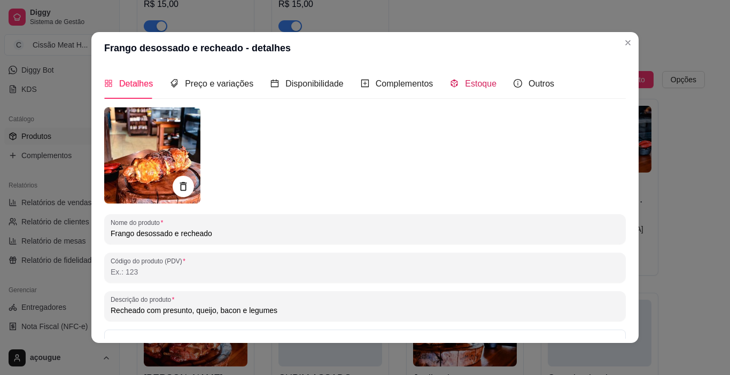
click at [474, 82] on span "Estoque" at bounding box center [481, 83] width 32 height 9
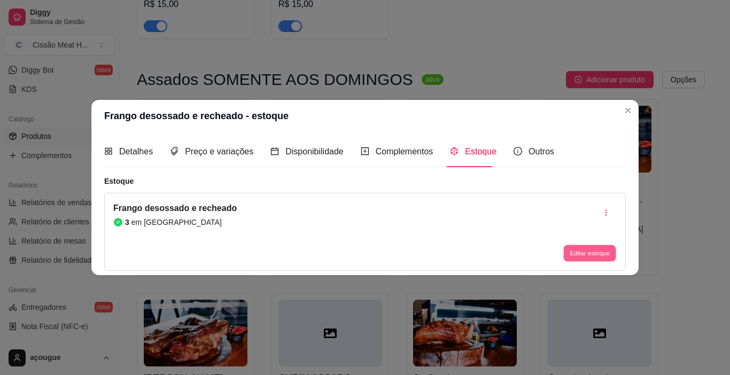
click at [600, 255] on button "Editar estoque" at bounding box center [589, 253] width 52 height 17
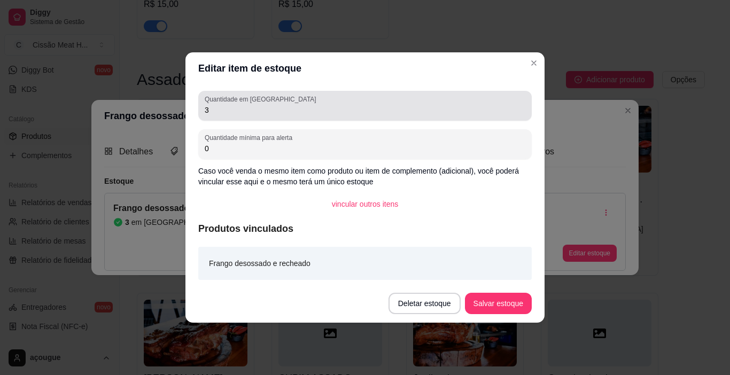
click at [246, 109] on input "3" at bounding box center [365, 110] width 321 height 11
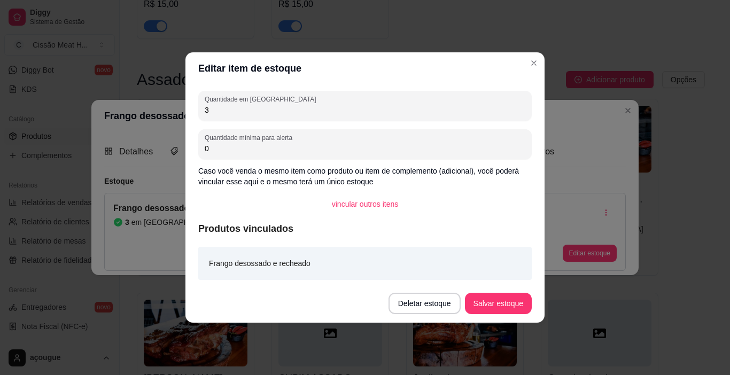
click at [246, 109] on input "3" at bounding box center [365, 110] width 321 height 11
type input "02"
click at [484, 299] on button "Salvar estoque" at bounding box center [498, 303] width 67 height 21
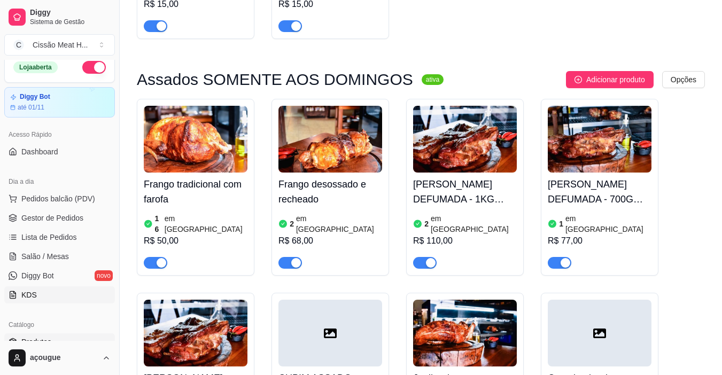
scroll to position [0, 0]
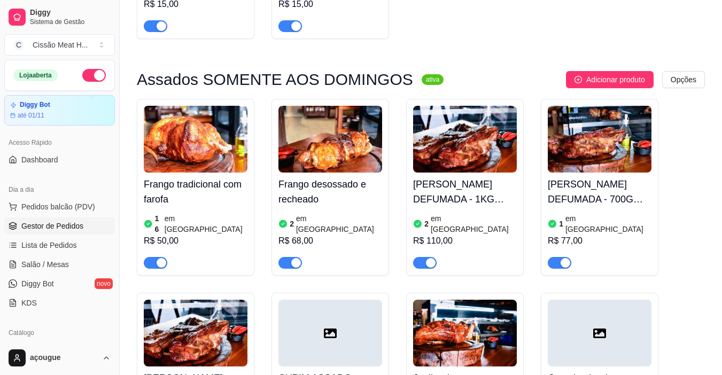
click at [58, 222] on span "Gestor de Pedidos" at bounding box center [52, 226] width 62 height 11
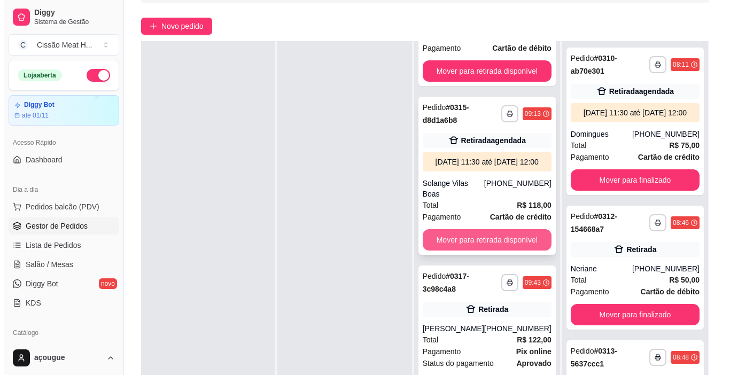
scroll to position [163, 0]
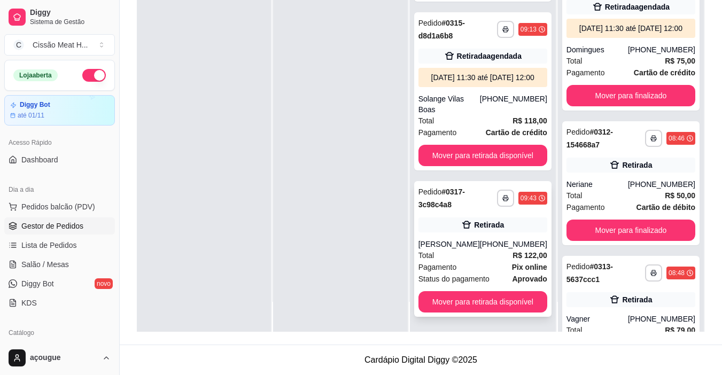
click at [482, 260] on div "Total R$ 122,00" at bounding box center [483, 256] width 129 height 12
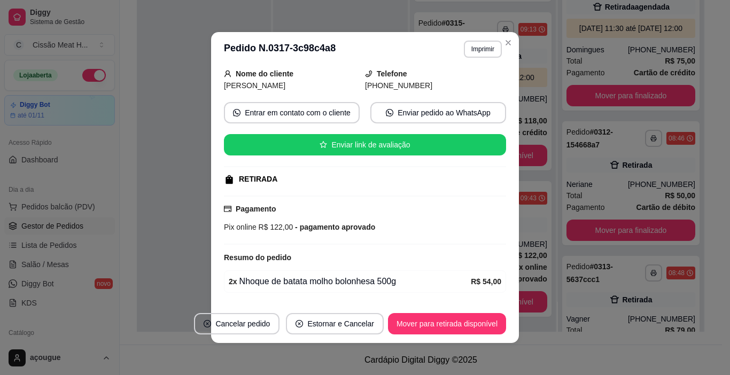
scroll to position [135, 0]
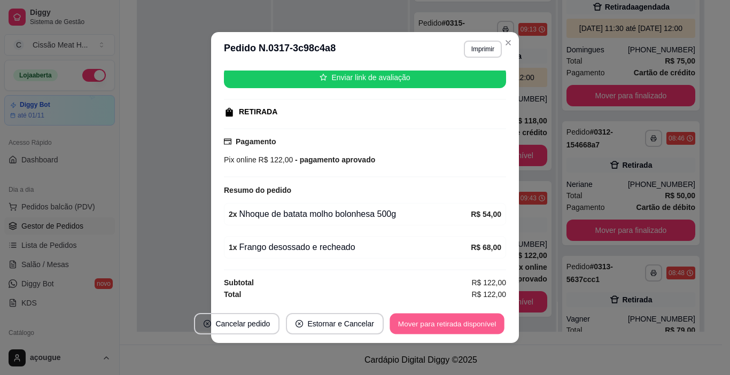
click at [429, 325] on button "Mover para retirada disponível" at bounding box center [447, 324] width 114 height 21
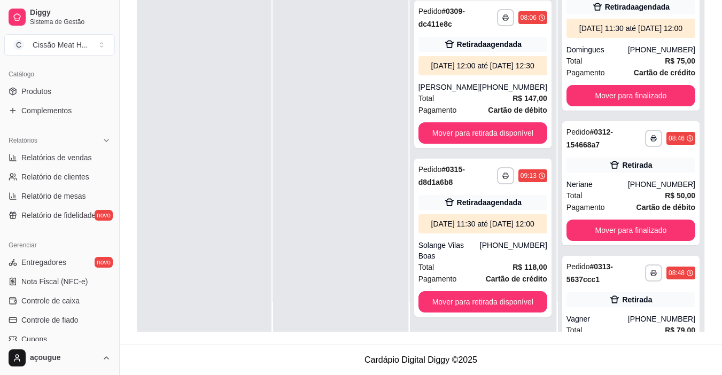
scroll to position [267, 0]
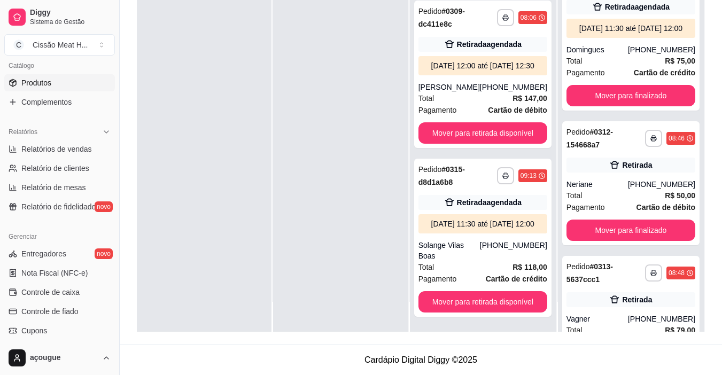
click at [35, 84] on span "Produtos" at bounding box center [36, 83] width 30 height 11
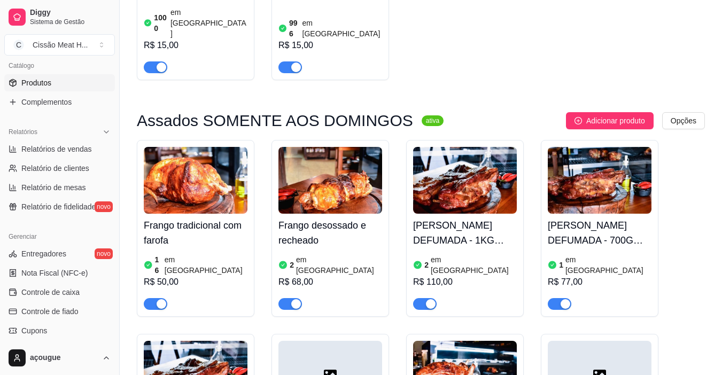
scroll to position [3241, 0]
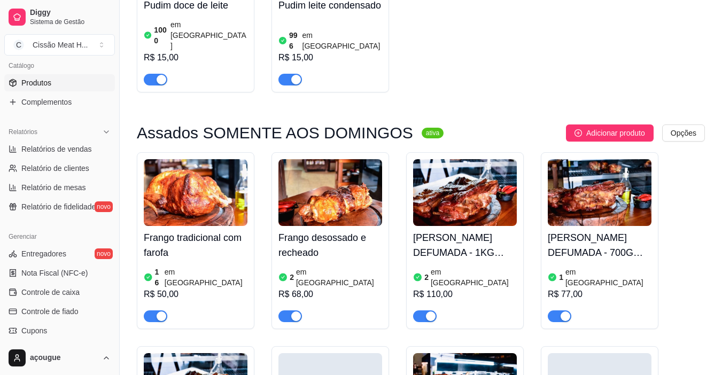
click at [356, 230] on h4 "Frango desossado e recheado" at bounding box center [331, 245] width 104 height 30
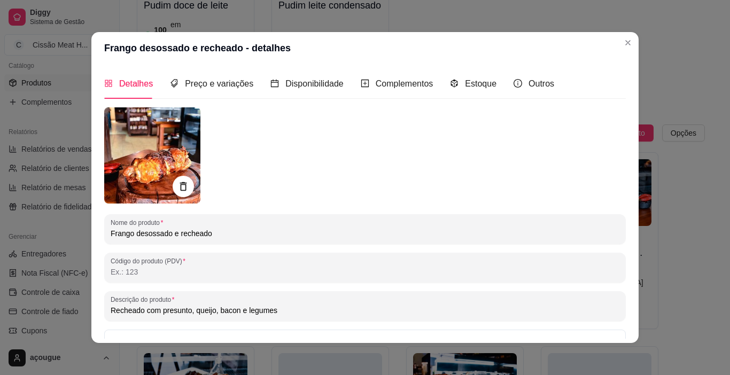
click at [504, 79] on div "Detalhes Preço e variações Disponibilidade Complementos Estoque Outros" at bounding box center [329, 83] width 450 height 30
click at [450, 82] on icon "code-sandbox" at bounding box center [454, 83] width 9 height 9
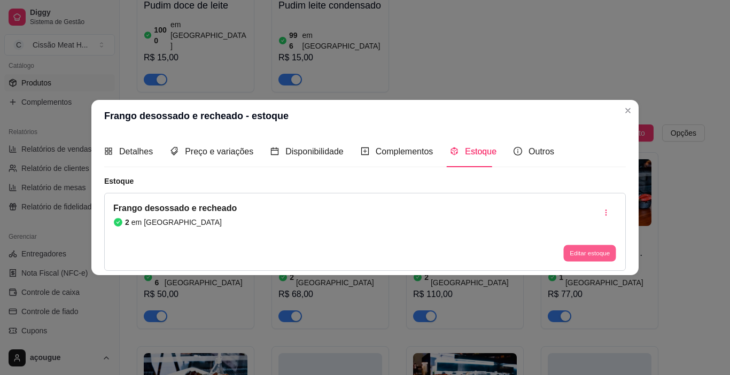
click at [586, 253] on button "Editar estoque" at bounding box center [589, 253] width 52 height 17
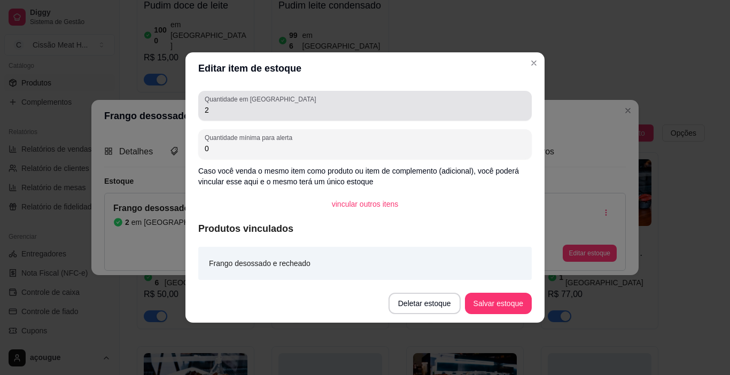
click at [308, 118] on div "Quantidade em estoque 2" at bounding box center [365, 106] width 334 height 30
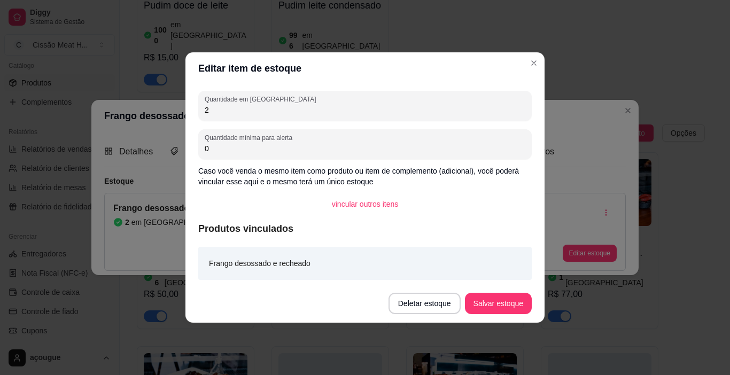
click at [306, 113] on input "2" at bounding box center [365, 110] width 321 height 11
type input "01"
click at [488, 300] on button "Salvar estoque" at bounding box center [498, 303] width 67 height 21
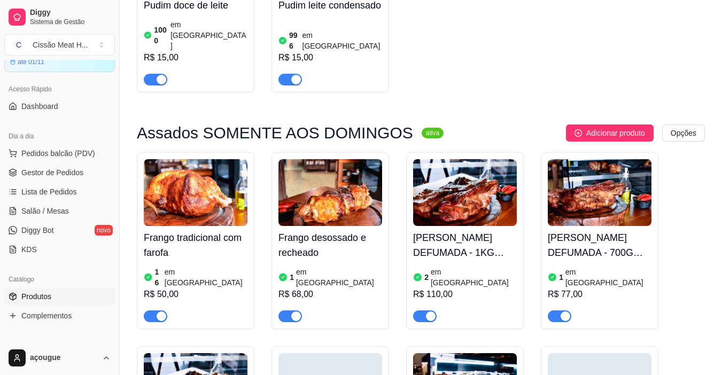
scroll to position [0, 0]
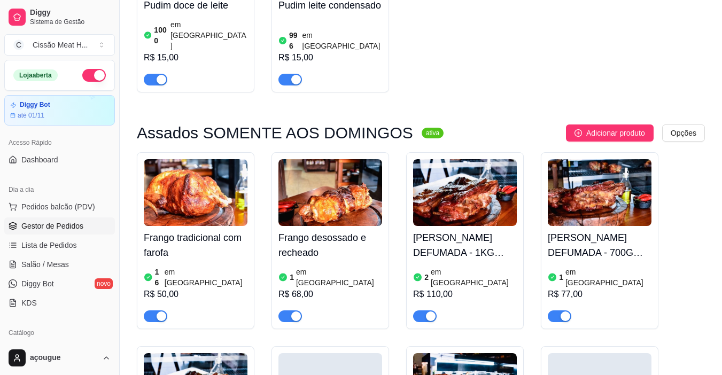
click at [61, 228] on span "Gestor de Pedidos" at bounding box center [52, 226] width 62 height 11
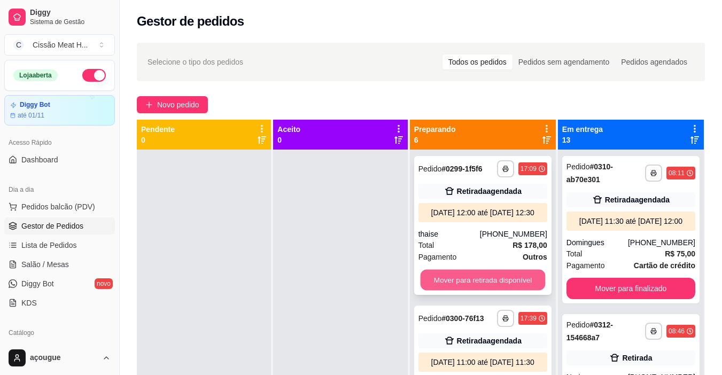
click at [470, 291] on button "Mover para retirada disponível" at bounding box center [482, 280] width 125 height 21
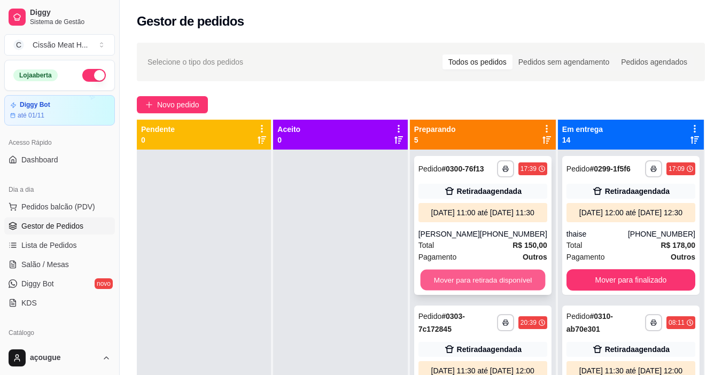
click at [469, 291] on button "Mover para retirada disponível" at bounding box center [482, 280] width 125 height 21
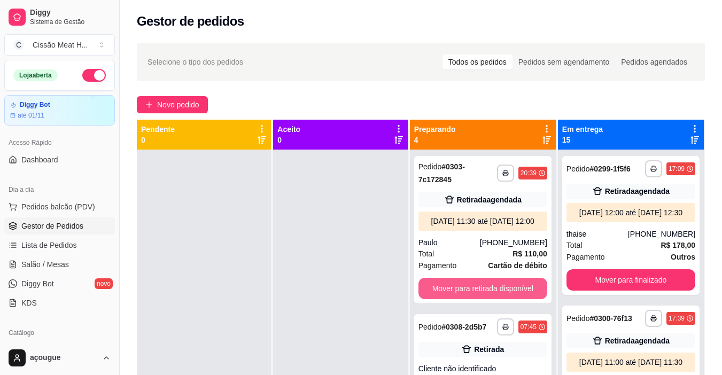
click at [469, 295] on button "Mover para retirada disponível" at bounding box center [483, 288] width 129 height 21
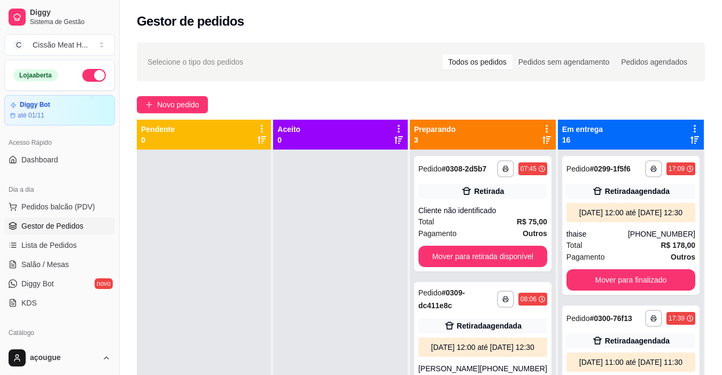
click at [469, 295] on div "**********" at bounding box center [482, 356] width 137 height 148
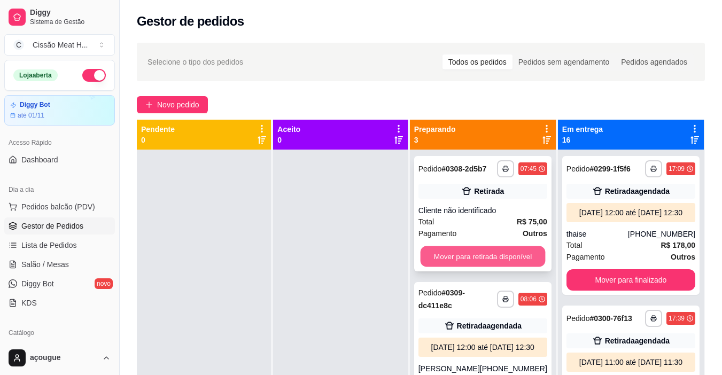
click at [468, 262] on button "Mover para retirada disponível" at bounding box center [482, 256] width 125 height 21
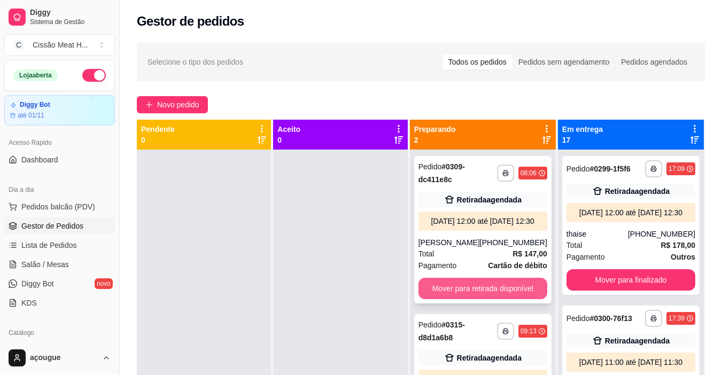
click at [467, 295] on button "Mover para retirada disponível" at bounding box center [483, 288] width 129 height 21
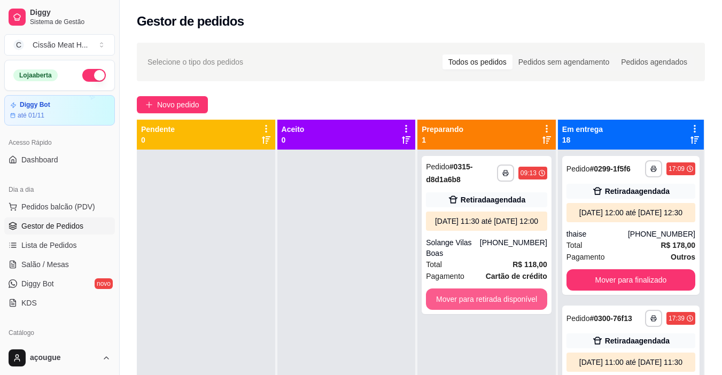
click at [467, 295] on button "Mover para retirada disponível" at bounding box center [486, 299] width 121 height 21
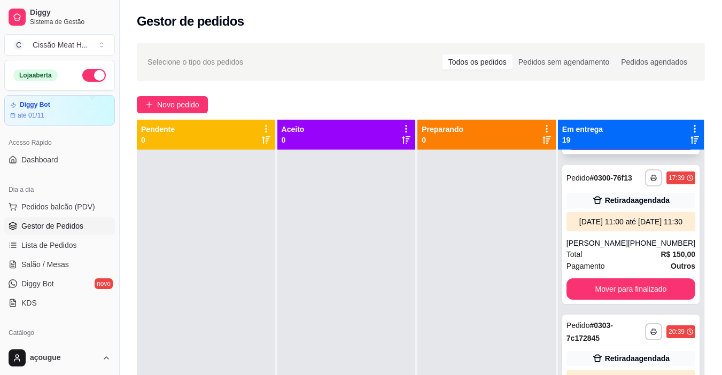
scroll to position [160, 0]
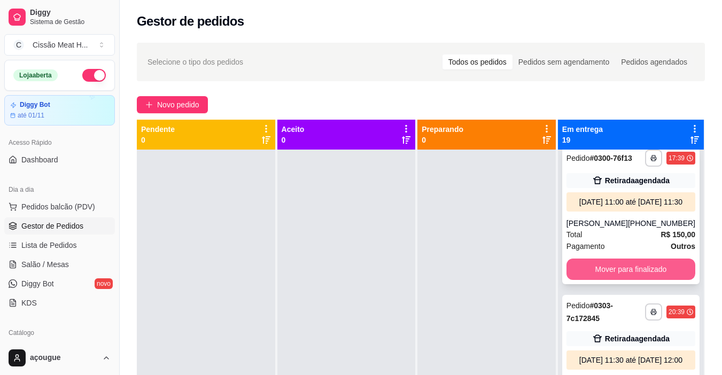
click at [638, 280] on button "Mover para finalizado" at bounding box center [631, 269] width 129 height 21
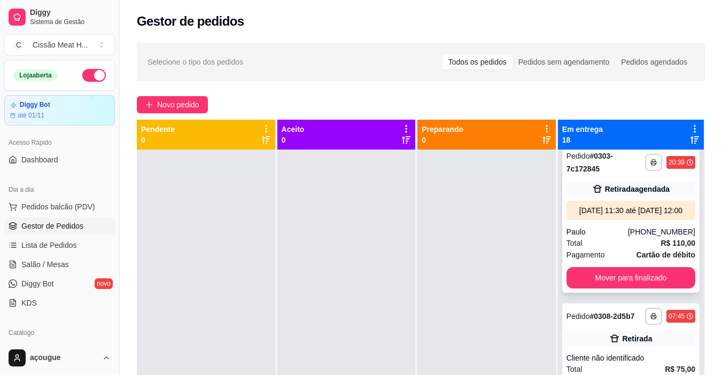
scroll to position [214, 0]
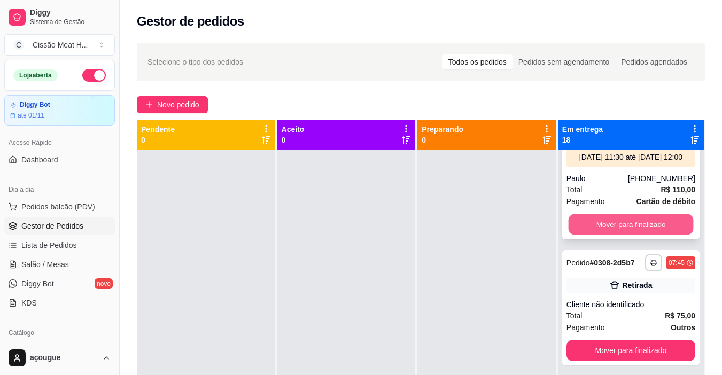
click at [608, 235] on button "Mover para finalizado" at bounding box center [630, 224] width 125 height 21
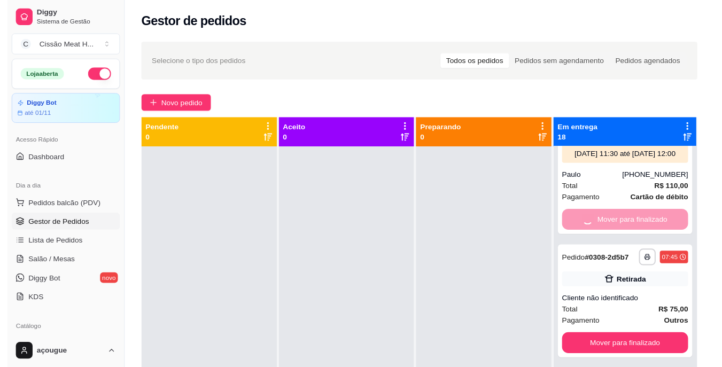
scroll to position [45, 0]
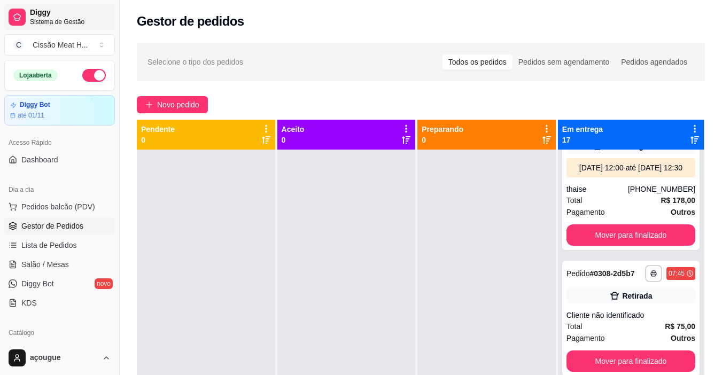
click at [41, 16] on span "Diggy" at bounding box center [70, 13] width 81 height 10
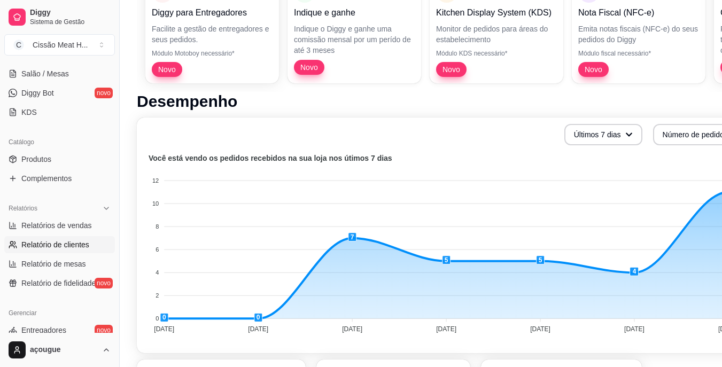
scroll to position [107, 0]
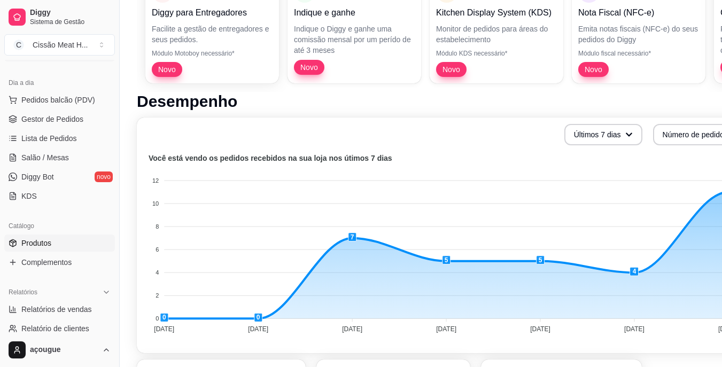
click at [61, 245] on link "Produtos" at bounding box center [59, 243] width 111 height 17
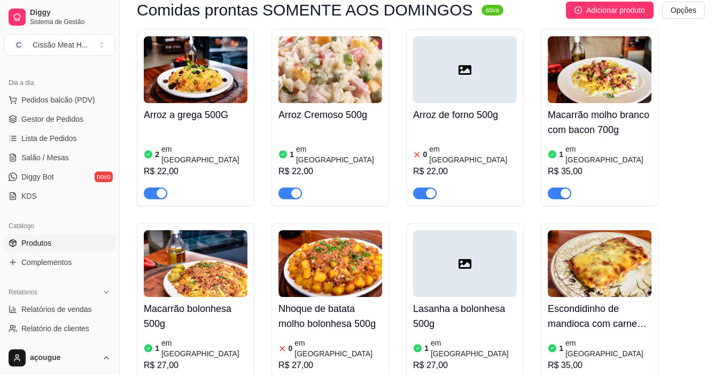
scroll to position [3990, 0]
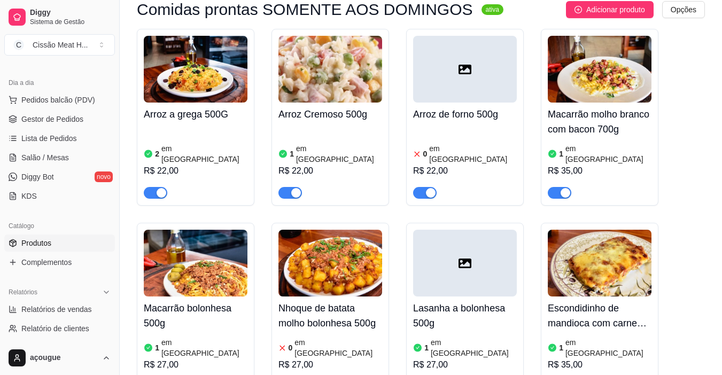
click at [208, 337] on div "1 em [GEOGRAPHIC_DATA]" at bounding box center [196, 347] width 104 height 21
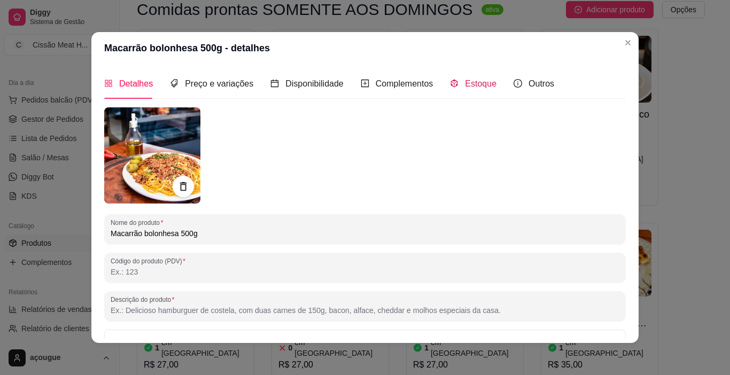
click at [475, 80] on span "Estoque" at bounding box center [481, 83] width 32 height 9
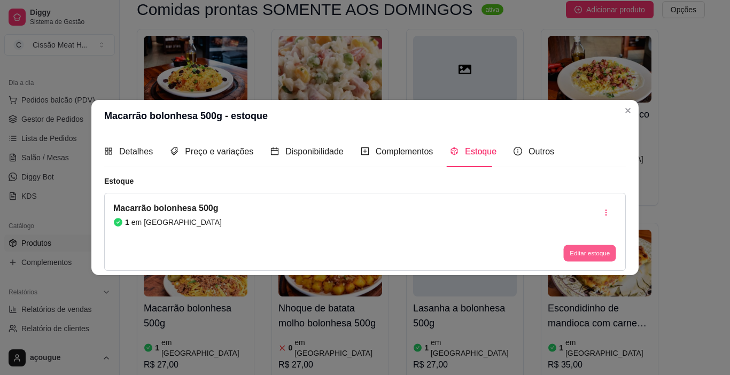
click at [599, 258] on button "Editar estoque" at bounding box center [589, 253] width 52 height 17
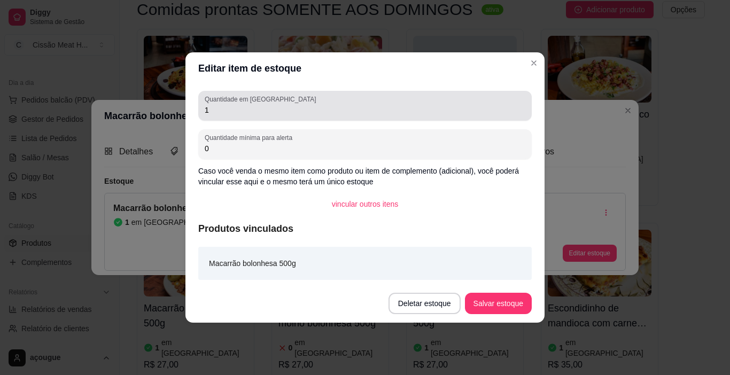
click at [415, 109] on input "1" at bounding box center [365, 110] width 321 height 11
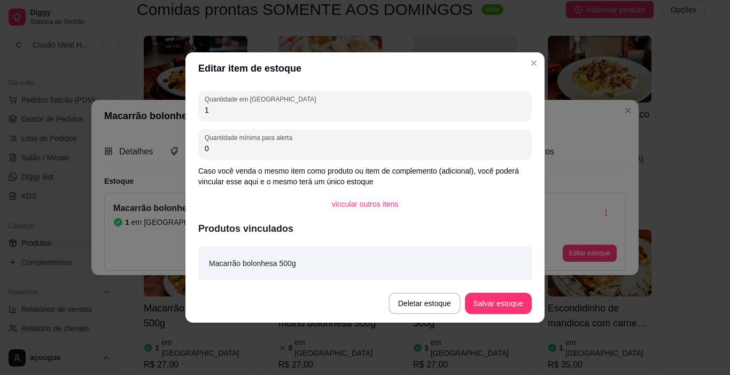
click at [415, 109] on input "1" at bounding box center [365, 110] width 321 height 11
type input "0"
click at [498, 298] on button "Salvar estoque" at bounding box center [498, 303] width 67 height 21
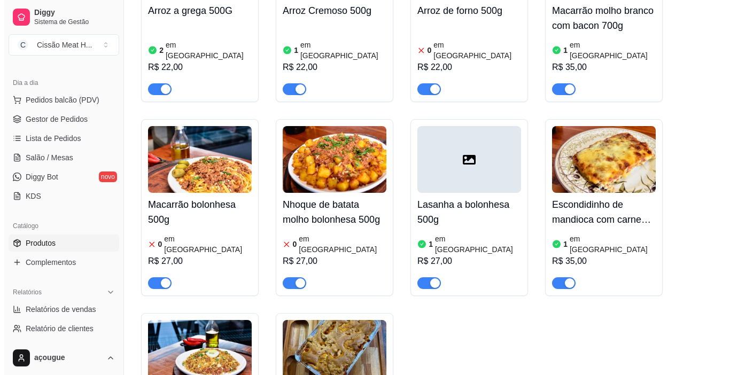
scroll to position [4097, 0]
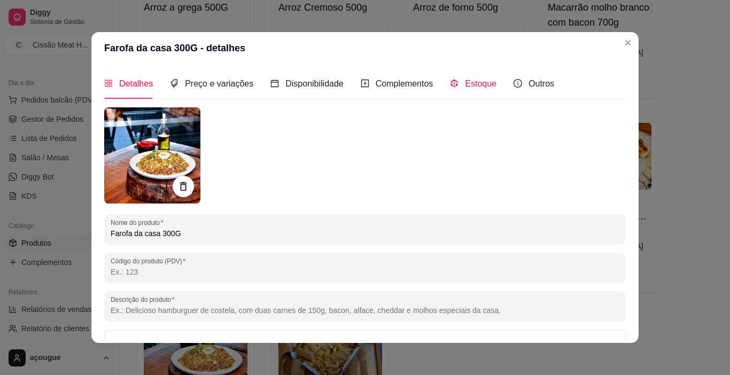
click at [485, 88] on span "Estoque" at bounding box center [481, 83] width 32 height 9
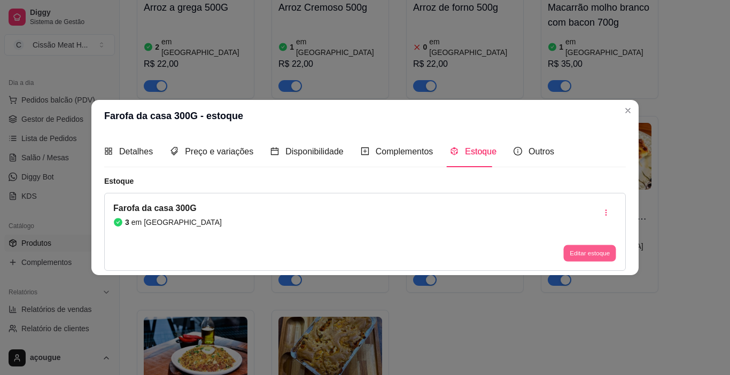
click at [577, 255] on button "Editar estoque" at bounding box center [589, 253] width 52 height 17
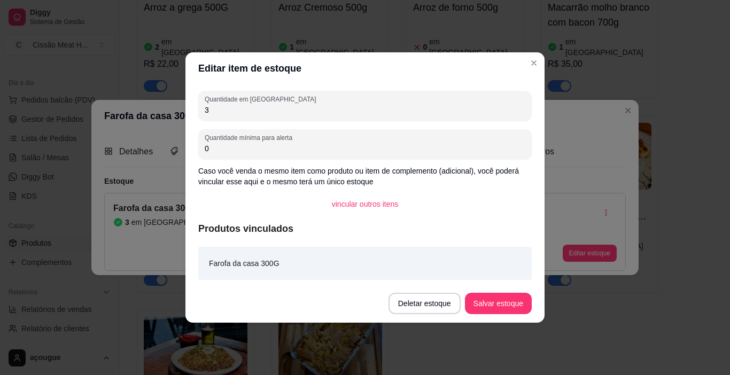
click at [238, 111] on input "3" at bounding box center [365, 110] width 321 height 11
type input "02"
click at [497, 309] on button "Salvar estoque" at bounding box center [498, 303] width 67 height 21
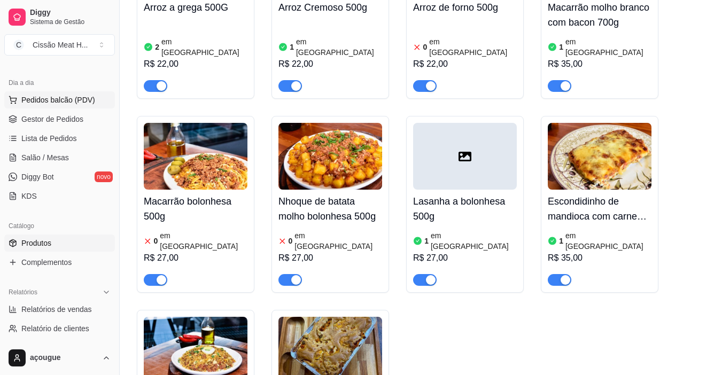
click at [59, 102] on span "Pedidos balcão (PDV)" at bounding box center [58, 100] width 74 height 11
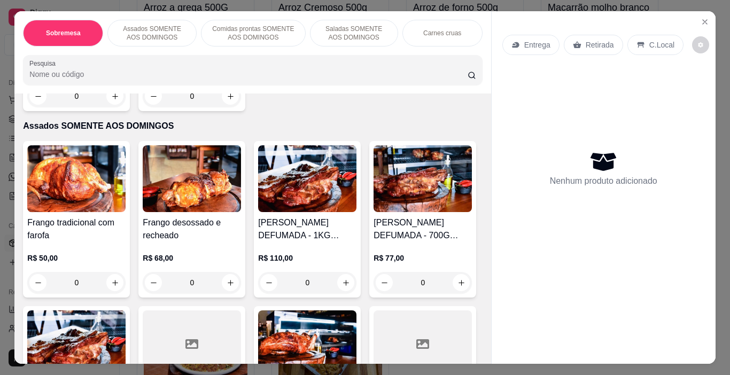
scroll to position [214, 0]
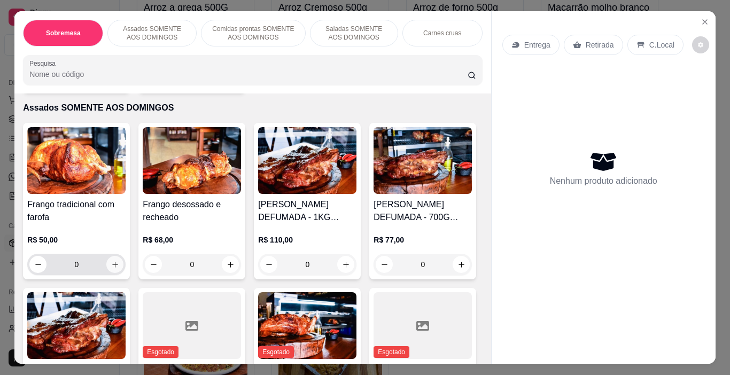
click at [112, 261] on icon "increase-product-quantity" at bounding box center [115, 265] width 8 height 8
type input "1"
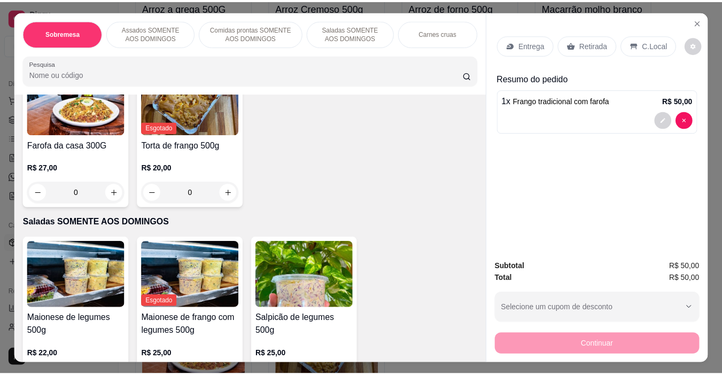
scroll to position [1123, 0]
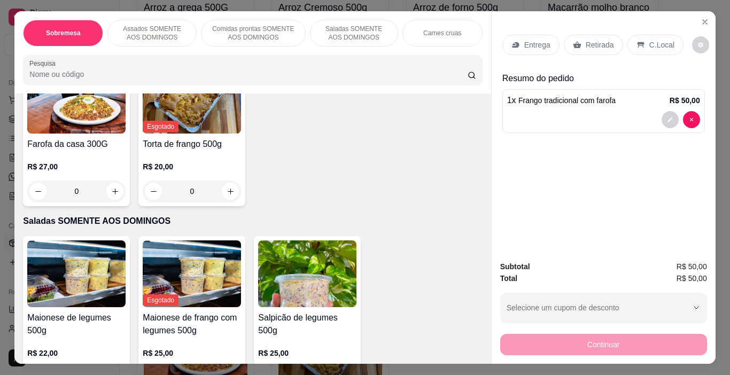
click at [342, 43] on icon "increase-product-quantity" at bounding box center [346, 39] width 8 height 8
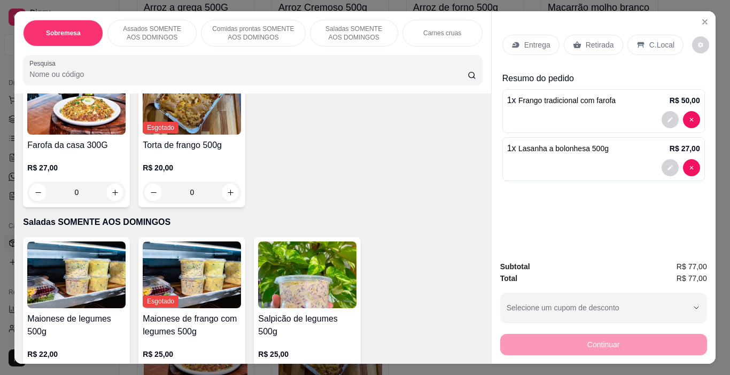
type input "1"
click at [586, 46] on p "Retirada" at bounding box center [600, 45] width 28 height 11
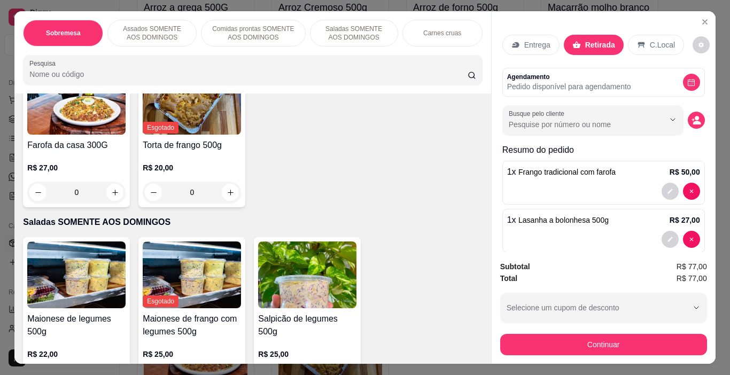
drag, startPoint x: 617, startPoint y: 319, endPoint x: 607, endPoint y: 344, distance: 26.6
click at [617, 325] on div "Subtotal R$ 77,00 Total R$ 77,00 Selecione um cupom de desconto Selecione um cu…" at bounding box center [603, 308] width 207 height 95
click at [607, 344] on button "Continuar" at bounding box center [603, 344] width 207 height 21
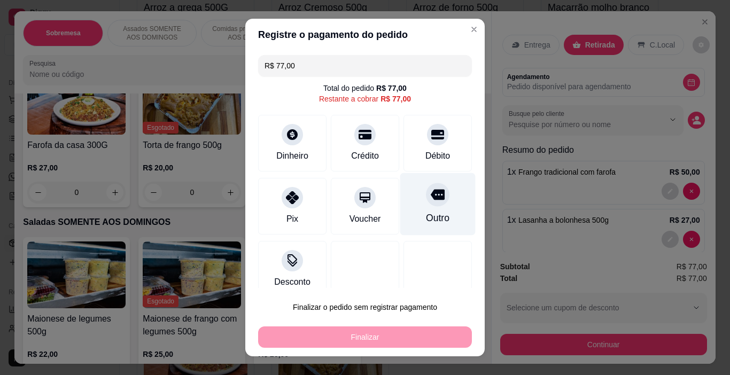
click at [428, 208] on div "Outro" at bounding box center [437, 204] width 75 height 63
type input "R$ 0,00"
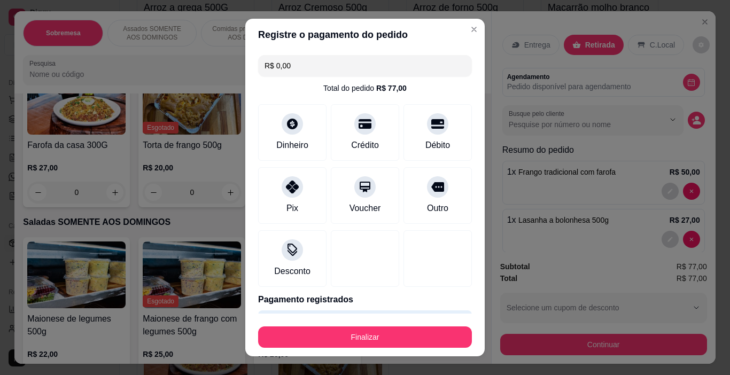
click at [398, 344] on button "Finalizar" at bounding box center [365, 337] width 214 height 21
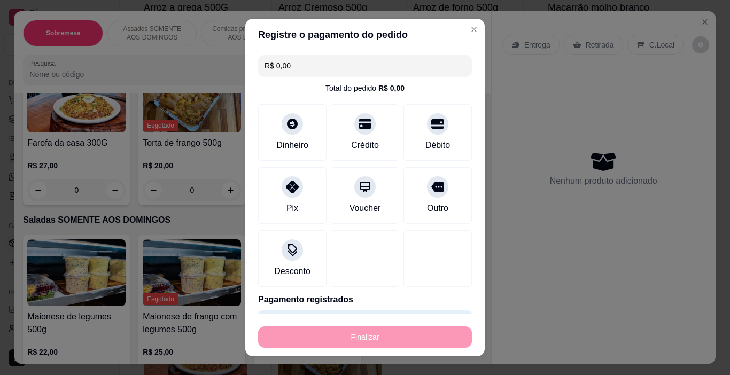
type input "0"
type input "-R$ 77,00"
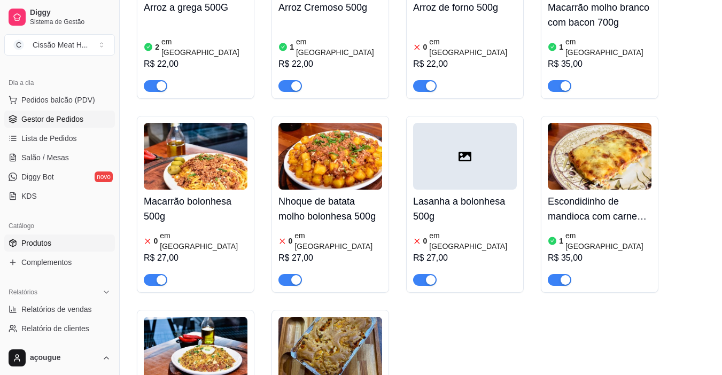
click at [54, 122] on span "Gestor de Pedidos" at bounding box center [52, 119] width 62 height 11
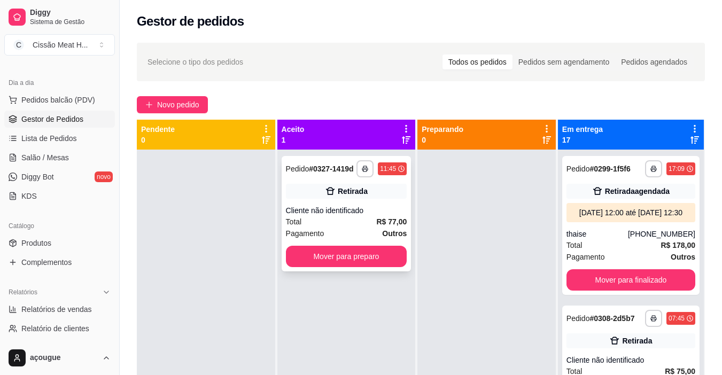
click at [348, 217] on div "Total R$ 77,00" at bounding box center [346, 222] width 121 height 12
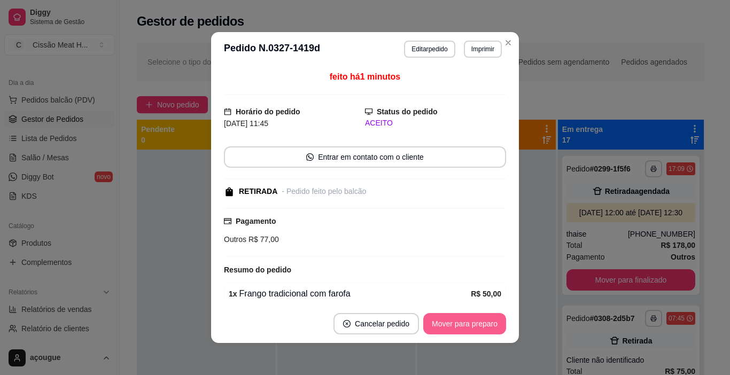
click at [436, 328] on button "Mover para preparo" at bounding box center [464, 323] width 83 height 21
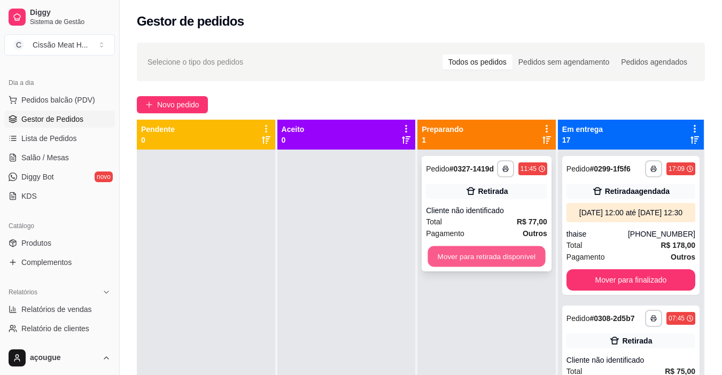
click at [506, 262] on button "Mover para retirada disponível" at bounding box center [487, 256] width 118 height 21
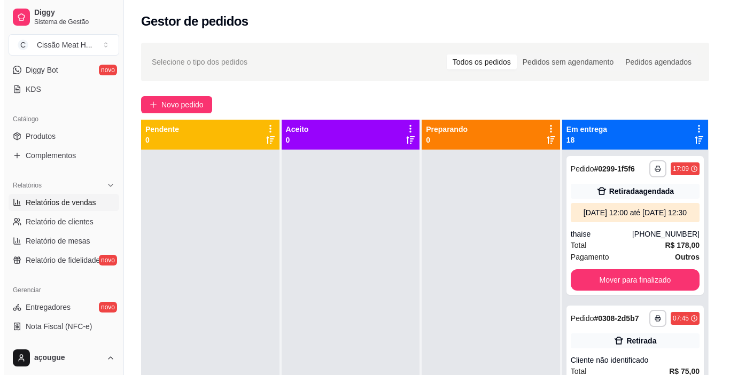
scroll to position [53, 0]
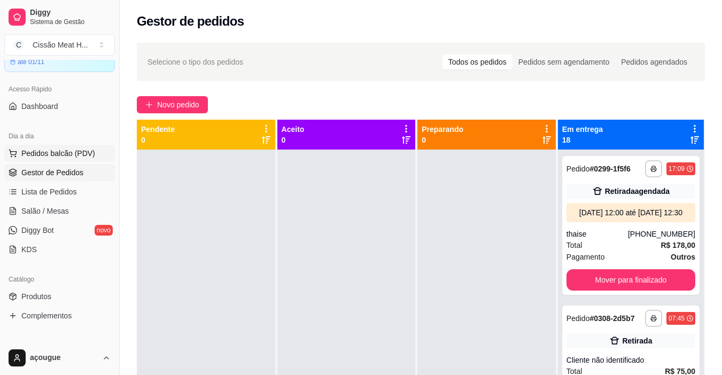
click at [60, 156] on span "Pedidos balcão (PDV)" at bounding box center [58, 153] width 74 height 11
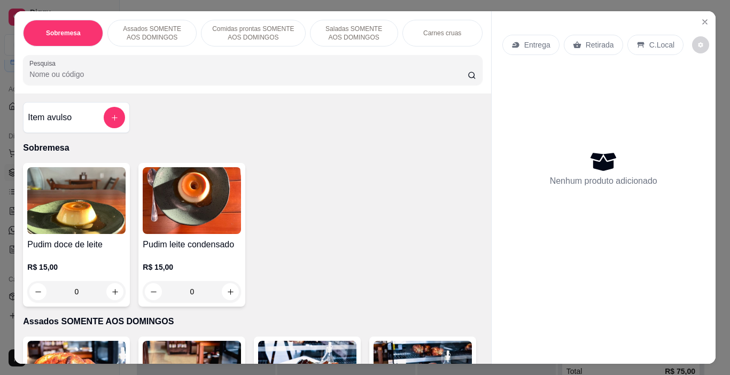
scroll to position [160, 0]
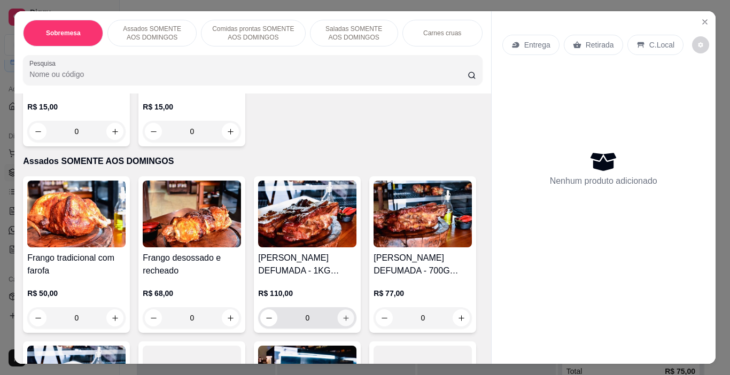
click at [347, 311] on button "increase-product-quantity" at bounding box center [346, 318] width 17 height 17
type input "1"
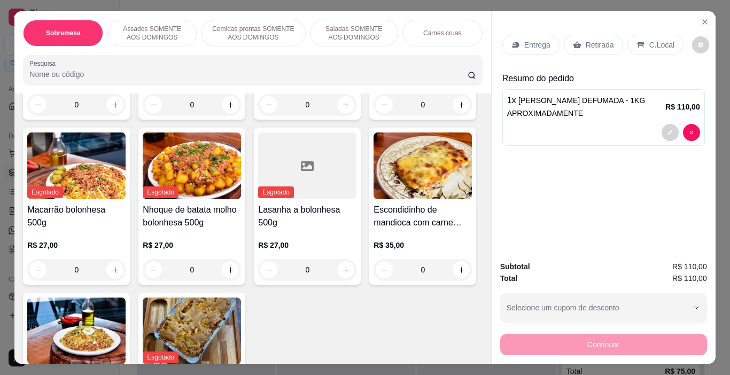
scroll to position [909, 0]
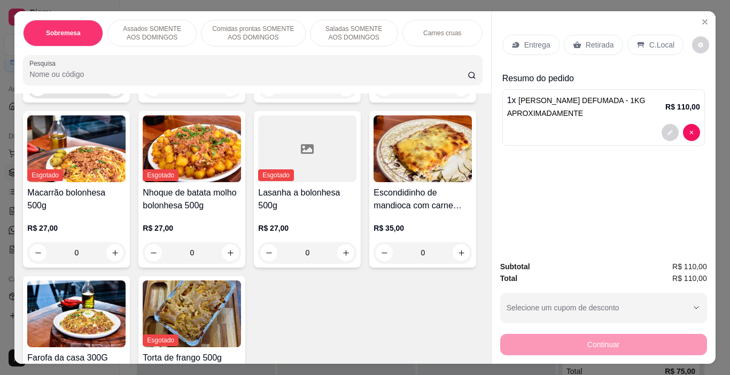
click at [111, 96] on button "increase-product-quantity" at bounding box center [114, 87] width 17 height 17
type input "1"
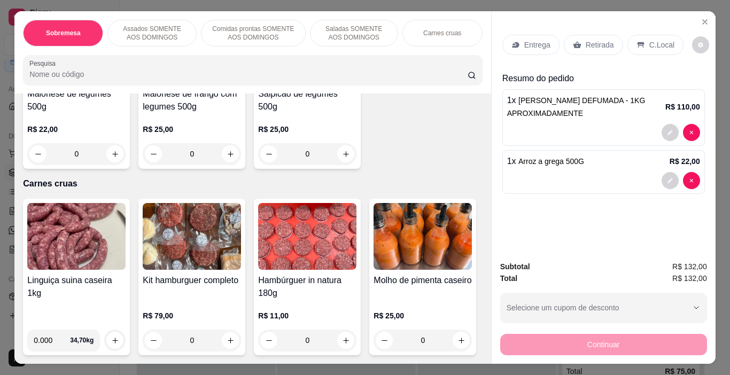
scroll to position [1604, 0]
click at [118, 165] on div "0" at bounding box center [76, 153] width 94 height 21
type input "1"
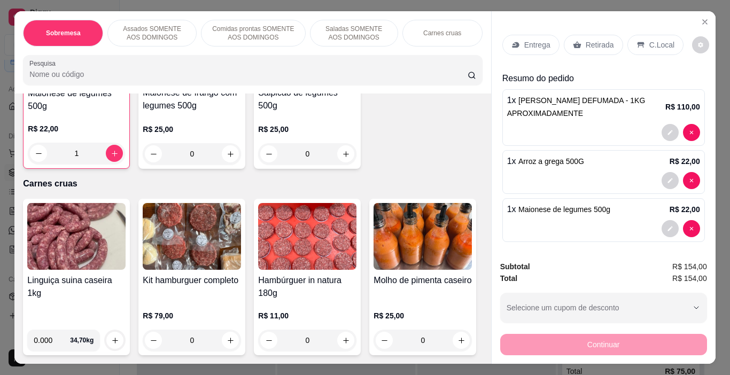
scroll to position [1604, 0]
click at [592, 44] on p "Retirada" at bounding box center [600, 45] width 28 height 11
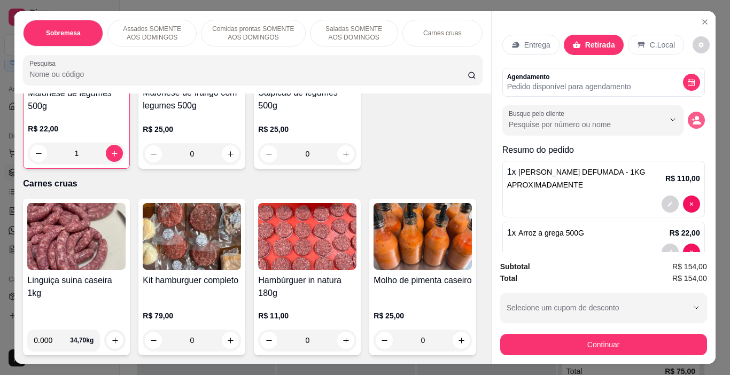
click at [692, 115] on icon "decrease-product-quantity" at bounding box center [697, 120] width 10 height 10
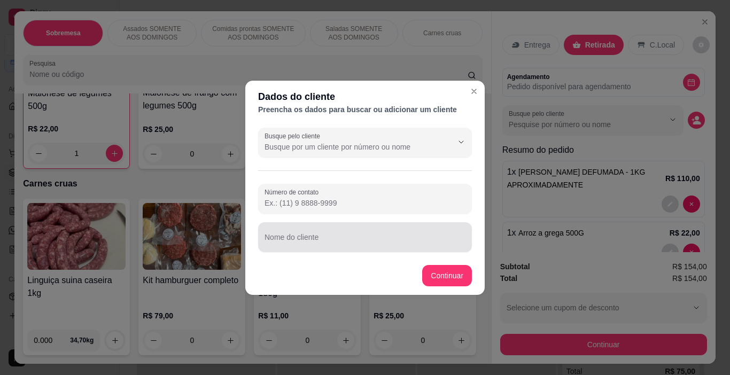
click at [294, 235] on div at bounding box center [365, 237] width 201 height 21
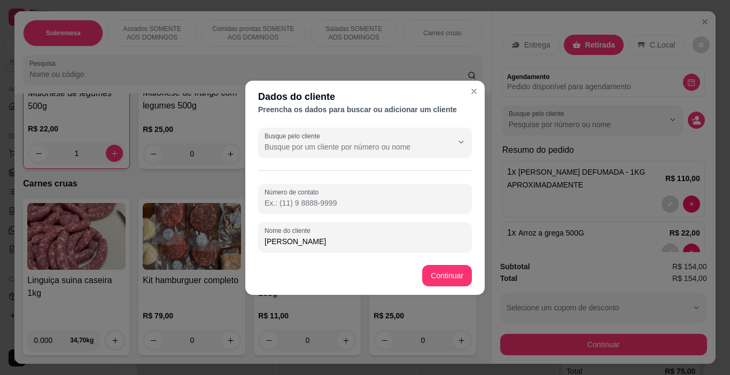
type input "[PERSON_NAME]"
click at [330, 198] on input "Número de contato" at bounding box center [365, 203] width 201 height 11
paste input "[PHONE_NUMBER]"
type input "[PHONE_NUMBER]"
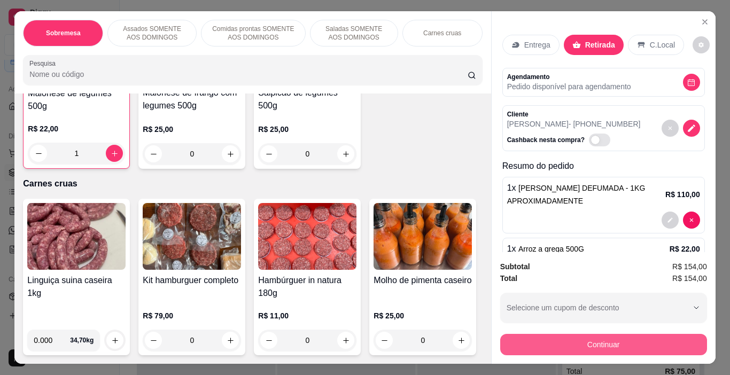
click at [599, 338] on button "Continuar" at bounding box center [603, 344] width 207 height 21
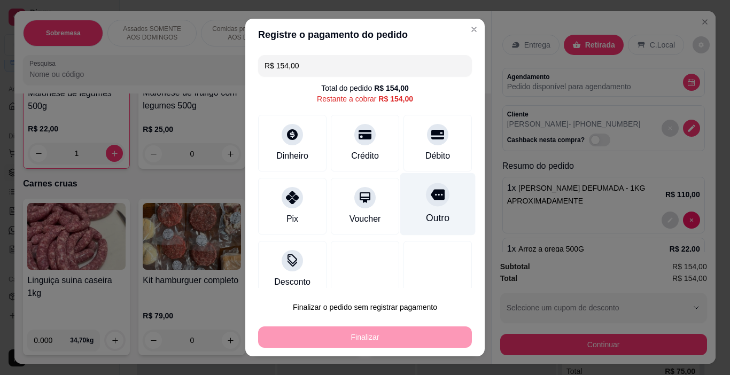
click at [423, 207] on div "Outro" at bounding box center [437, 204] width 75 height 63
type input "R$ 0,00"
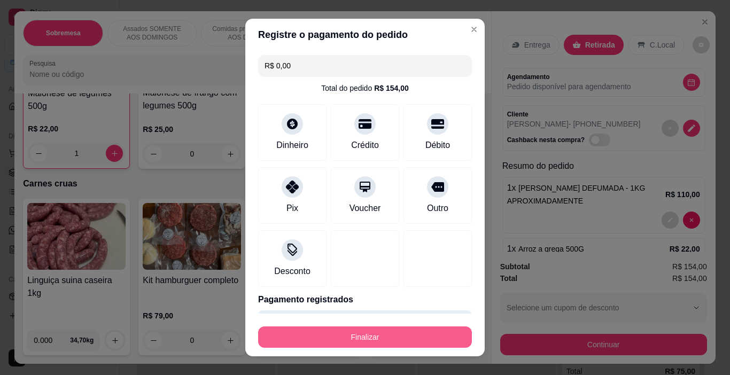
click at [398, 332] on button "Finalizar" at bounding box center [365, 337] width 214 height 21
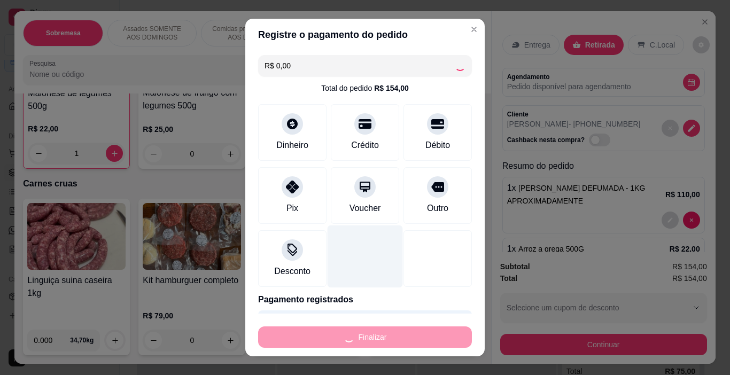
type input "0"
type input "-R$ 154,00"
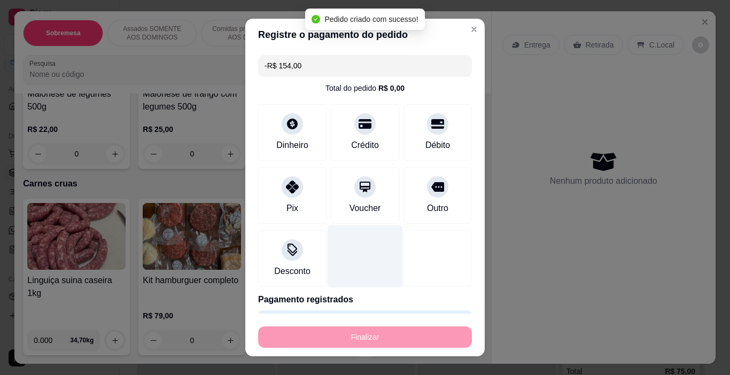
scroll to position [1602, 0]
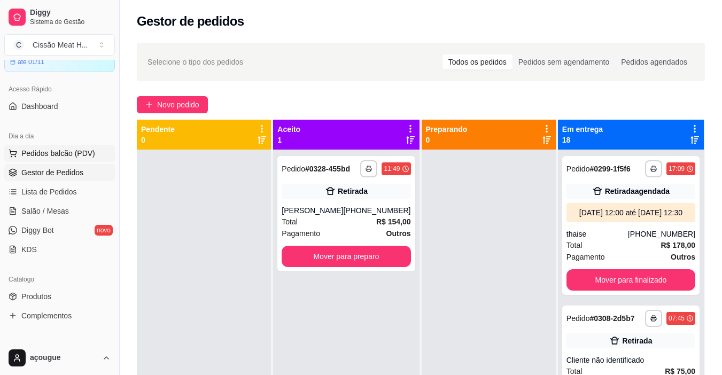
click at [78, 150] on span "Pedidos balcão (PDV)" at bounding box center [58, 153] width 74 height 11
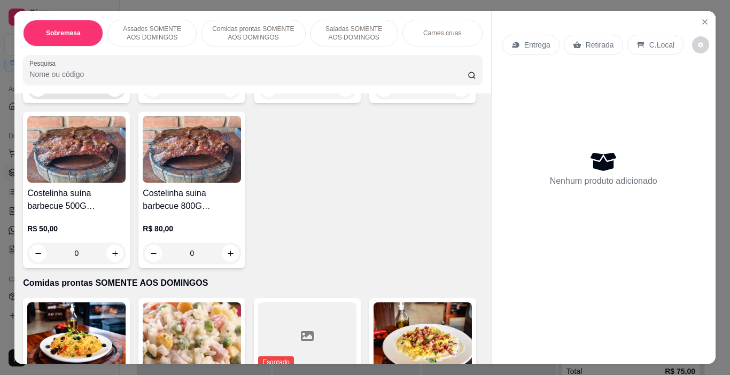
scroll to position [588, 0]
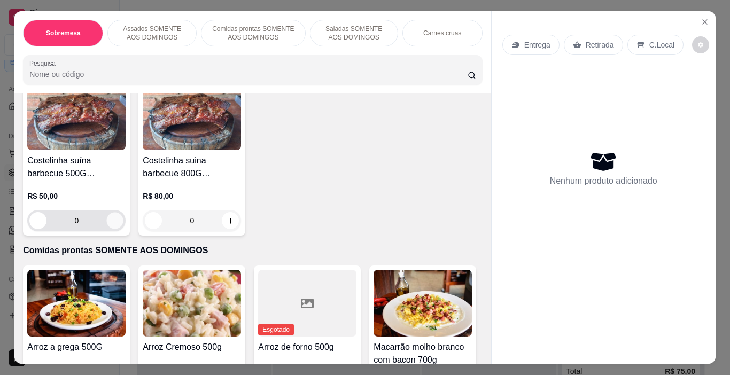
click at [123, 219] on button "increase-product-quantity" at bounding box center [115, 221] width 17 height 17
type input "1"
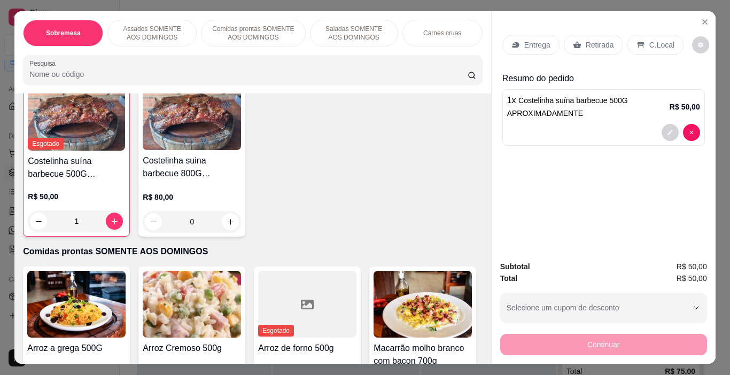
click at [590, 40] on p "Retirada" at bounding box center [600, 45] width 28 height 11
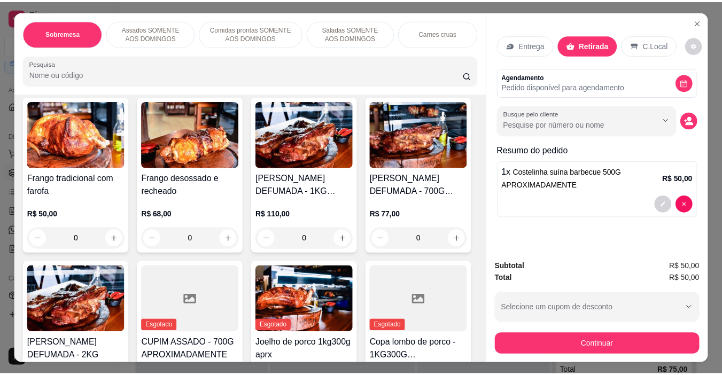
scroll to position [214, 0]
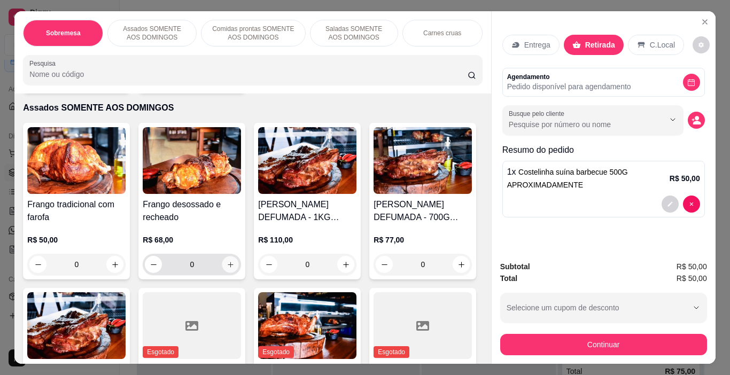
click at [227, 261] on icon "increase-product-quantity" at bounding box center [231, 265] width 8 height 8
type input "1"
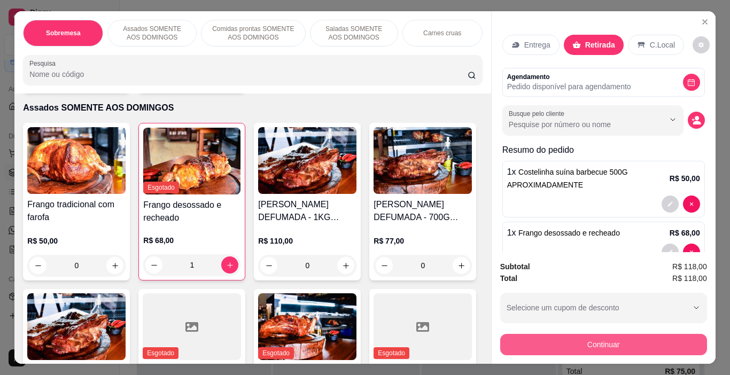
click at [615, 337] on button "Continuar" at bounding box center [603, 344] width 207 height 21
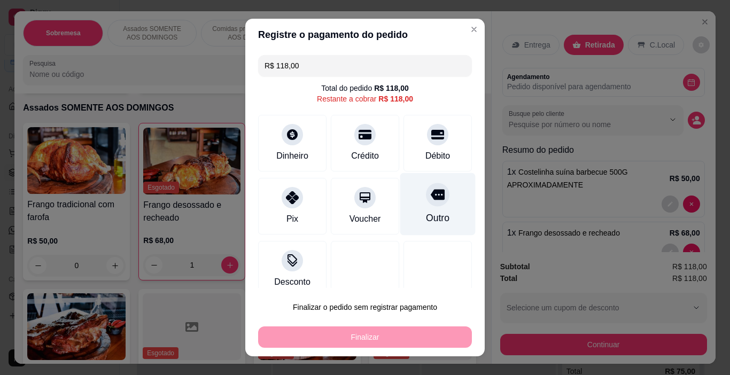
click at [435, 206] on div "Outro" at bounding box center [437, 204] width 75 height 63
type input "R$ 0,00"
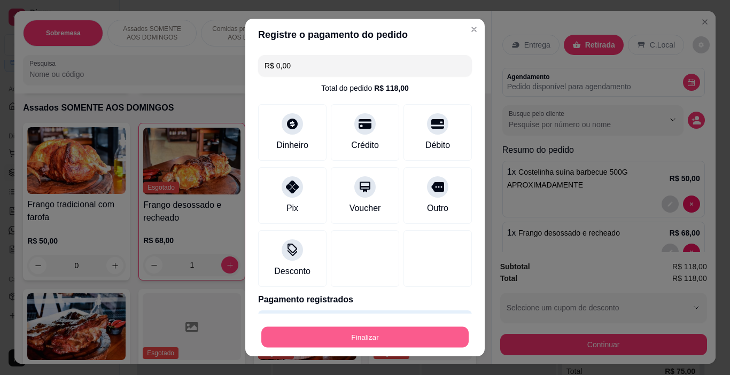
click at [421, 337] on button "Finalizar" at bounding box center [364, 337] width 207 height 21
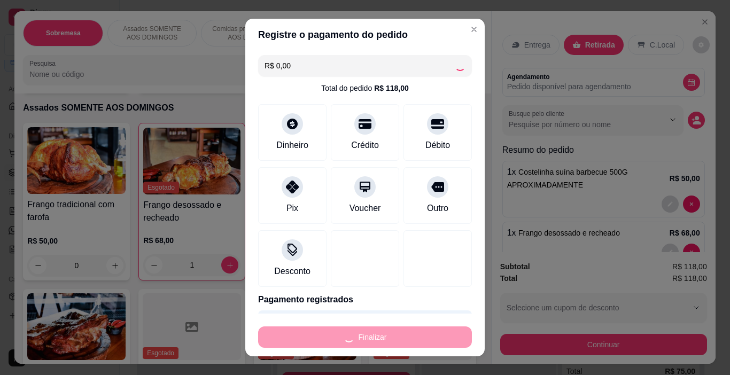
type input "0"
type input "-R$ 118,00"
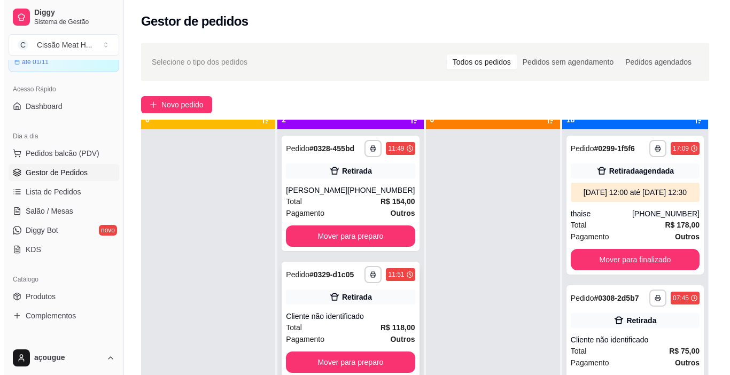
scroll to position [30, 0]
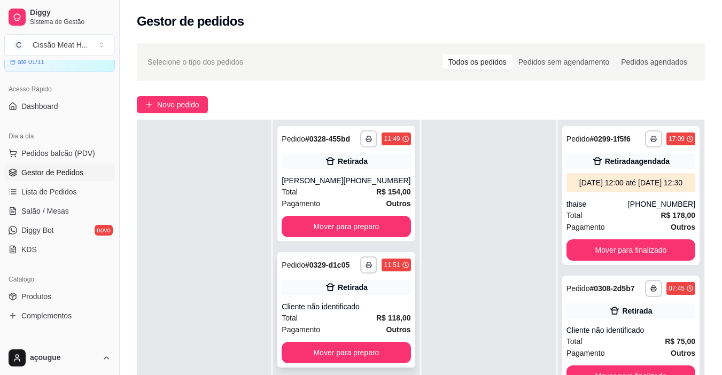
click at [344, 315] on div "Total R$ 118,00" at bounding box center [346, 318] width 129 height 12
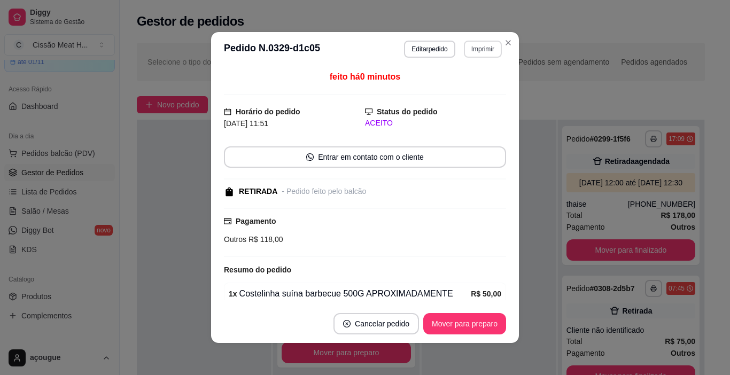
click at [489, 53] on button "Imprimir" at bounding box center [483, 49] width 38 height 17
click at [479, 92] on button "IMPRESSORA" at bounding box center [460, 86] width 75 height 17
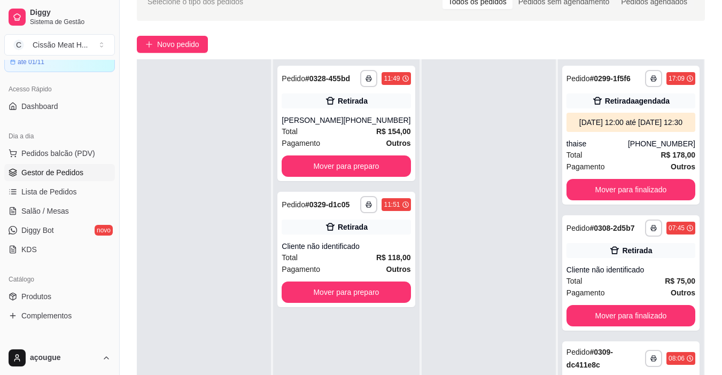
scroll to position [163, 0]
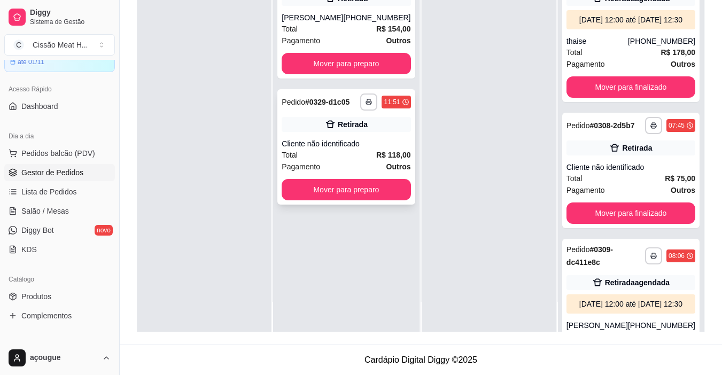
click at [334, 158] on div "Total R$ 118,00" at bounding box center [346, 155] width 129 height 12
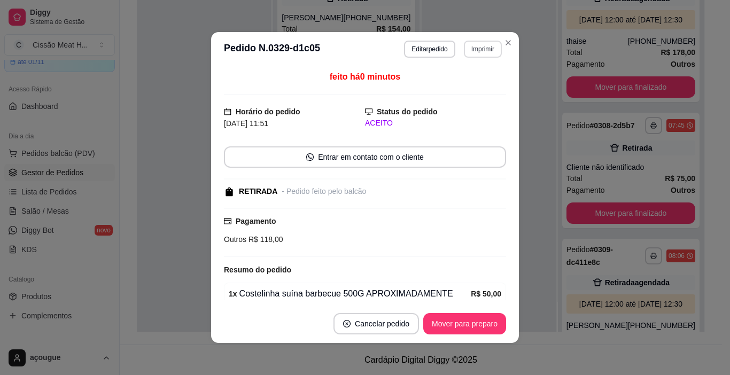
click at [466, 51] on button "Imprimir" at bounding box center [483, 49] width 38 height 17
click at [454, 84] on button "IMPRESSORA" at bounding box center [460, 86] width 78 height 17
click at [478, 42] on button "Imprimir" at bounding box center [483, 49] width 37 height 17
click at [444, 86] on button "IMPRESSORA" at bounding box center [461, 86] width 78 height 17
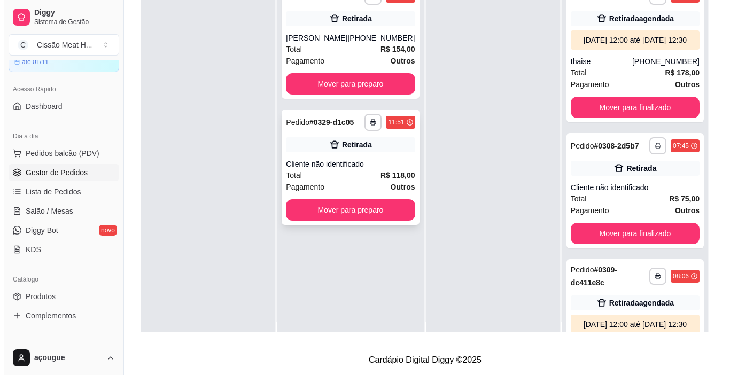
scroll to position [0, 0]
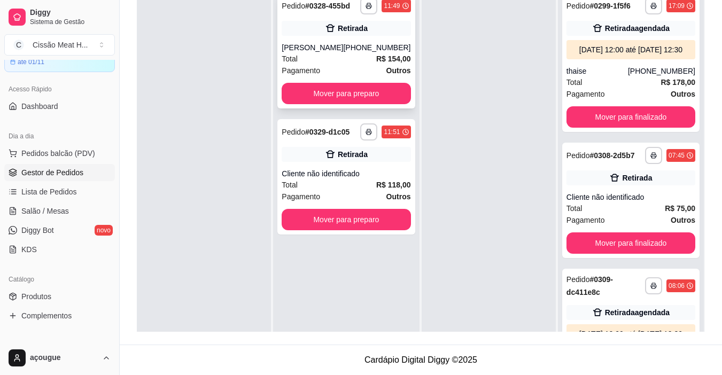
click at [349, 68] on div "Pagamento Outros" at bounding box center [346, 71] width 129 height 12
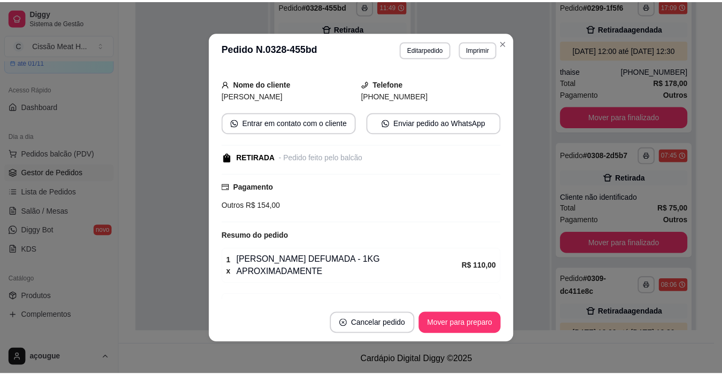
scroll to position [136, 0]
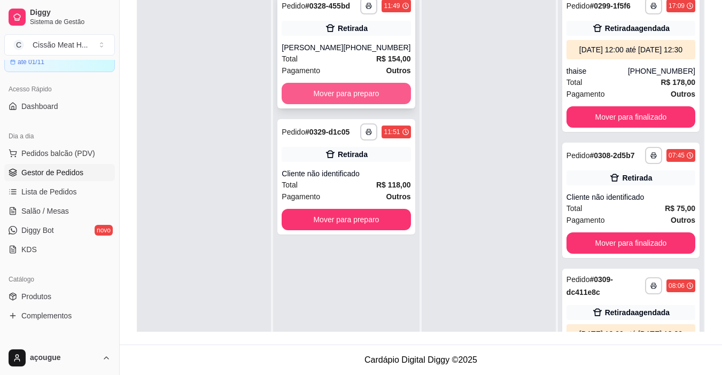
click at [371, 99] on button "Mover para preparo" at bounding box center [346, 93] width 129 height 21
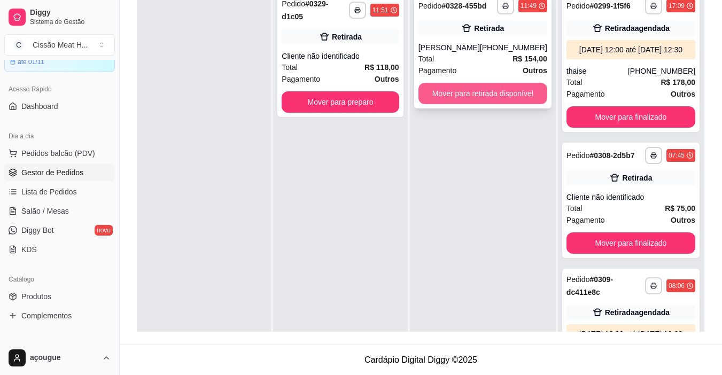
click at [492, 99] on button "Mover para retirada disponível" at bounding box center [483, 93] width 129 height 21
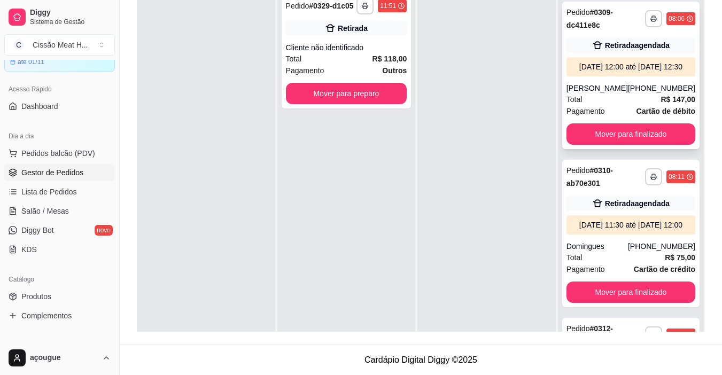
scroll to position [107, 0]
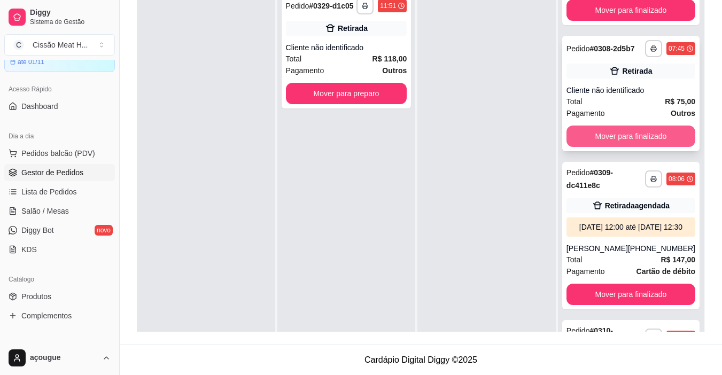
click at [655, 147] on button "Mover para finalizado" at bounding box center [631, 136] width 129 height 21
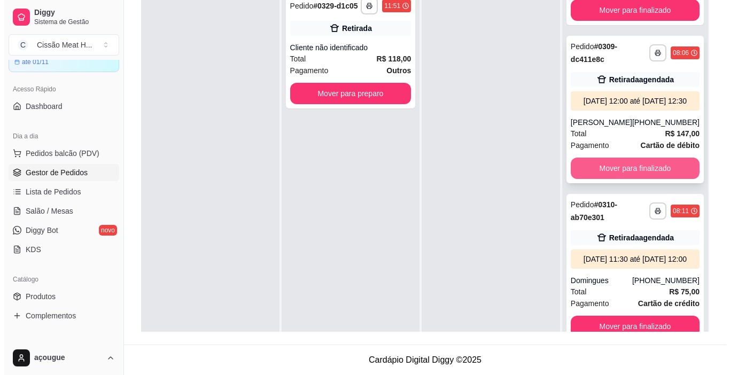
scroll to position [214, 0]
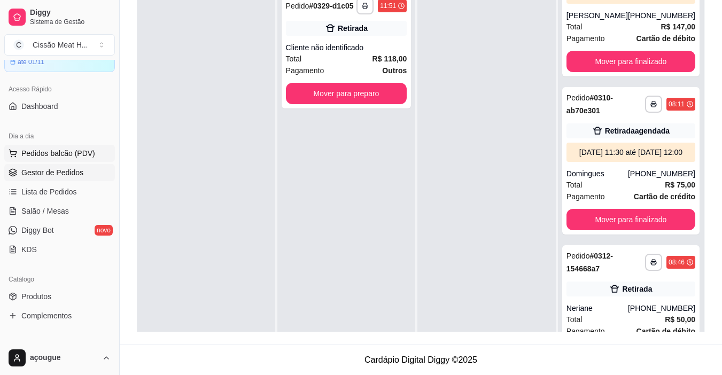
click at [73, 153] on span "Pedidos balcão (PDV)" at bounding box center [58, 153] width 74 height 11
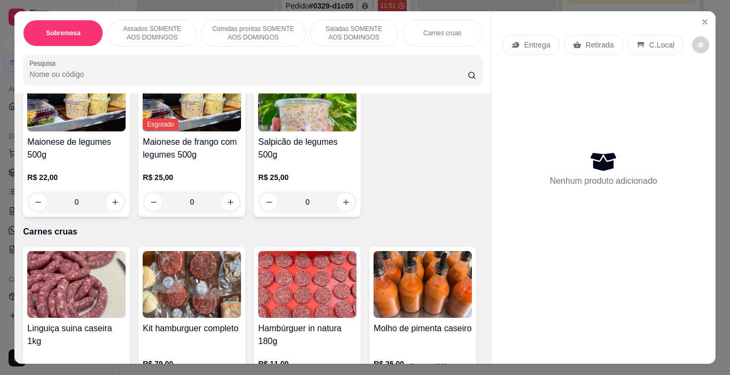
scroll to position [1283, 0]
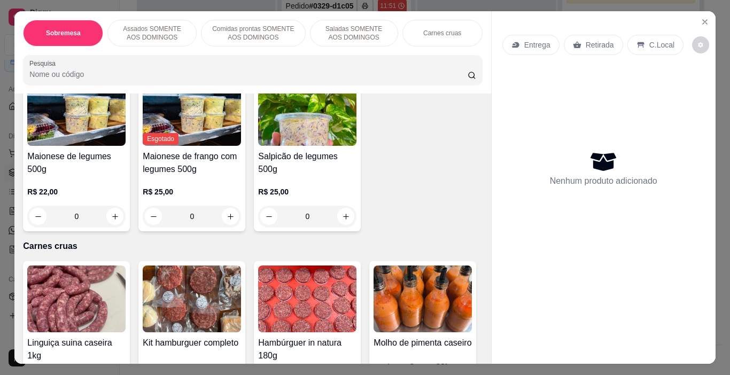
click at [119, 34] on icon "increase-product-quantity" at bounding box center [115, 30] width 8 height 8
type input "1"
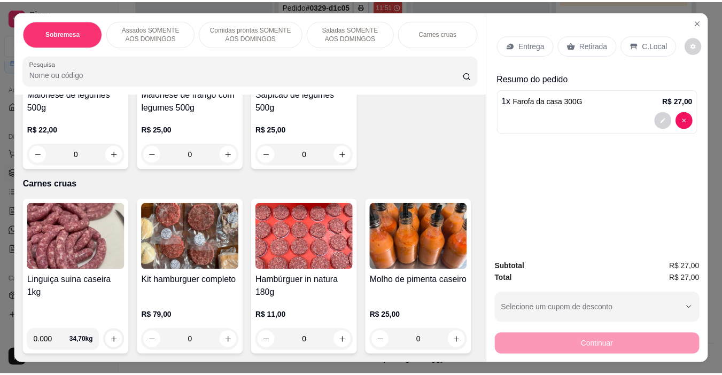
scroll to position [1550, 0]
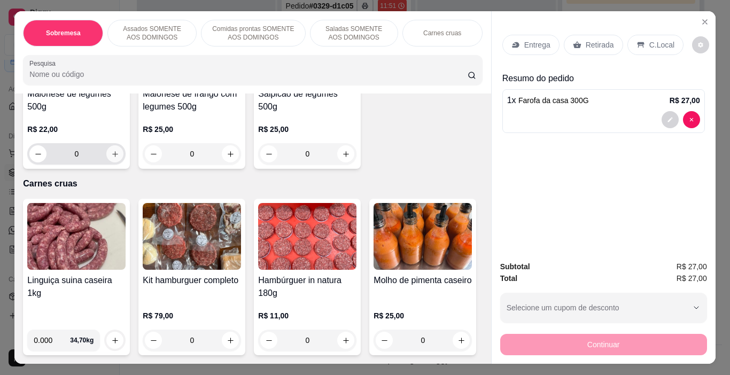
click at [111, 158] on icon "increase-product-quantity" at bounding box center [115, 154] width 8 height 8
type input "1"
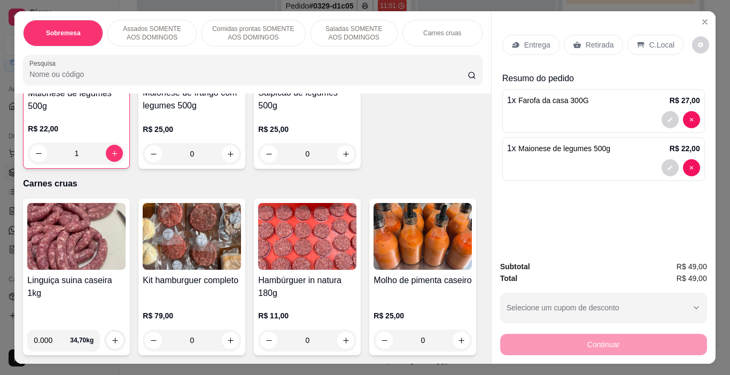
click at [594, 44] on p "Retirada" at bounding box center [600, 45] width 28 height 11
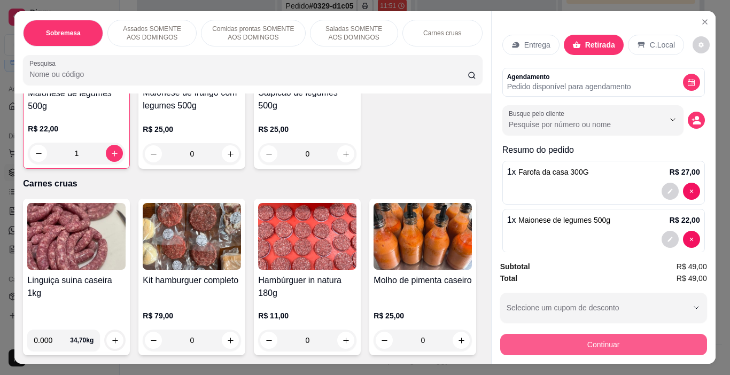
click at [608, 344] on button "Continuar" at bounding box center [603, 344] width 207 height 21
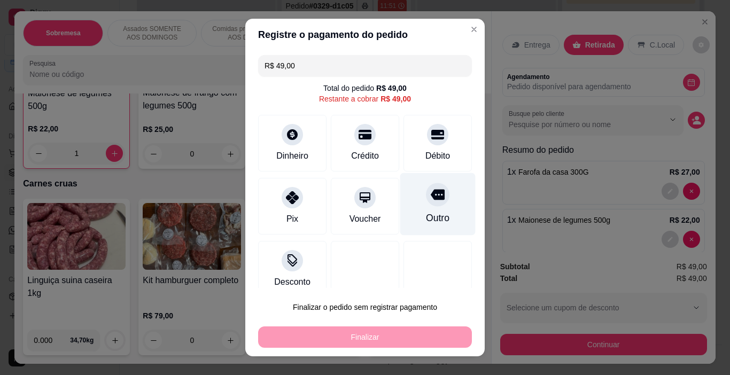
click at [410, 201] on div "Outro" at bounding box center [437, 204] width 75 height 63
type input "R$ 0,00"
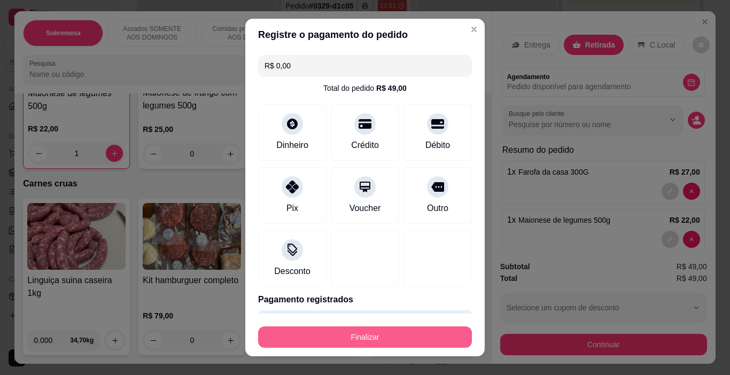
click at [390, 334] on button "Finalizar" at bounding box center [365, 337] width 214 height 21
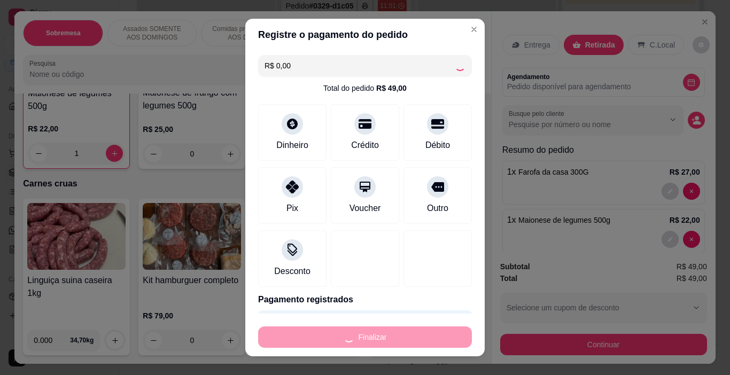
type input "0"
type input "-R$ 49,00"
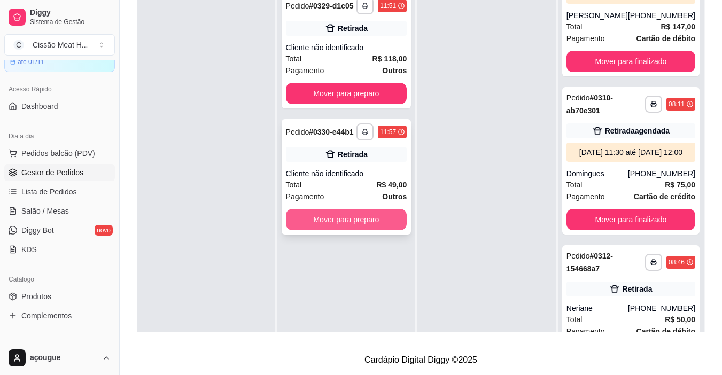
click at [390, 219] on button "Mover para preparo" at bounding box center [346, 219] width 121 height 21
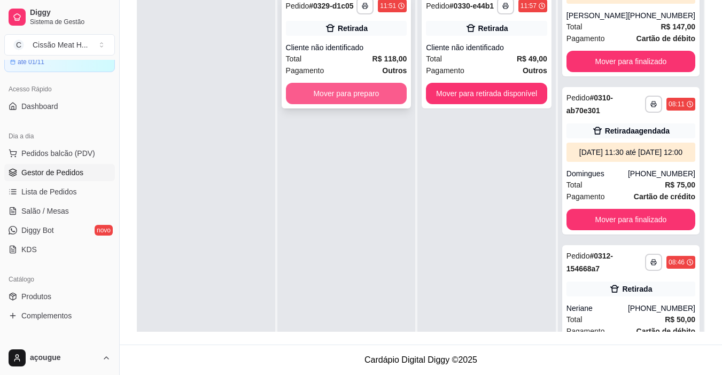
click at [362, 102] on button "Mover para preparo" at bounding box center [346, 93] width 121 height 21
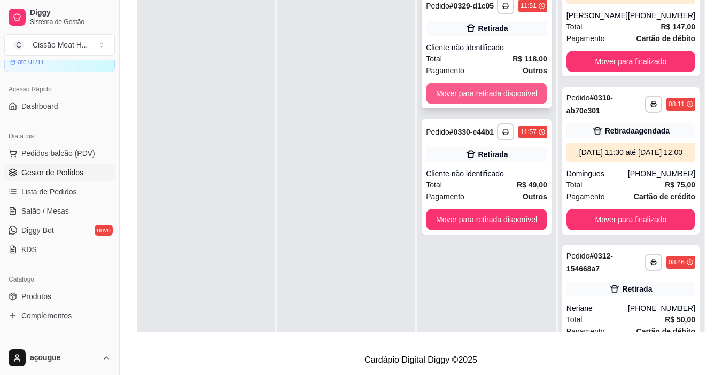
click at [511, 97] on button "Mover para retirada disponível" at bounding box center [486, 93] width 121 height 21
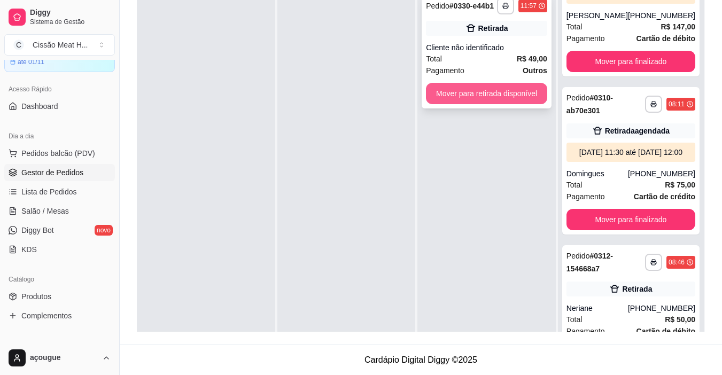
click at [504, 94] on button "Mover para retirada disponível" at bounding box center [486, 93] width 121 height 21
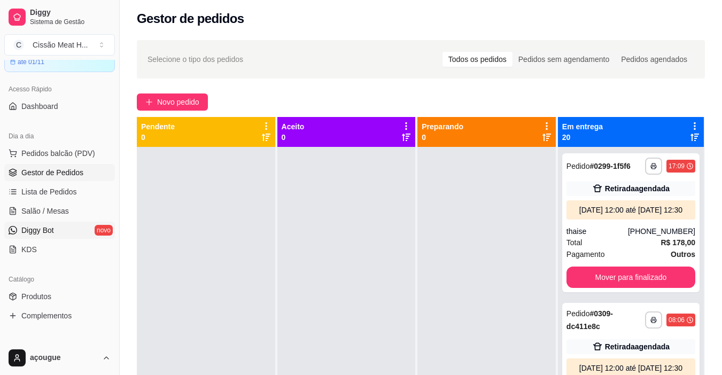
scroll to position [107, 0]
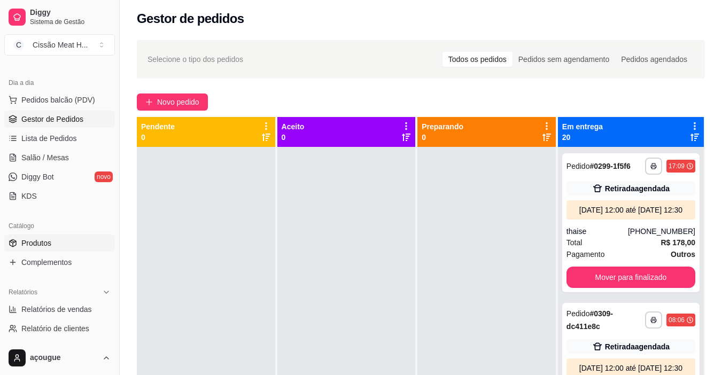
click at [49, 237] on link "Produtos" at bounding box center [59, 243] width 111 height 17
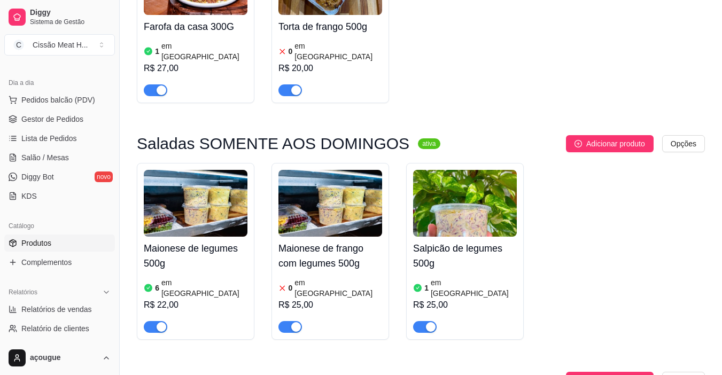
scroll to position [4364, 0]
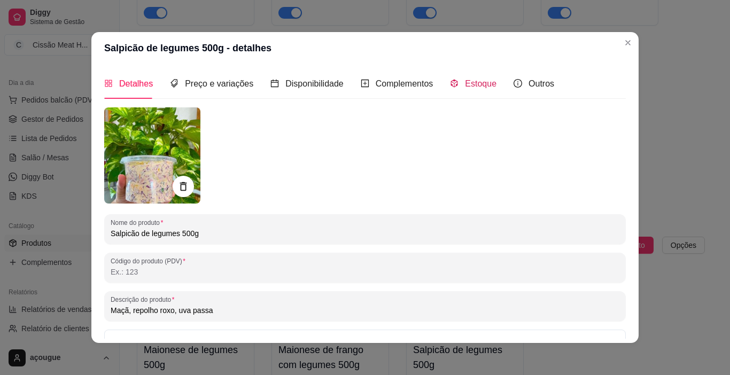
click at [465, 81] on span "Estoque" at bounding box center [481, 83] width 32 height 9
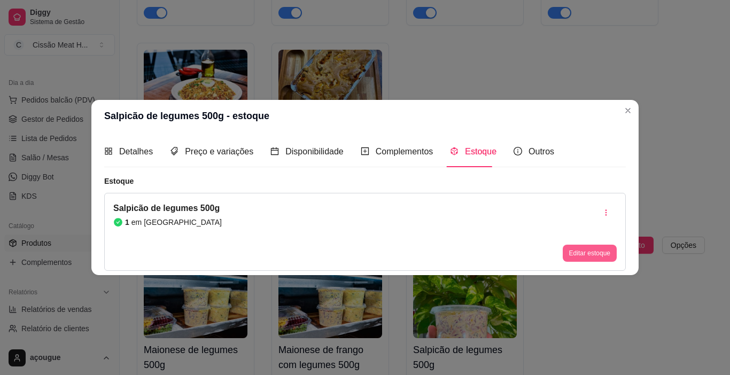
click at [605, 254] on button "Editar estoque" at bounding box center [590, 253] width 54 height 17
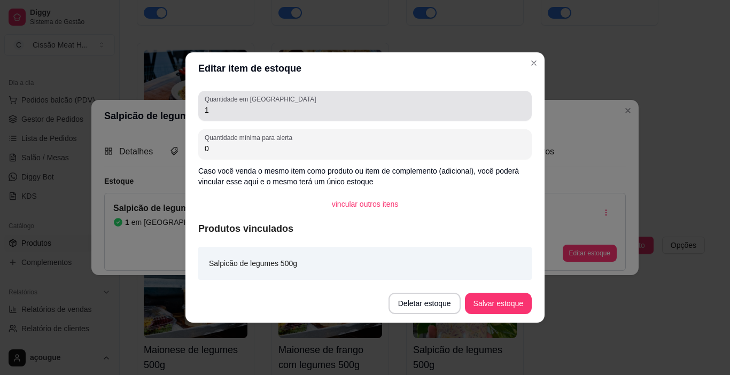
click at [361, 106] on input "1" at bounding box center [365, 110] width 321 height 11
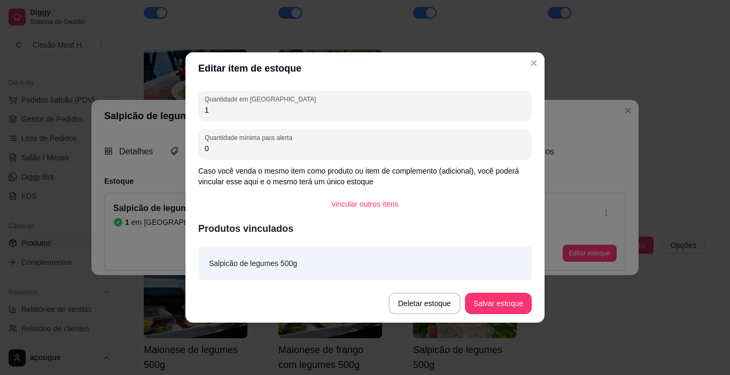
click at [361, 106] on input "1" at bounding box center [365, 110] width 321 height 11
type input "0"
click at [499, 302] on button "Salvar estoque" at bounding box center [498, 303] width 65 height 21
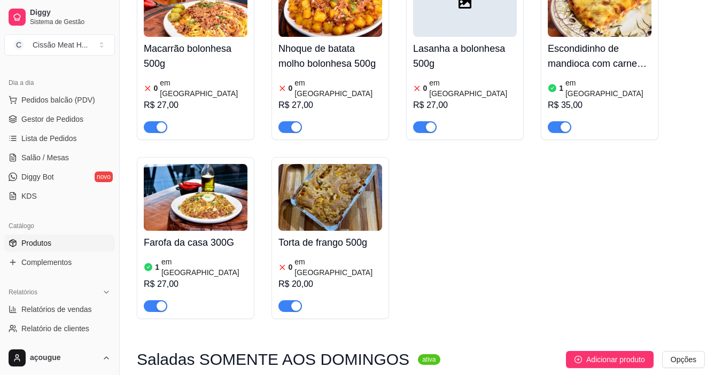
scroll to position [4204, 0]
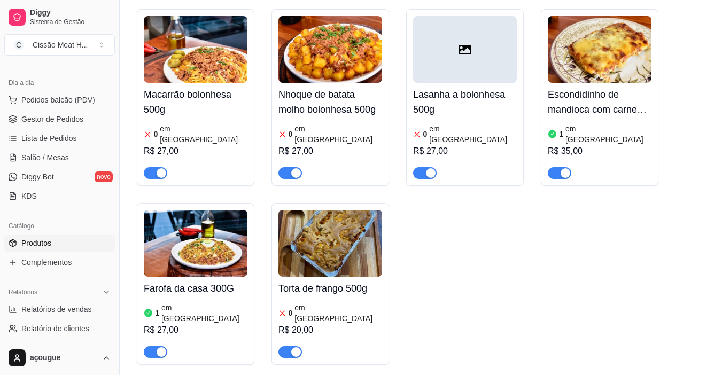
click at [224, 324] on div "R$ 27,00" at bounding box center [196, 330] width 104 height 13
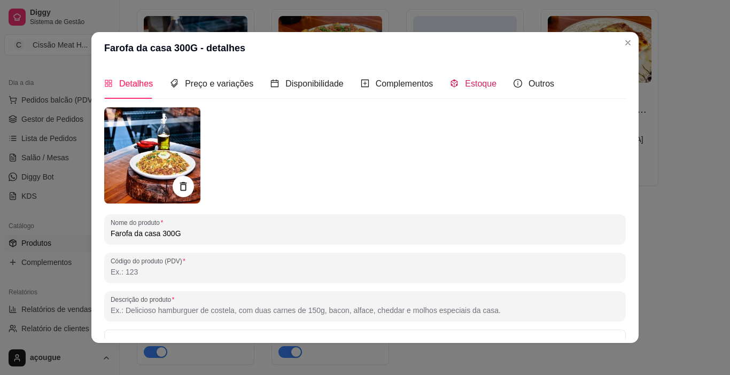
drag, startPoint x: 459, startPoint y: 77, endPoint x: 505, endPoint y: 172, distance: 105.9
click at [459, 77] on div "Estoque" at bounding box center [473, 83] width 47 height 13
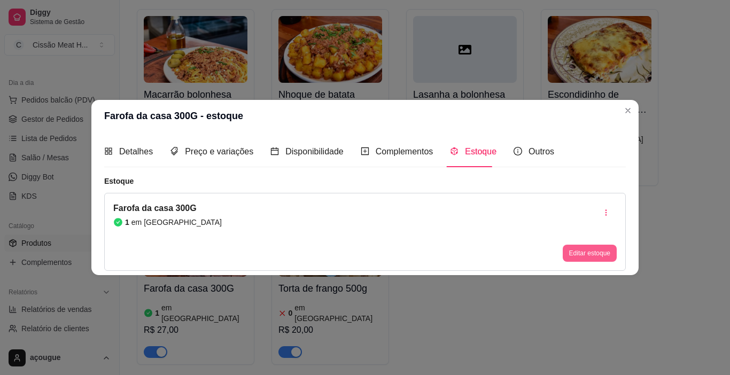
click at [590, 260] on button "Editar estoque" at bounding box center [590, 253] width 54 height 17
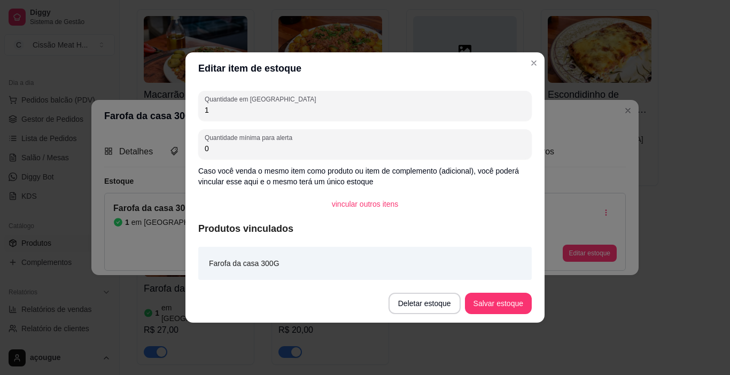
click at [310, 109] on input "1" at bounding box center [365, 110] width 321 height 11
type input "0"
click at [513, 299] on button "Salvar estoque" at bounding box center [498, 303] width 65 height 21
click at [513, 299] on button "Salvar estoque" at bounding box center [498, 303] width 67 height 21
